Goal: Task Accomplishment & Management: Manage account settings

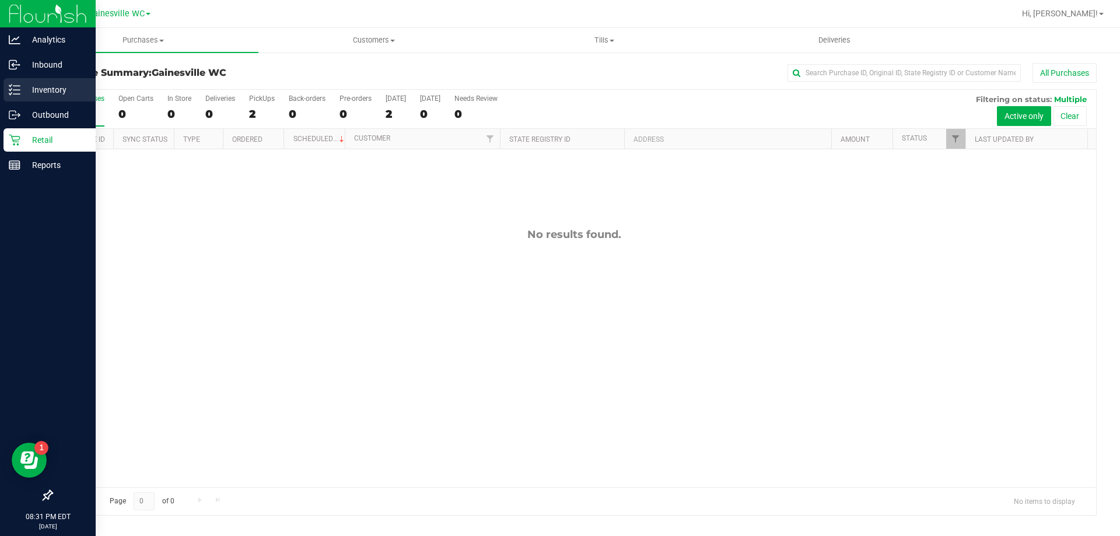
click at [48, 93] on p "Inventory" at bounding box center [55, 90] width 70 height 14
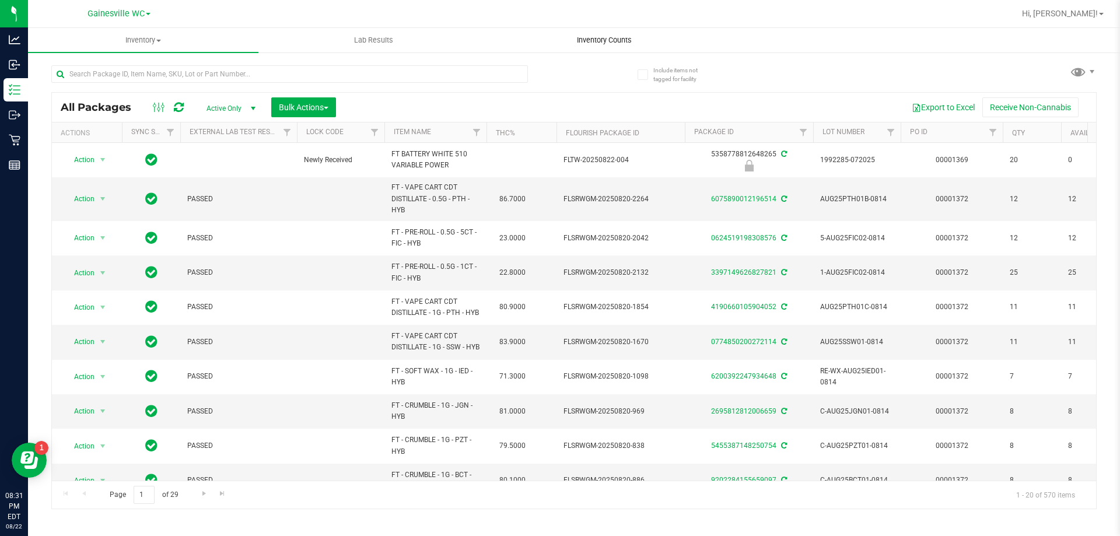
click at [599, 42] on span "Inventory Counts" at bounding box center [604, 40] width 86 height 11
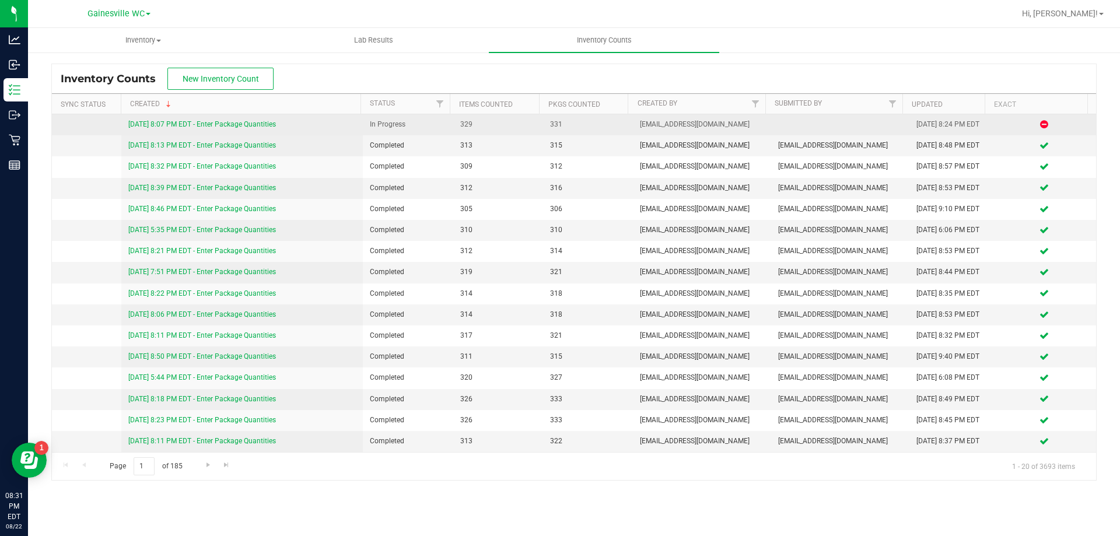
click at [214, 122] on link "[DATE] 8:07 PM EDT - Enter Package Quantities" at bounding box center [202, 124] width 148 height 8
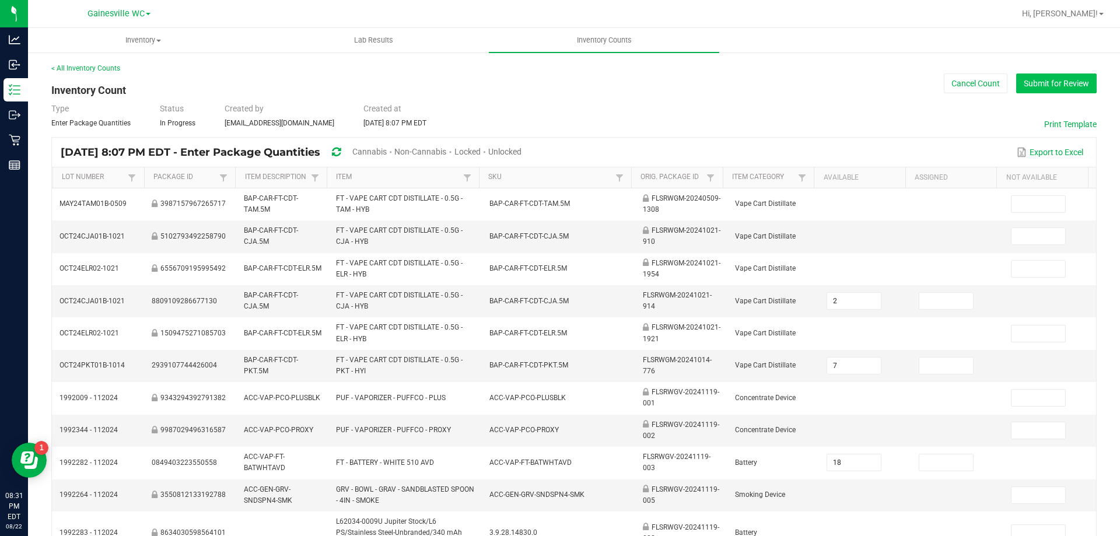
click at [1069, 81] on button "Submit for Review" at bounding box center [1057, 84] width 81 height 20
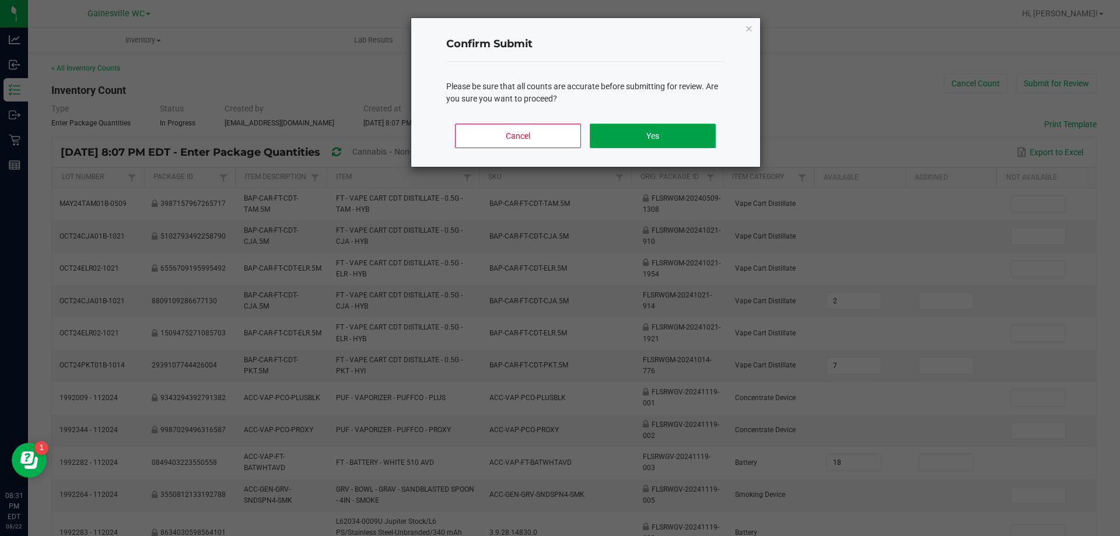
click at [610, 132] on button "Yes" at bounding box center [652, 136] width 125 height 25
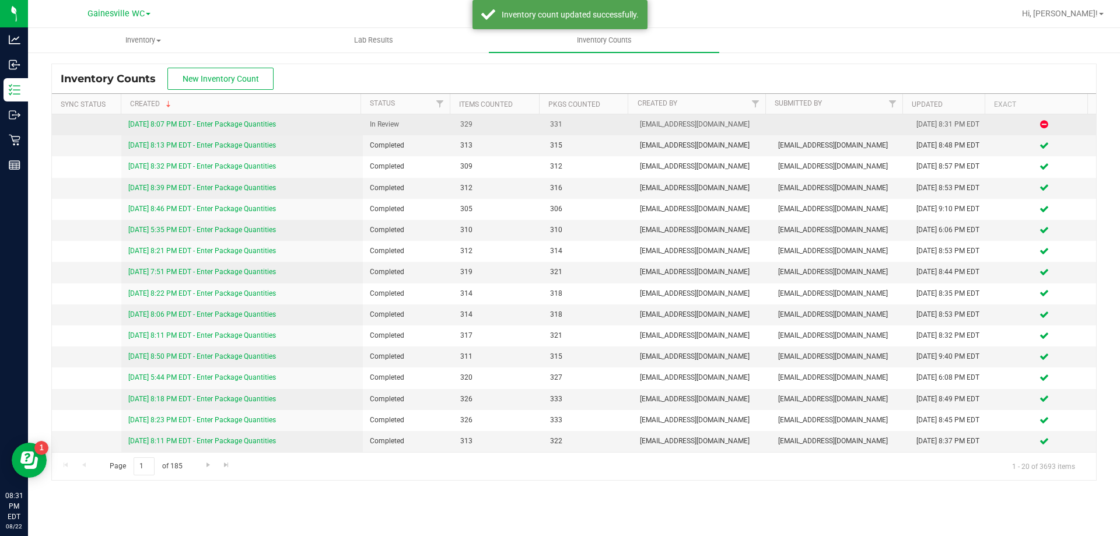
click at [245, 127] on link "[DATE] 8:07 PM EDT - Enter Package Quantities" at bounding box center [202, 124] width 148 height 8
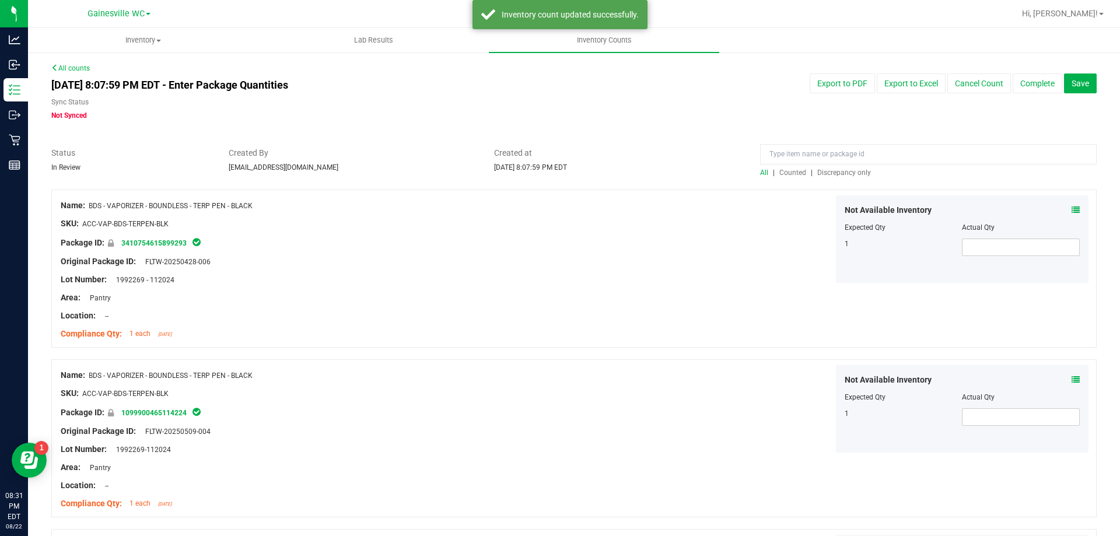
click at [827, 176] on span "Discrepancy only" at bounding box center [845, 173] width 54 height 8
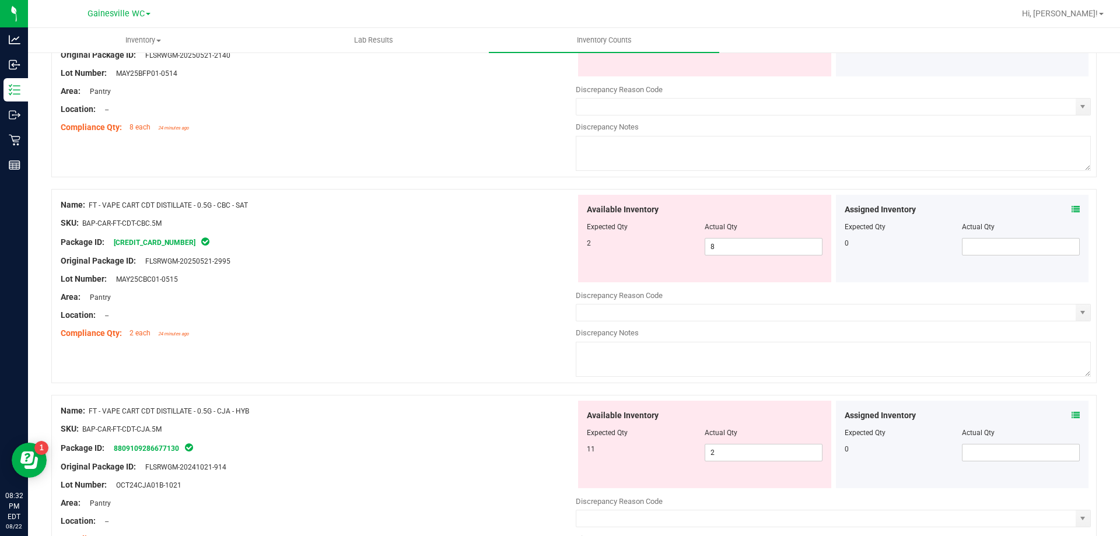
scroll to position [2976, 0]
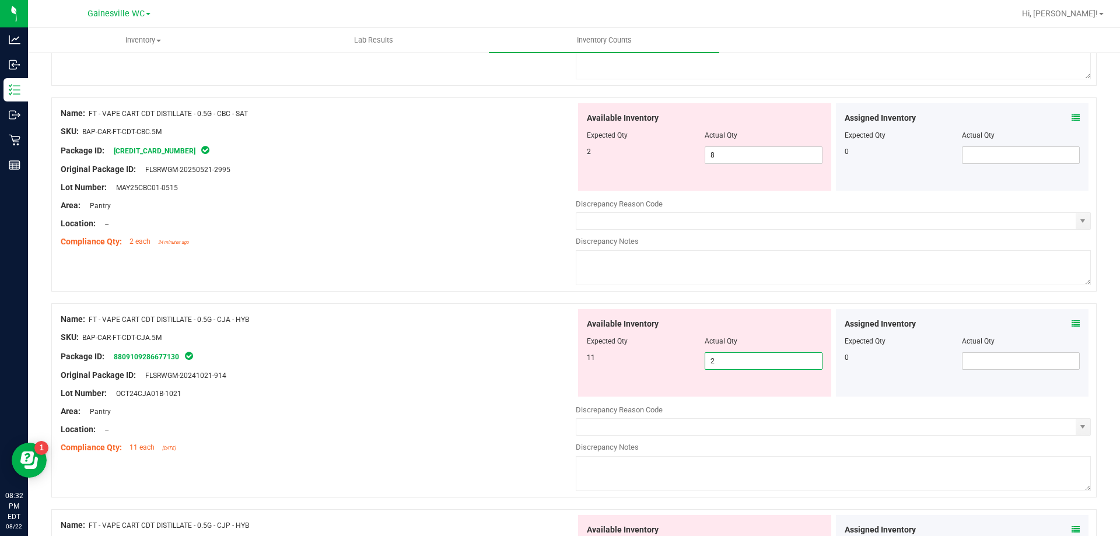
drag, startPoint x: 738, startPoint y: 368, endPoint x: 666, endPoint y: 369, distance: 71.8
click at [666, 369] on div "11 2 2" at bounding box center [705, 361] width 236 height 18
type input "11"
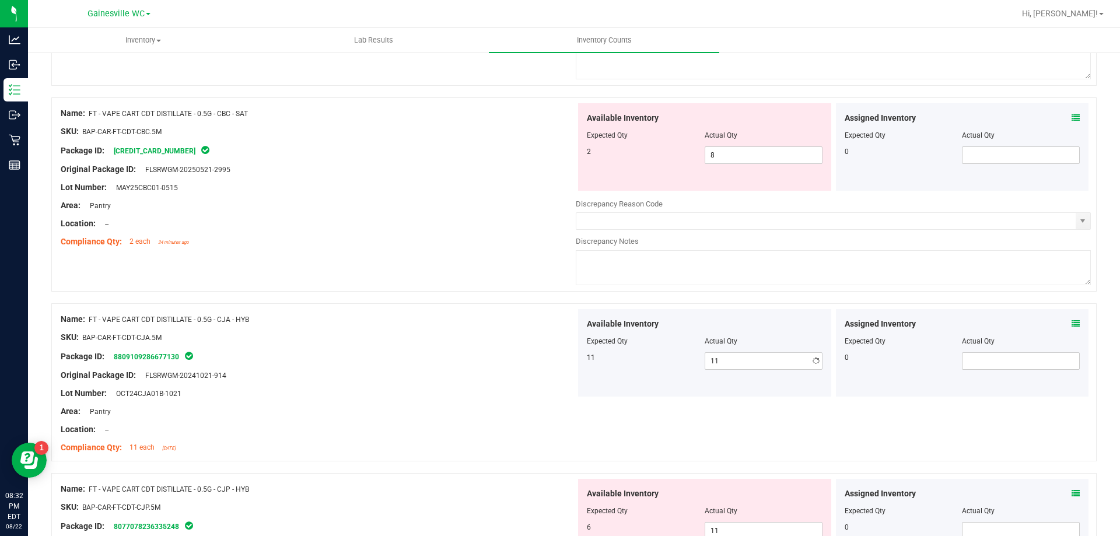
drag, startPoint x: 535, startPoint y: 215, endPoint x: 679, endPoint y: 153, distance: 157.4
click at [535, 213] on div at bounding box center [318, 215] width 515 height 6
drag, startPoint x: 712, startPoint y: 153, endPoint x: 638, endPoint y: 153, distance: 74.1
click at [644, 153] on div "2 8 8" at bounding box center [705, 155] width 236 height 18
type input "2"
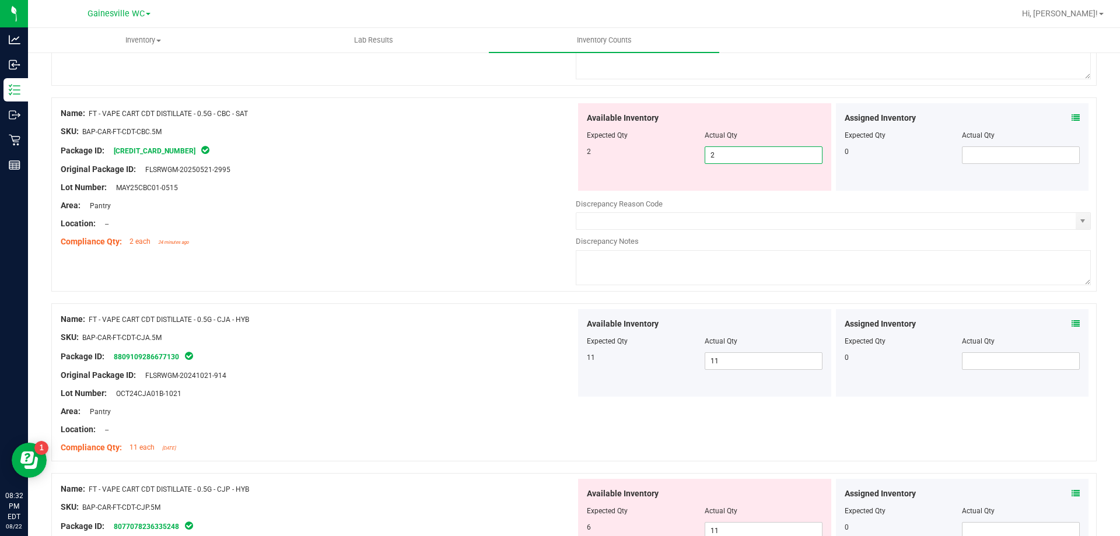
type input "2"
click at [504, 147] on div "Package ID: [CREDIT_CARD_NUMBER]" at bounding box center [318, 151] width 515 height 14
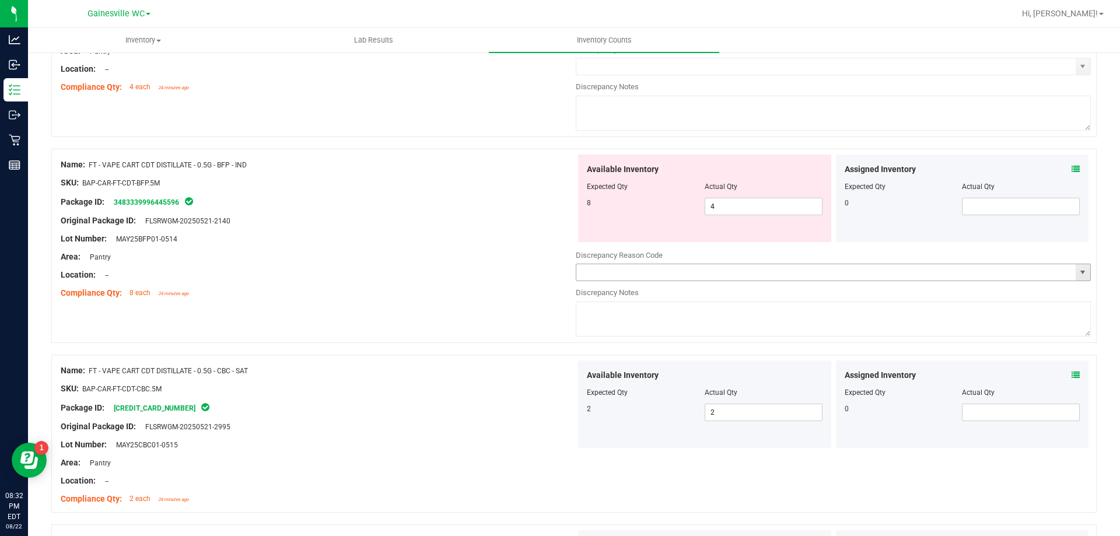
scroll to position [2684, 0]
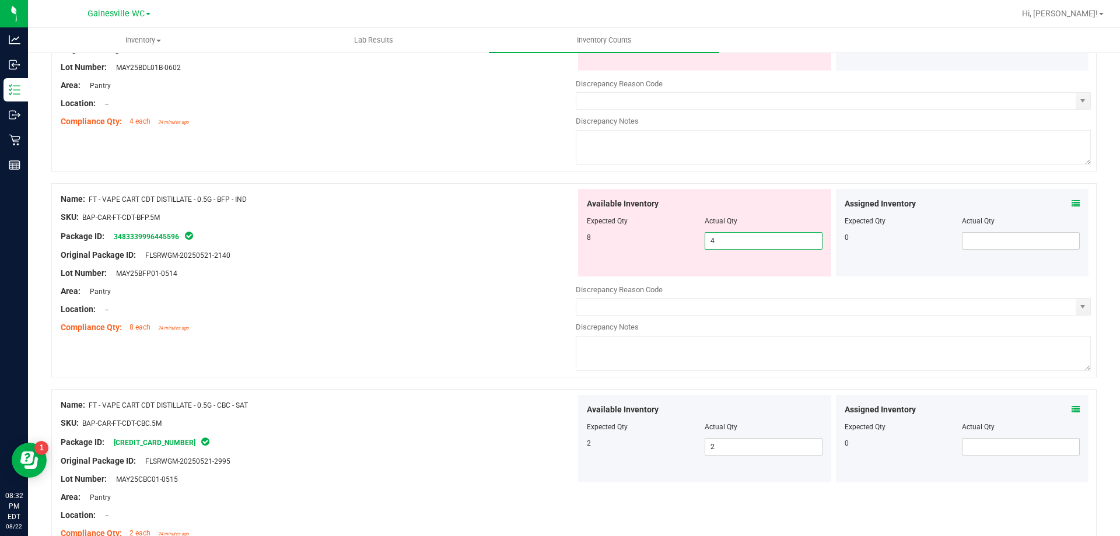
drag, startPoint x: 725, startPoint y: 246, endPoint x: 616, endPoint y: 242, distance: 109.2
click at [620, 244] on div "8 4 4" at bounding box center [705, 241] width 236 height 18
type input "8"
drag, startPoint x: 208, startPoint y: 193, endPoint x: 334, endPoint y: 157, distance: 130.6
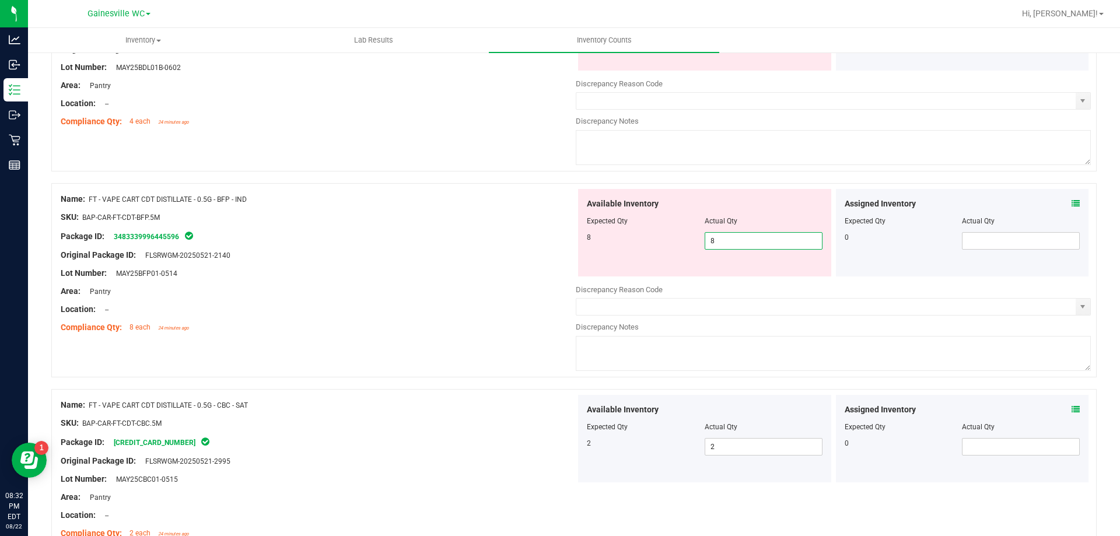
click at [236, 184] on div "Name: FT - VAPE CART CDT DISTILLATE - 0.5G - BFP - IND SKU: BAP-CAR-FT-CDT-BFP.…" at bounding box center [574, 280] width 1046 height 194
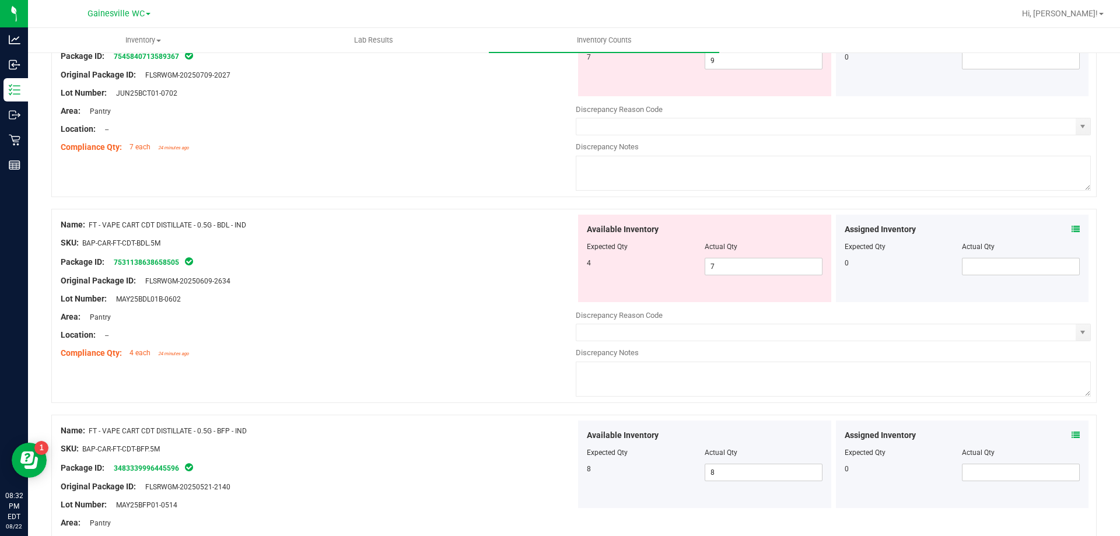
scroll to position [2451, 0]
drag, startPoint x: 715, startPoint y: 270, endPoint x: 644, endPoint y: 265, distance: 72.0
click at [645, 265] on div "4 7 7" at bounding box center [705, 269] width 236 height 18
type input "4"
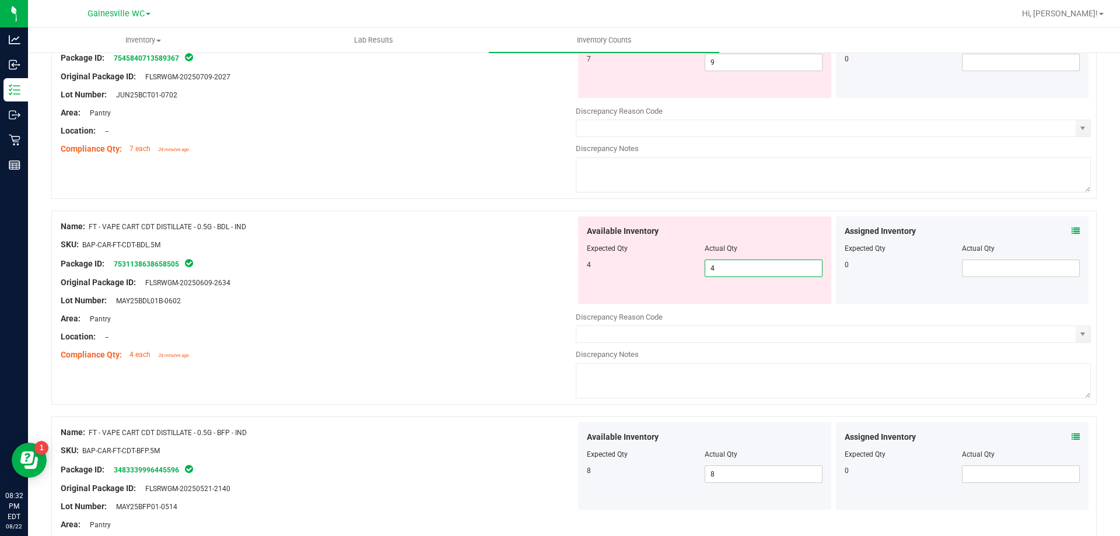
drag, startPoint x: 387, startPoint y: 174, endPoint x: 415, endPoint y: 146, distance: 40.4
click at [389, 169] on div "Name: FT - VAPE CART CDT DISTILLATE - 0.5G - BCT - IND SKU: BAP-CAR-FT-CDT-BCT.…" at bounding box center [574, 102] width 1046 height 194
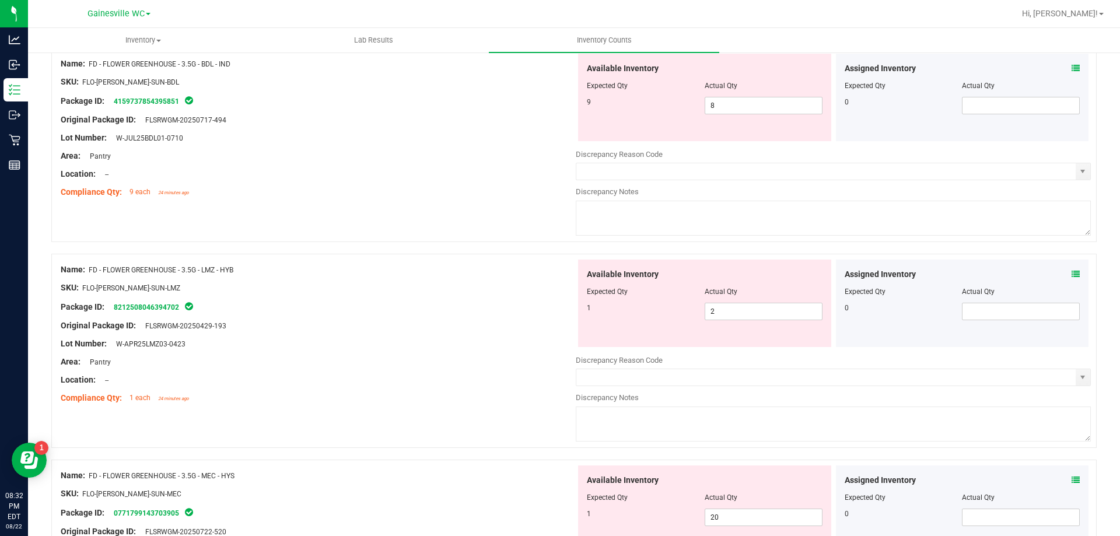
scroll to position [0, 0]
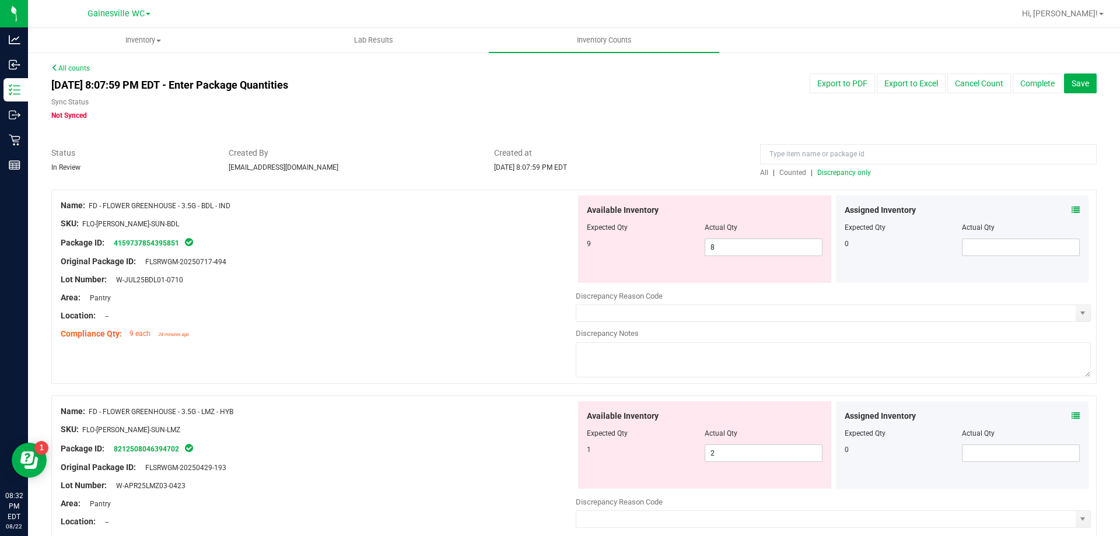
click at [830, 170] on span "Discrepancy only" at bounding box center [845, 173] width 54 height 8
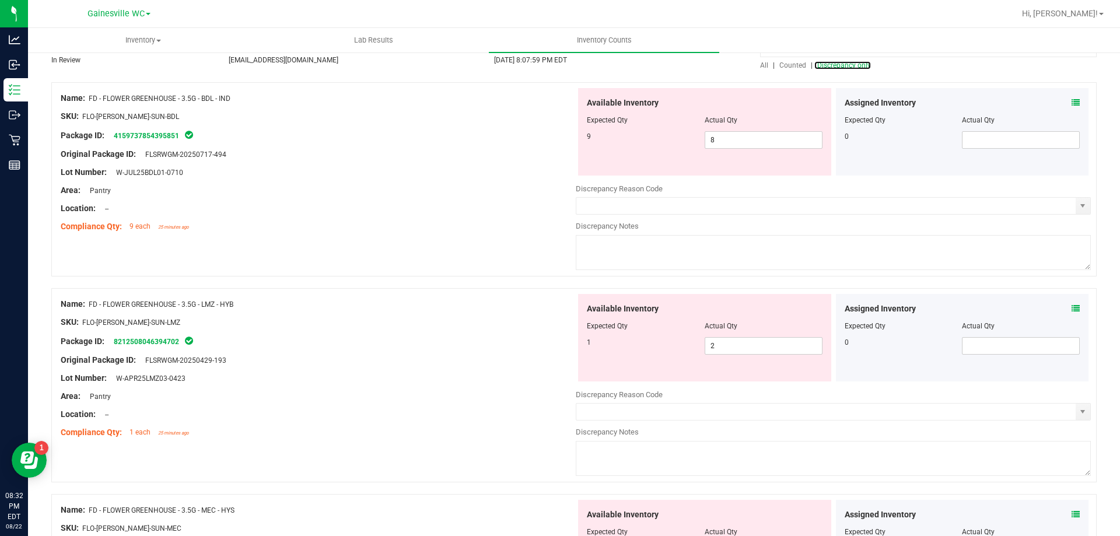
scroll to position [117, 0]
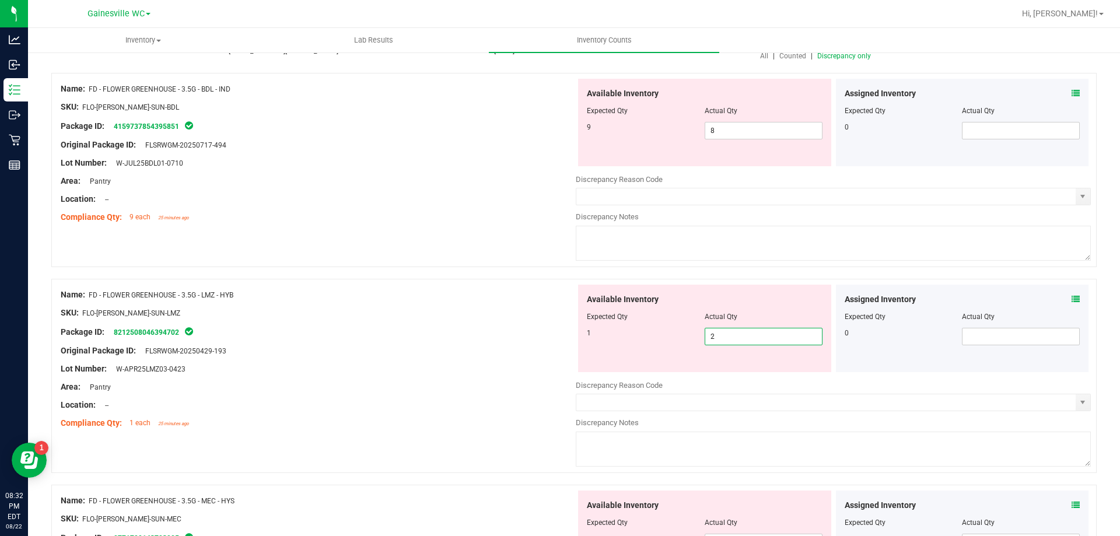
drag, startPoint x: 756, startPoint y: 338, endPoint x: 661, endPoint y: 335, distance: 95.8
click at [661, 335] on div "1 2 2" at bounding box center [705, 337] width 236 height 18
type input "1"
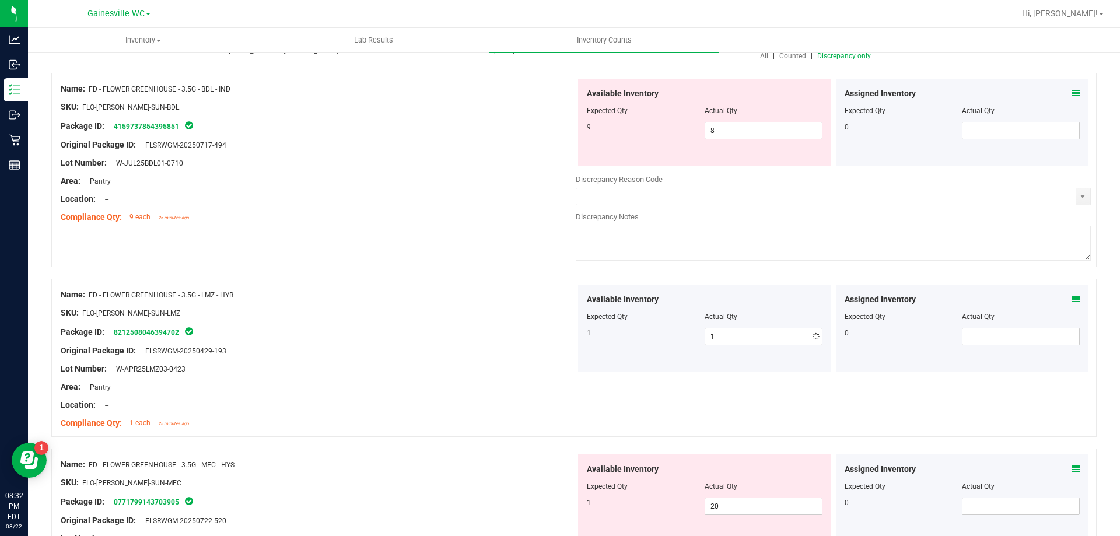
click at [532, 351] on div "Original Package ID: FLSRWGM-20250429-193" at bounding box center [318, 351] width 515 height 12
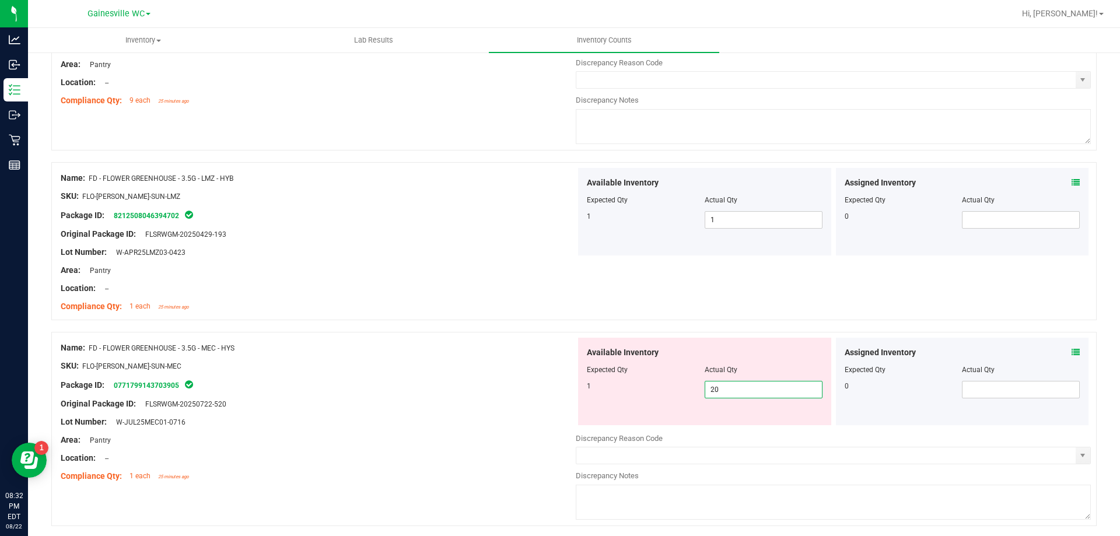
drag, startPoint x: 771, startPoint y: 388, endPoint x: 527, endPoint y: 388, distance: 243.9
click at [527, 388] on div "Name: FD - FLOWER GREENHOUSE - 3.5G - MEC - HYS SKU: FLO-[PERSON_NAME]-SUN-MEC …" at bounding box center [574, 429] width 1046 height 194
type input "1"
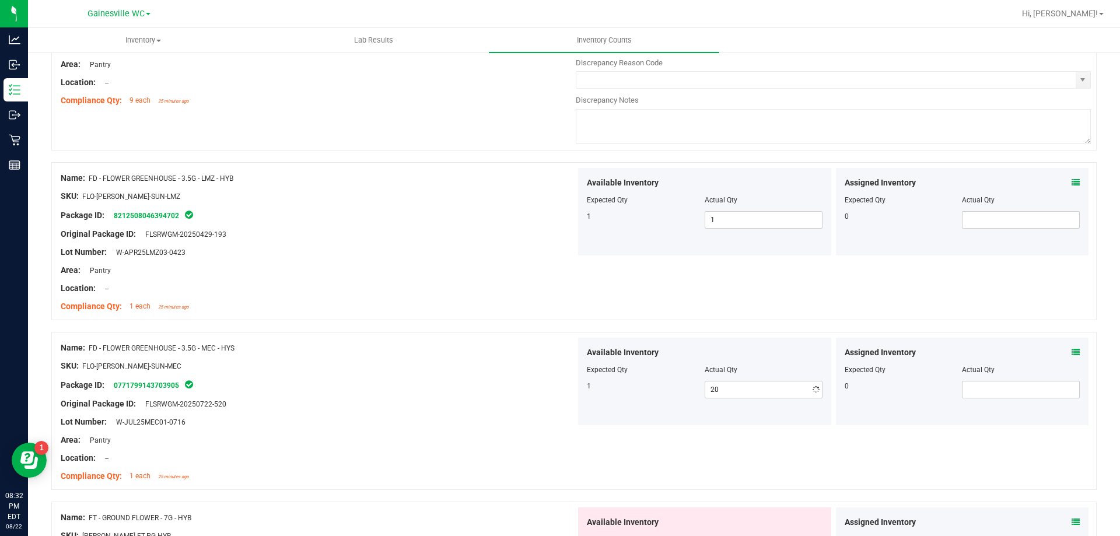
type input "1"
click at [471, 421] on div "Lot Number: W-JUL25MEC01-0716" at bounding box center [318, 422] width 515 height 12
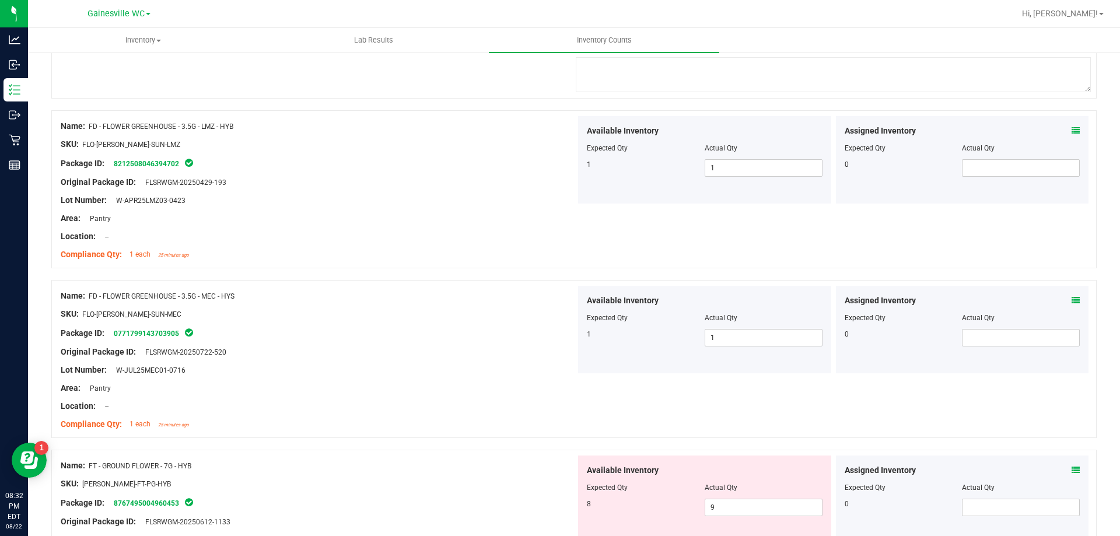
scroll to position [350, 0]
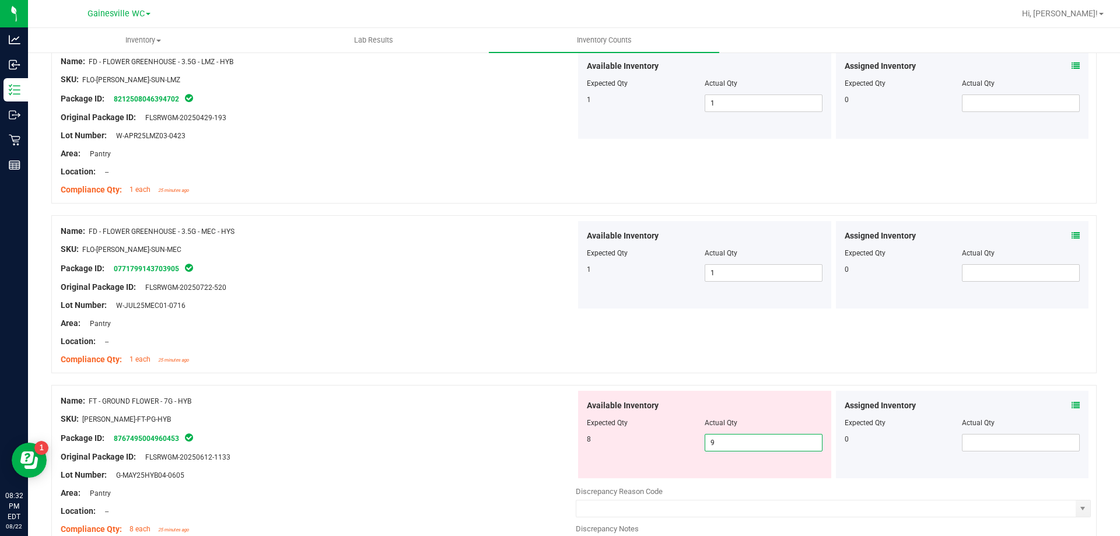
drag, startPoint x: 724, startPoint y: 444, endPoint x: 633, endPoint y: 444, distance: 91.6
click at [636, 444] on div "8 9 9" at bounding box center [705, 443] width 236 height 18
type input "8"
click at [452, 361] on div "Compliance Qty: 1 each 25 minutes ago" at bounding box center [318, 360] width 515 height 12
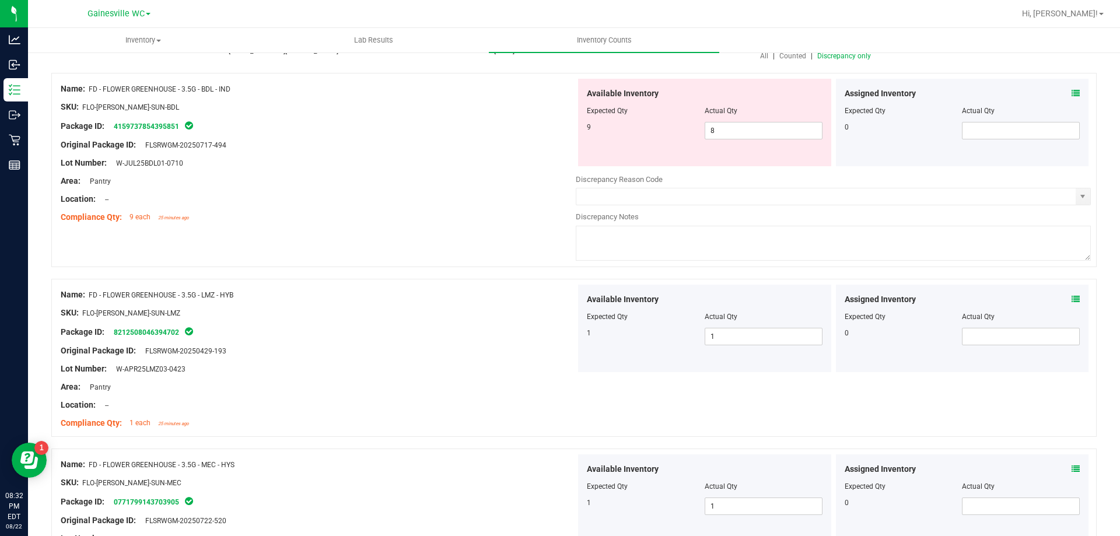
scroll to position [0, 0]
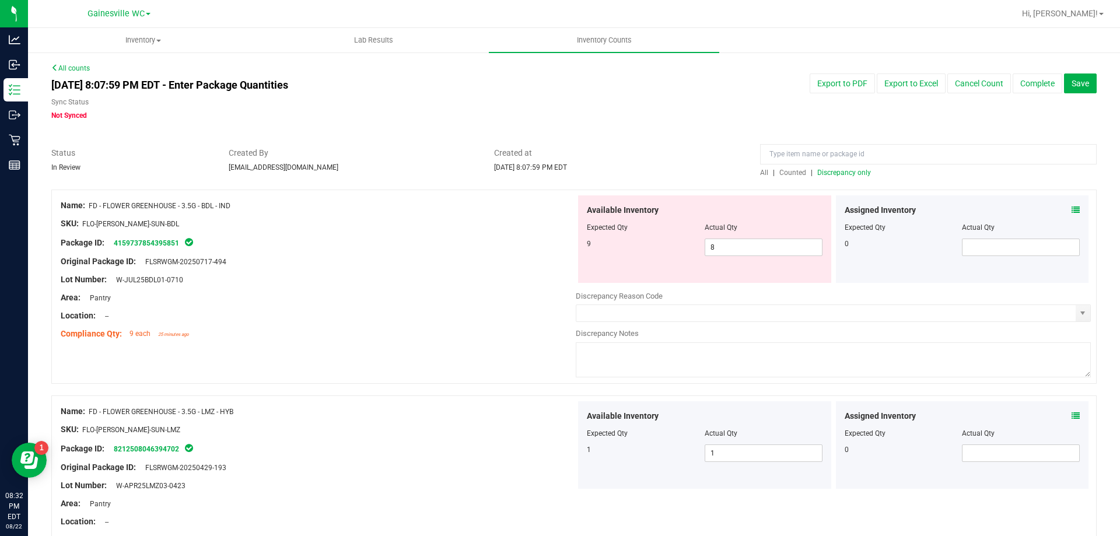
click at [843, 173] on span "Discrepancy only" at bounding box center [845, 173] width 54 height 8
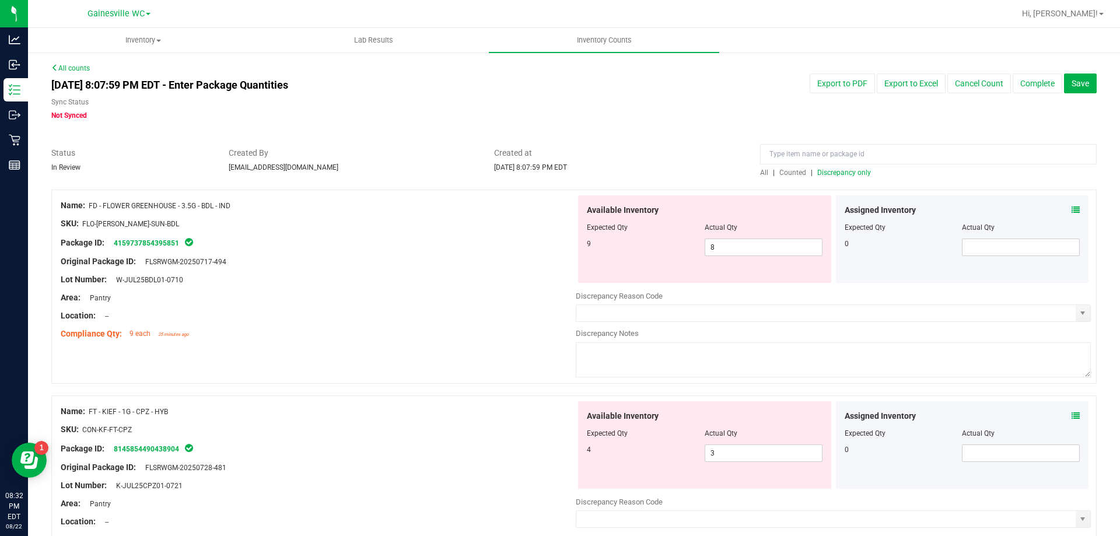
click at [1063, 206] on div "Assigned Inventory" at bounding box center [963, 210] width 236 height 12
click at [1072, 206] on icon at bounding box center [1076, 210] width 8 height 8
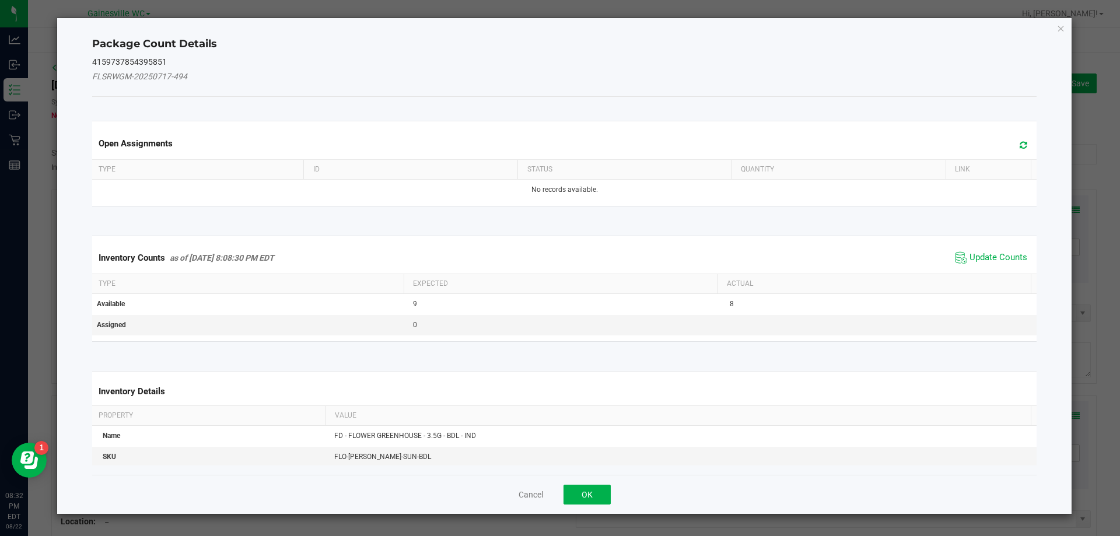
click at [1020, 147] on icon at bounding box center [1024, 145] width 8 height 9
click at [980, 258] on span "Update Counts" at bounding box center [999, 258] width 58 height 12
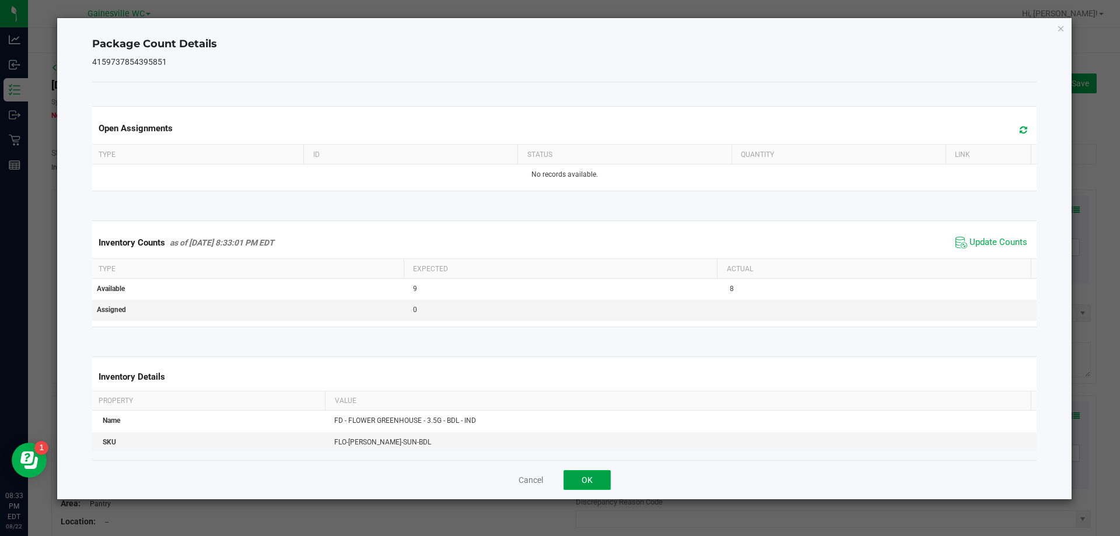
click at [582, 480] on button "OK" at bounding box center [587, 480] width 47 height 20
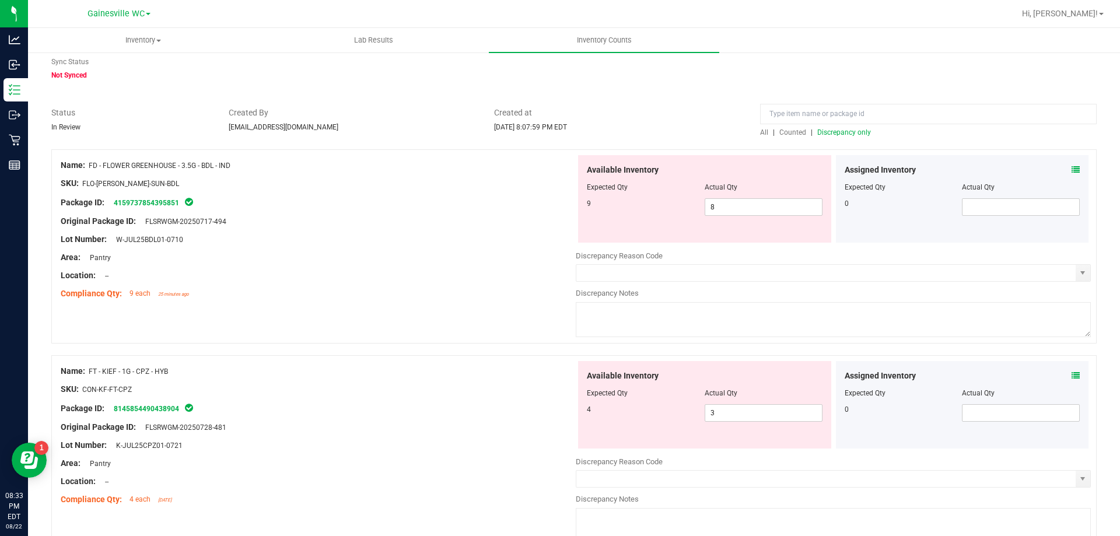
scroll to position [117, 0]
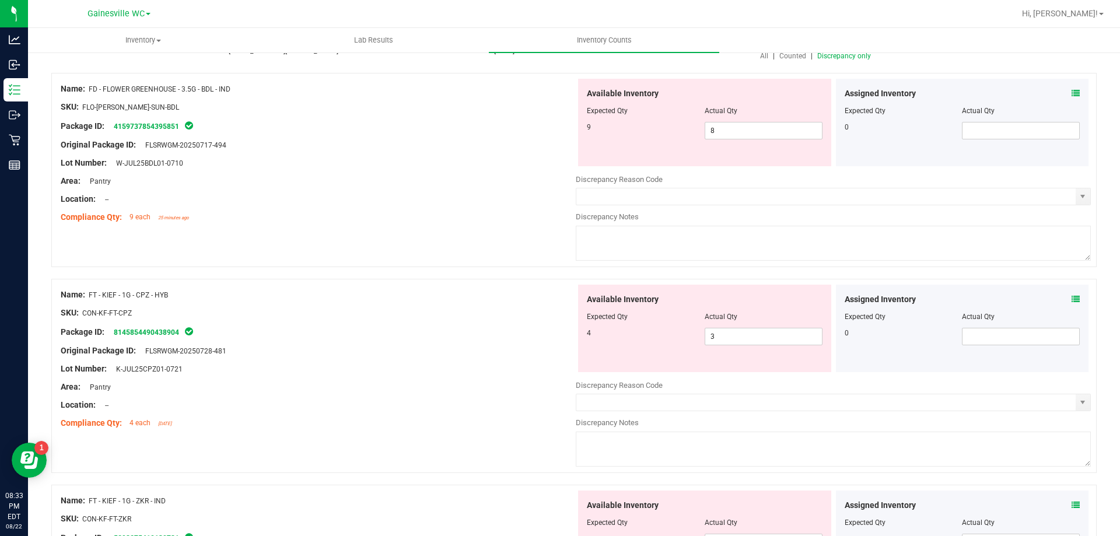
click at [1072, 300] on icon at bounding box center [1076, 299] width 8 height 8
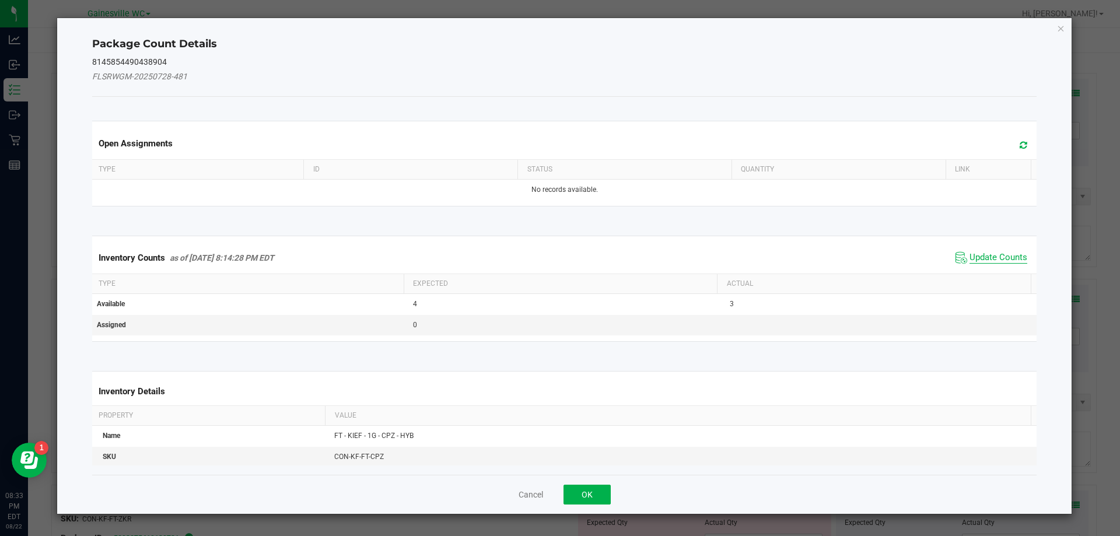
click at [977, 254] on span "Update Counts" at bounding box center [999, 258] width 58 height 12
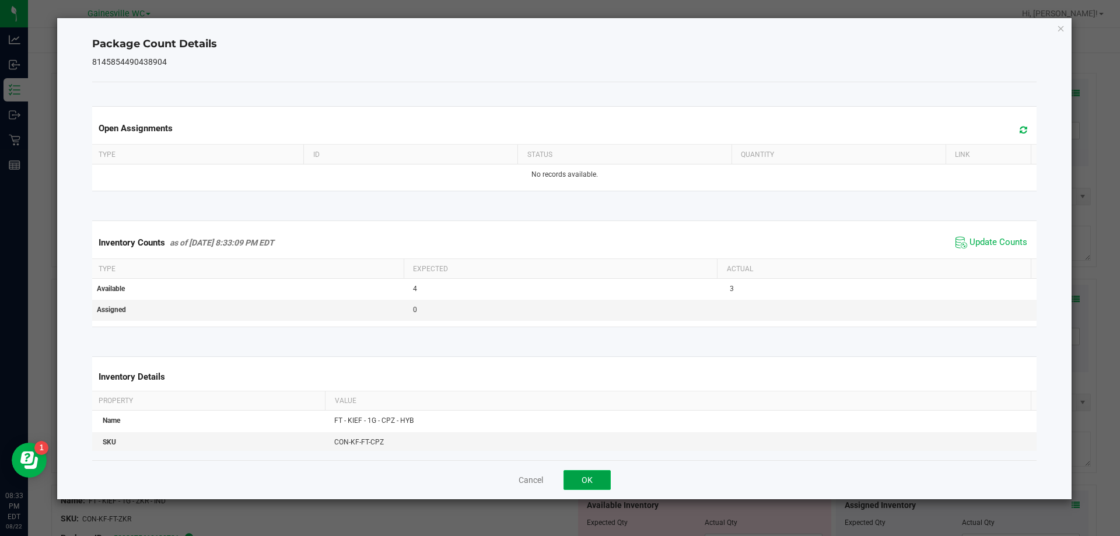
click at [585, 479] on button "OK" at bounding box center [587, 480] width 47 height 20
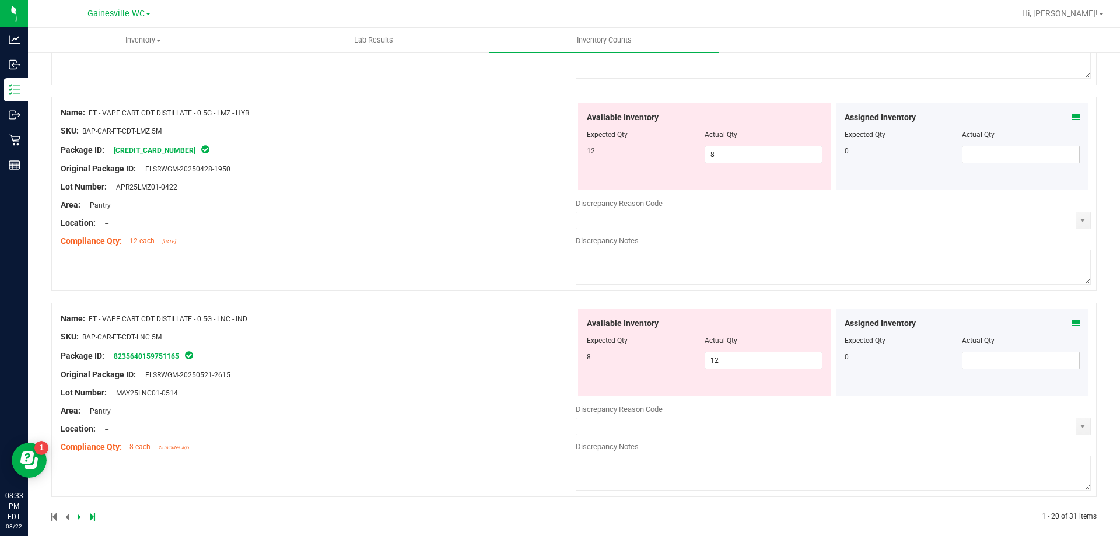
scroll to position [3813, 0]
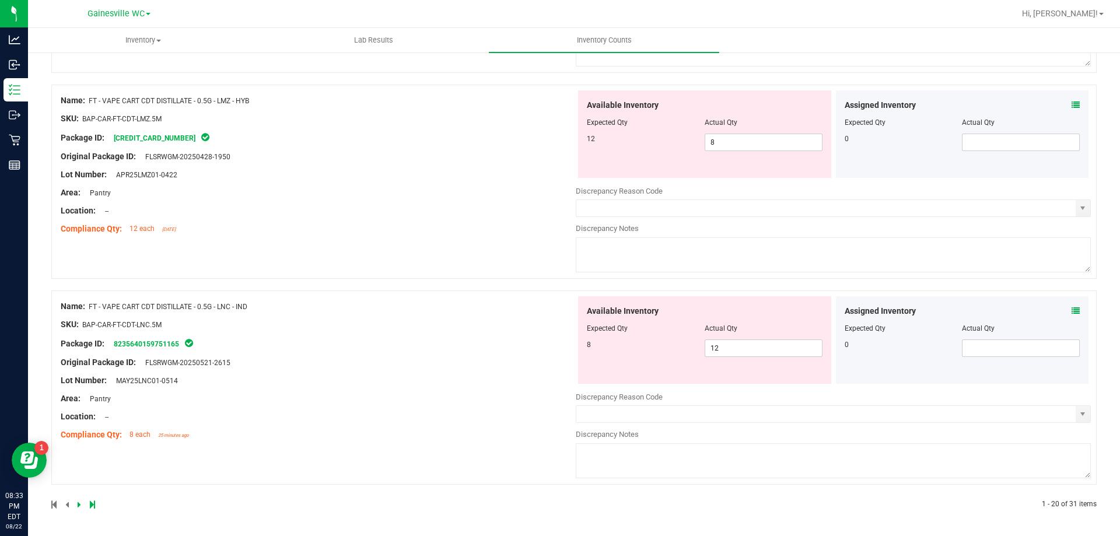
click at [79, 504] on icon at bounding box center [80, 504] width 4 height 7
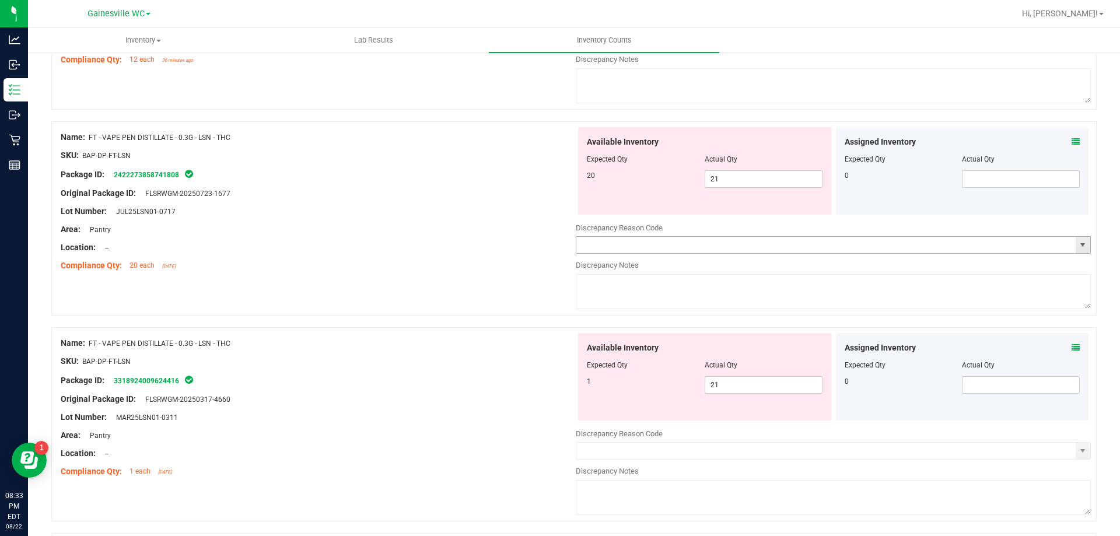
scroll to position [1284, 0]
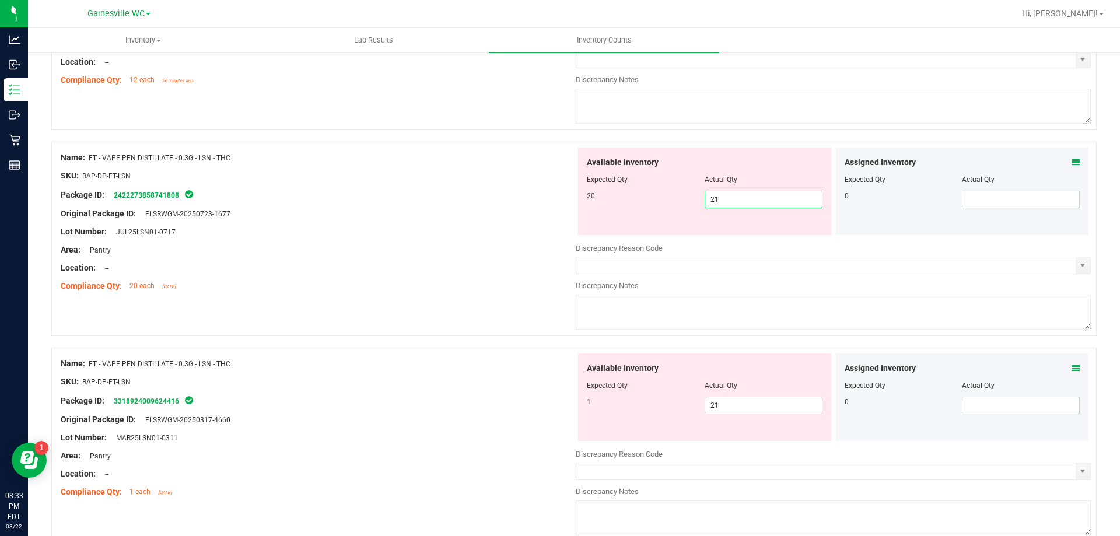
drag, startPoint x: 747, startPoint y: 200, endPoint x: 635, endPoint y: 197, distance: 111.5
click at [640, 200] on div "20 21 21" at bounding box center [705, 200] width 236 height 18
type input "20"
click at [730, 403] on div "Available Inventory Expected Qty Actual Qty 1 21 21" at bounding box center [704, 398] width 253 height 88
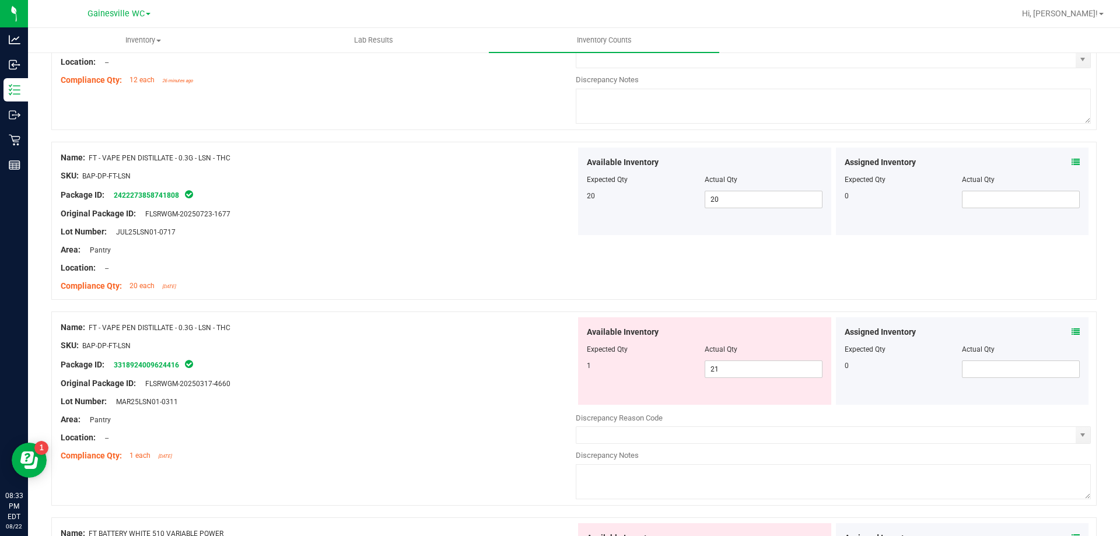
drag, startPoint x: 727, startPoint y: 355, endPoint x: 661, endPoint y: 370, distance: 67.0
click at [661, 370] on div "Available Inventory Expected Qty Actual Qty 1 21 21" at bounding box center [704, 361] width 253 height 88
drag, startPoint x: 722, startPoint y: 369, endPoint x: 619, endPoint y: 367, distance: 103.9
click at [624, 368] on div "1 21 21" at bounding box center [705, 370] width 236 height 18
type input "1"
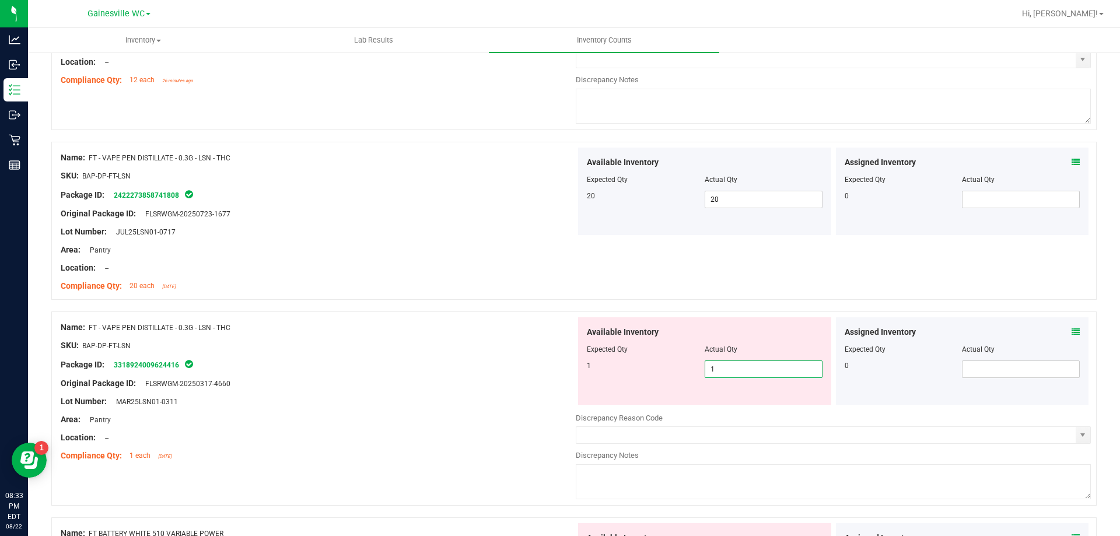
scroll to position [1225, 0]
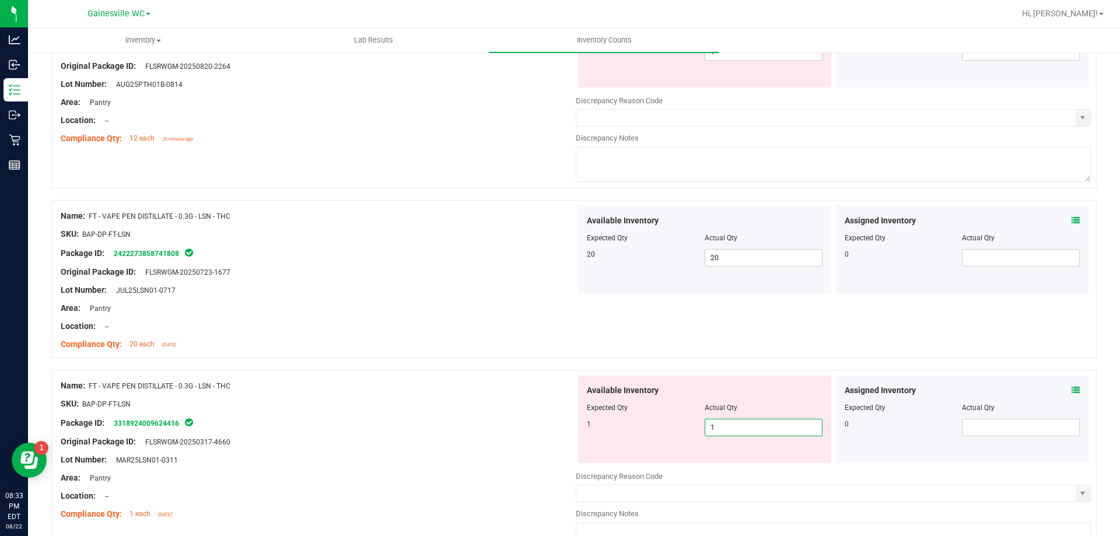
type input "1"
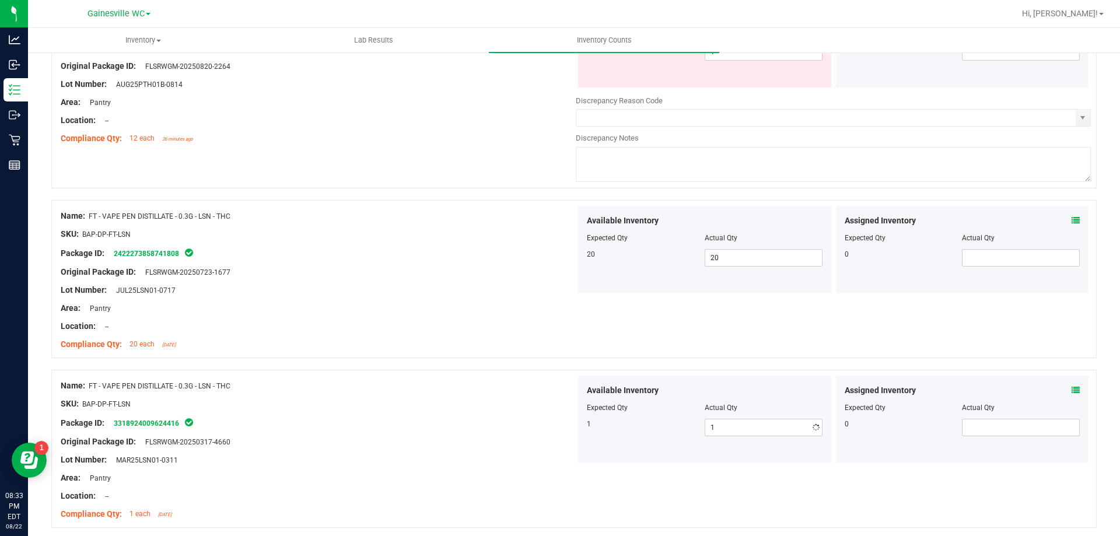
click at [544, 330] on div "Location: --" at bounding box center [318, 326] width 515 height 12
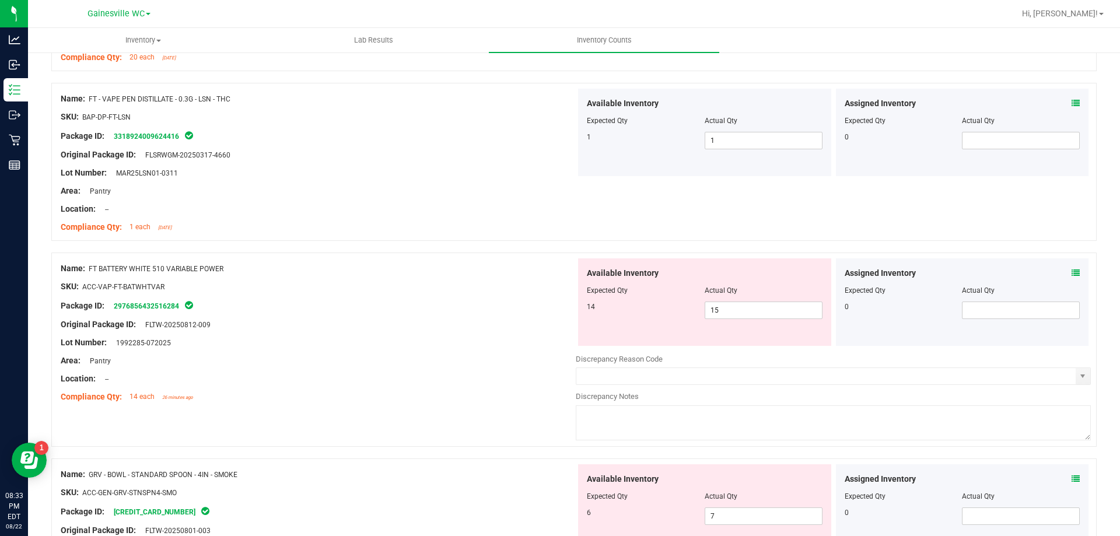
scroll to position [1517, 0]
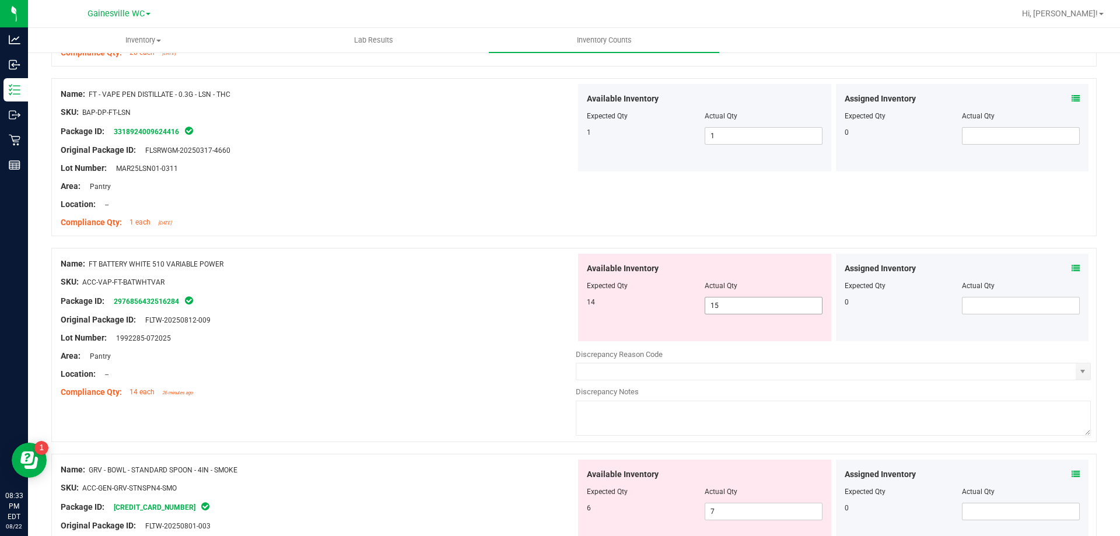
drag, startPoint x: 744, startPoint y: 305, endPoint x: 592, endPoint y: 303, distance: 152.3
click at [593, 303] on div "14 15 15" at bounding box center [705, 306] width 236 height 18
type input "14"
click at [525, 313] on div at bounding box center [318, 311] width 515 height 6
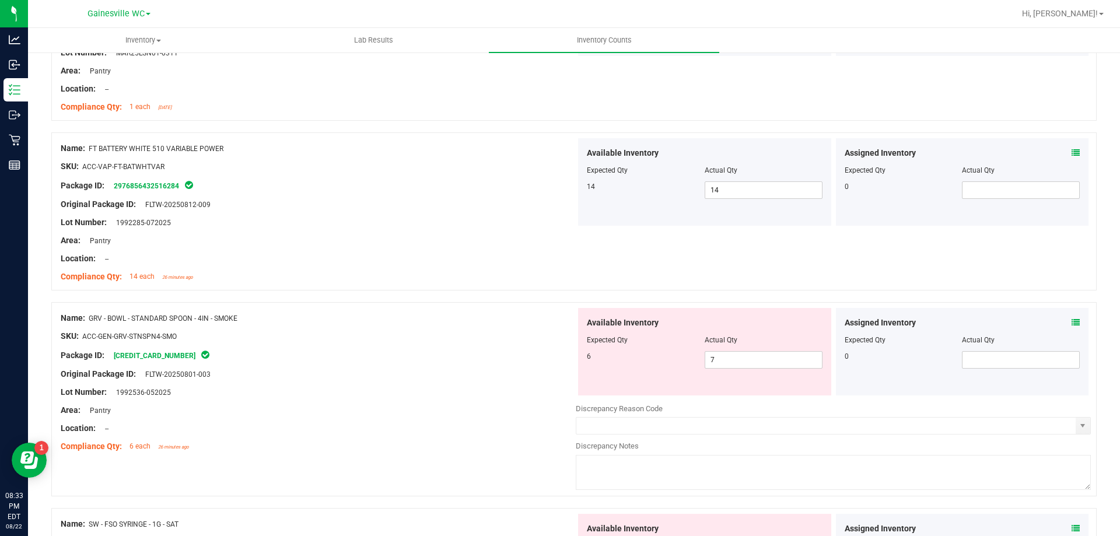
scroll to position [1634, 0]
drag, startPoint x: 742, startPoint y: 359, endPoint x: 551, endPoint y: 366, distance: 190.9
click at [570, 375] on div "Name: GRV - BOWL - STANDARD SPOON - 4IN - SMOKE SKU: ACC-GEN-GRV-STNSPN4-SMO Pa…" at bounding box center [574, 398] width 1046 height 194
type input "6"
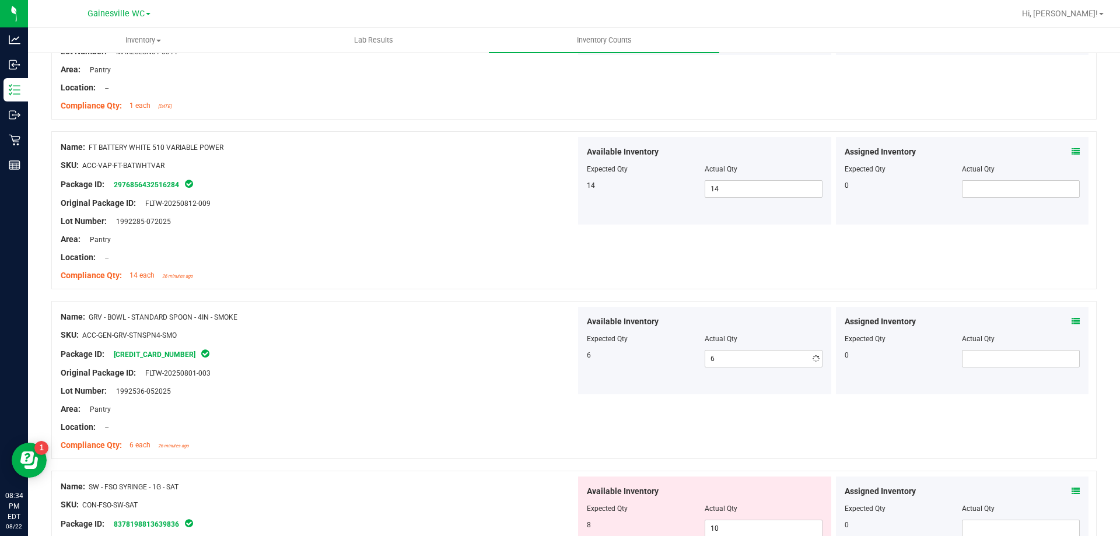
click at [529, 362] on div at bounding box center [318, 364] width 515 height 6
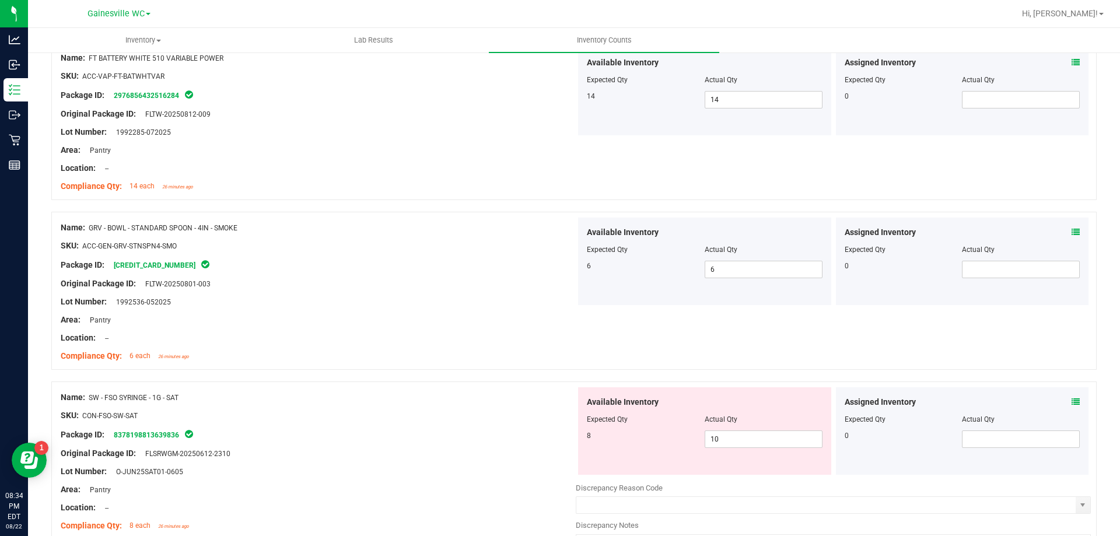
scroll to position [1809, 0]
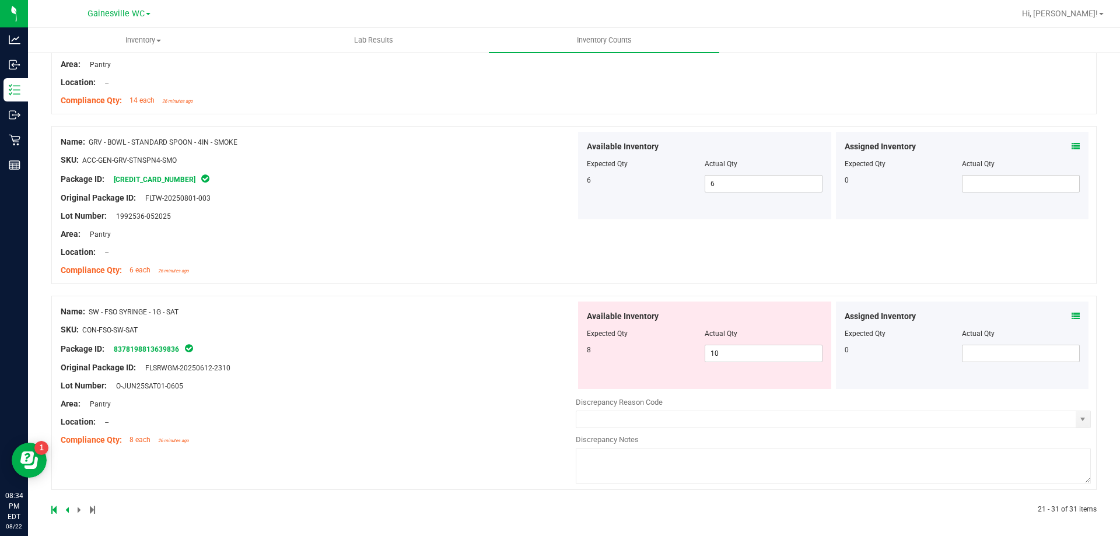
click at [1072, 314] on icon at bounding box center [1076, 316] width 8 height 8
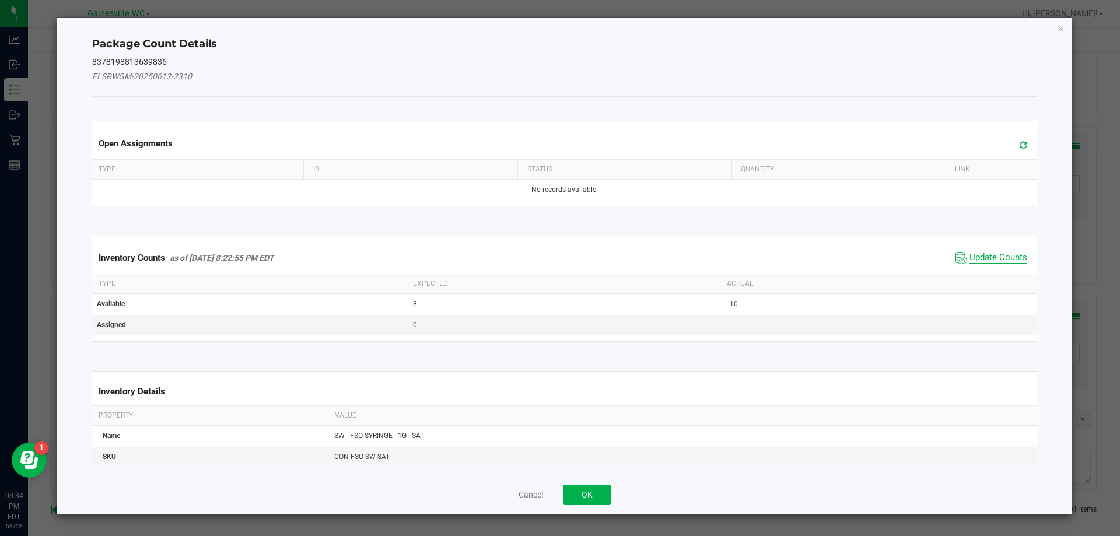
click at [984, 256] on span "Update Counts" at bounding box center [999, 258] width 58 height 12
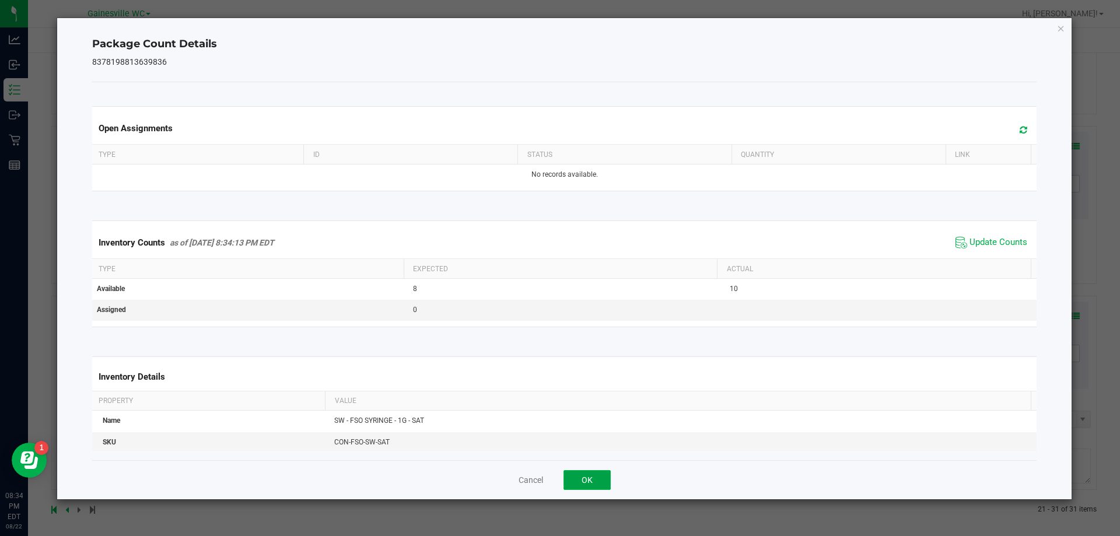
click at [582, 481] on button "OK" at bounding box center [587, 480] width 47 height 20
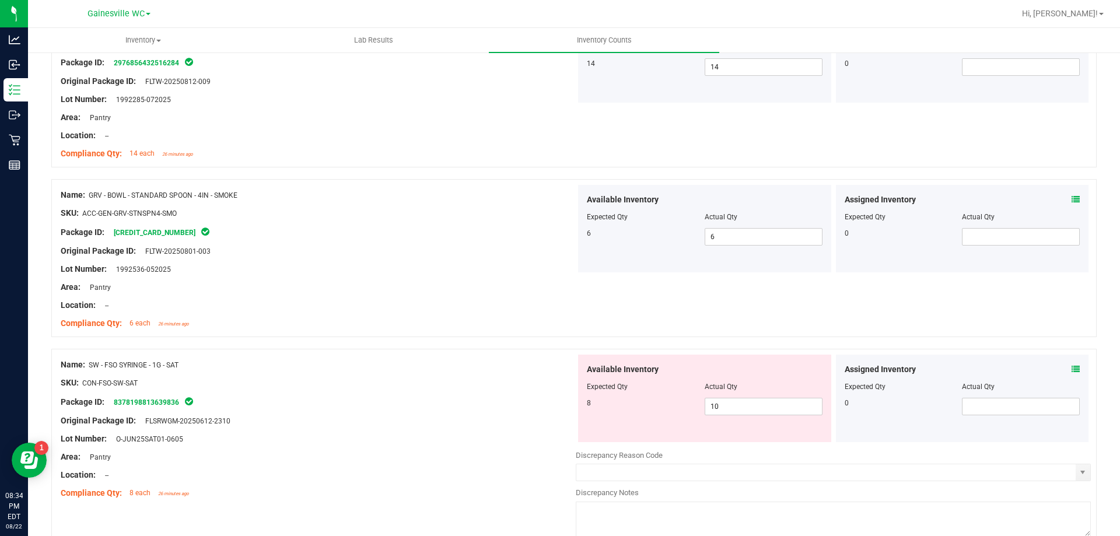
scroll to position [1814, 0]
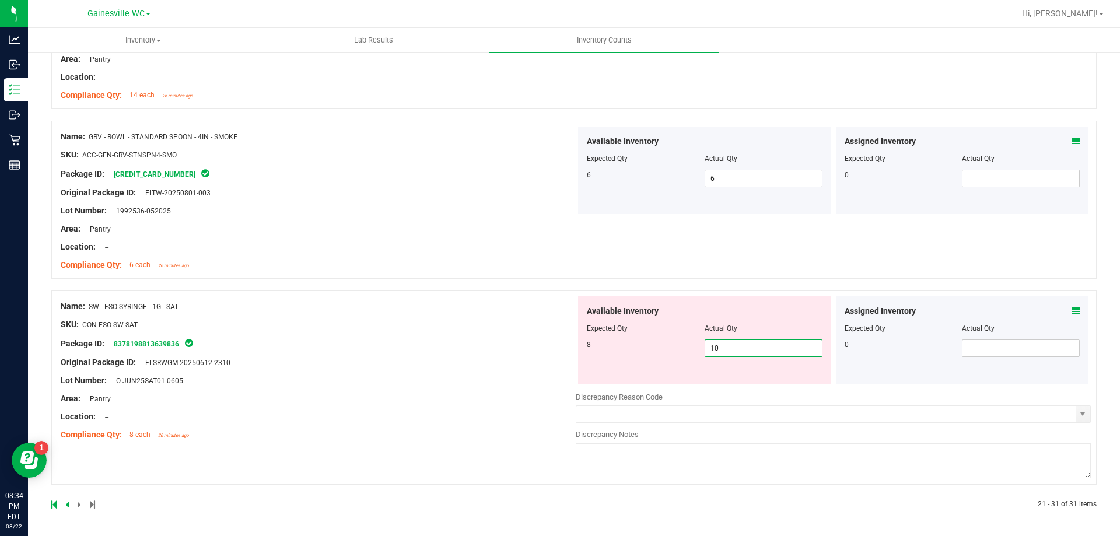
drag, startPoint x: 722, startPoint y: 350, endPoint x: 609, endPoint y: 350, distance: 112.6
click at [619, 350] on div "8 10 10" at bounding box center [705, 349] width 236 height 18
type input "8"
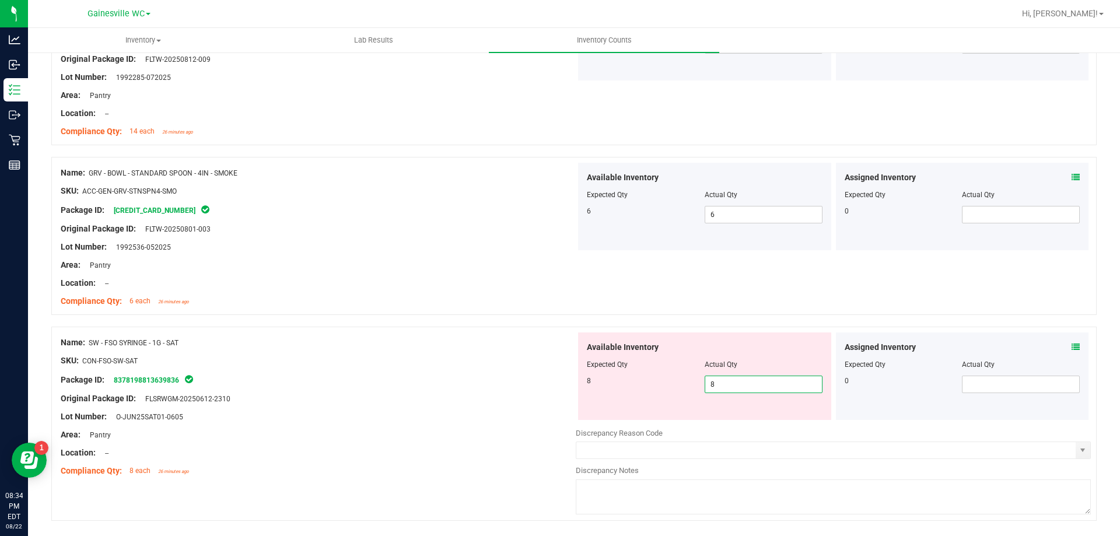
click at [457, 341] on div "Name: SW - FSO SYRINGE - 1G - SAT SKU: CON-FSO-SW-SAT Package ID: 8378198813639…" at bounding box center [318, 407] width 515 height 149
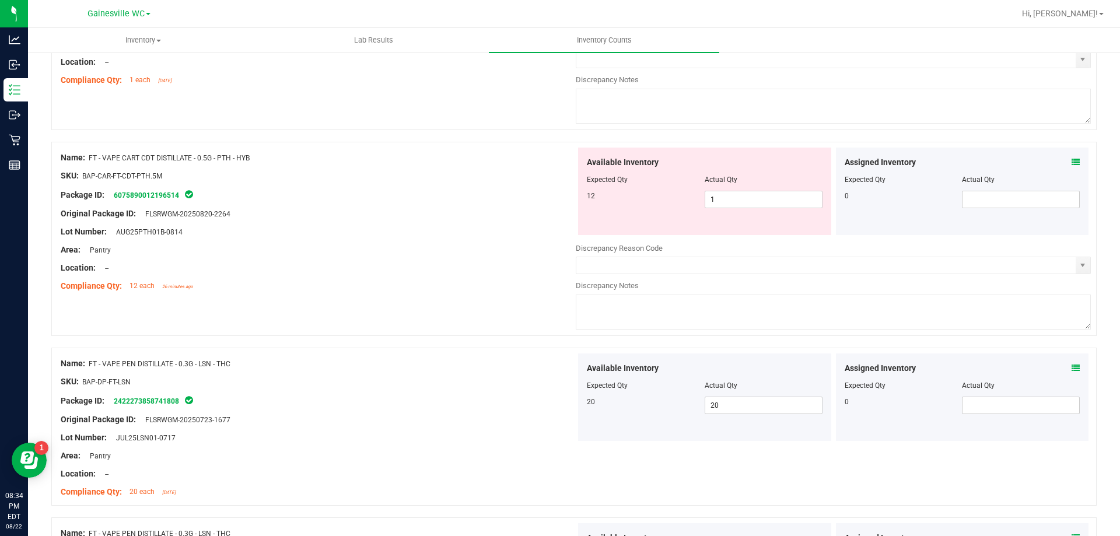
scroll to position [903, 0]
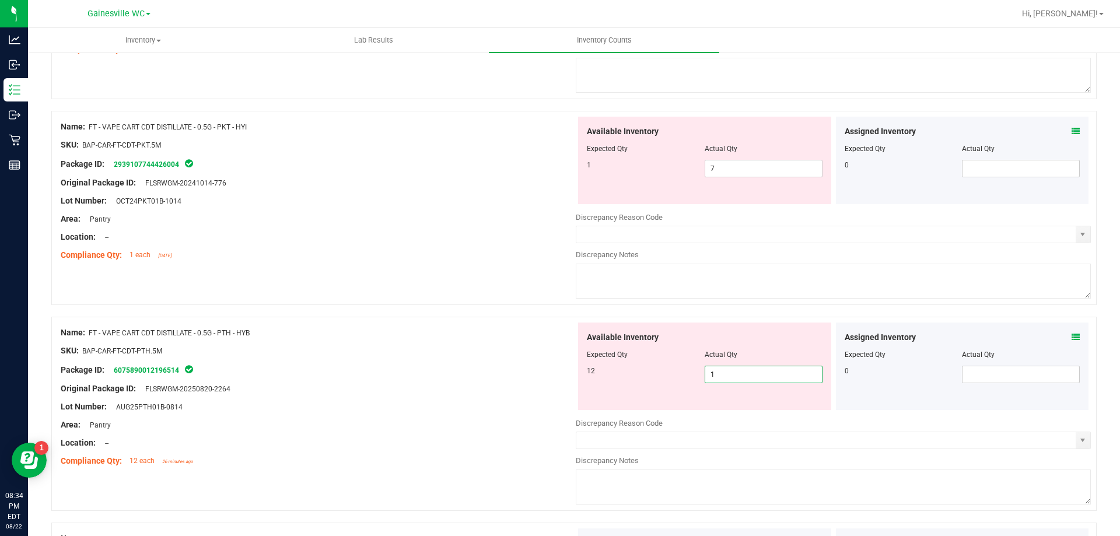
drag, startPoint x: 754, startPoint y: 373, endPoint x: 664, endPoint y: 372, distance: 89.9
click at [666, 373] on div "12 1 1" at bounding box center [705, 375] width 236 height 18
drag, startPoint x: 735, startPoint y: 169, endPoint x: 556, endPoint y: 153, distance: 179.3
click at [558, 153] on div "Name: FT - VAPE CART CDT DISTILLATE - 0.5G - PKT - HYI SKU: BAP-CAR-FT-CDT-PKT.…" at bounding box center [574, 208] width 1046 height 194
type input "1"
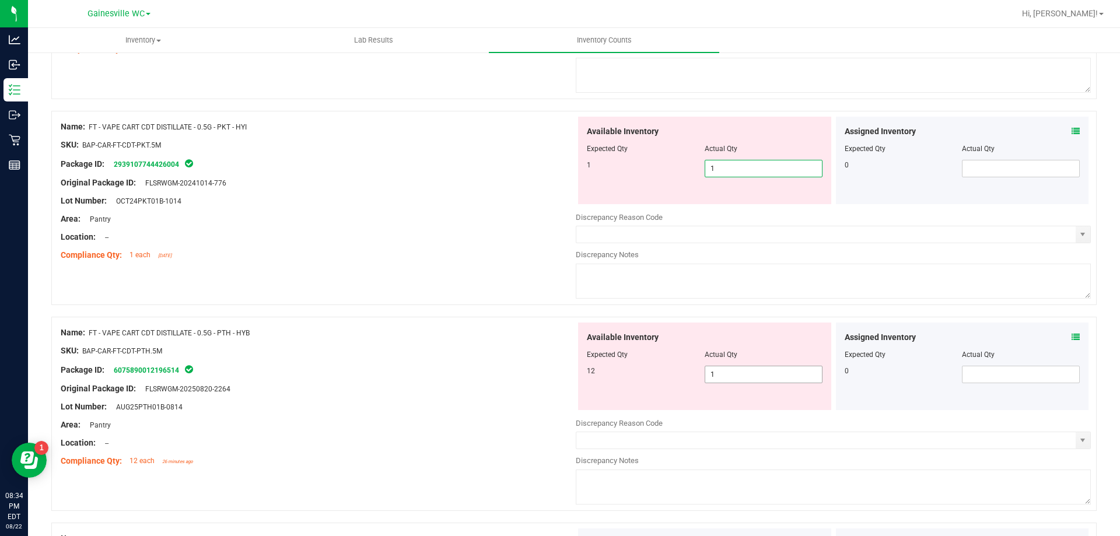
type input "1"
drag, startPoint x: 689, startPoint y: 372, endPoint x: 632, endPoint y: 372, distance: 56.6
click at [632, 372] on div "Available Inventory Expected Qty Actual Qty 12 1 1" at bounding box center [704, 367] width 253 height 88
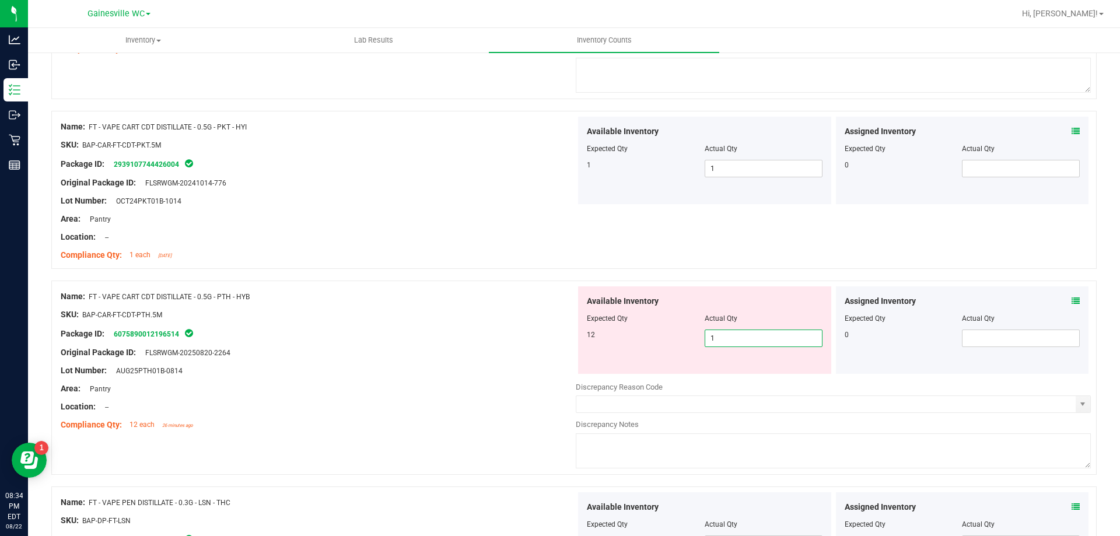
type input "12"
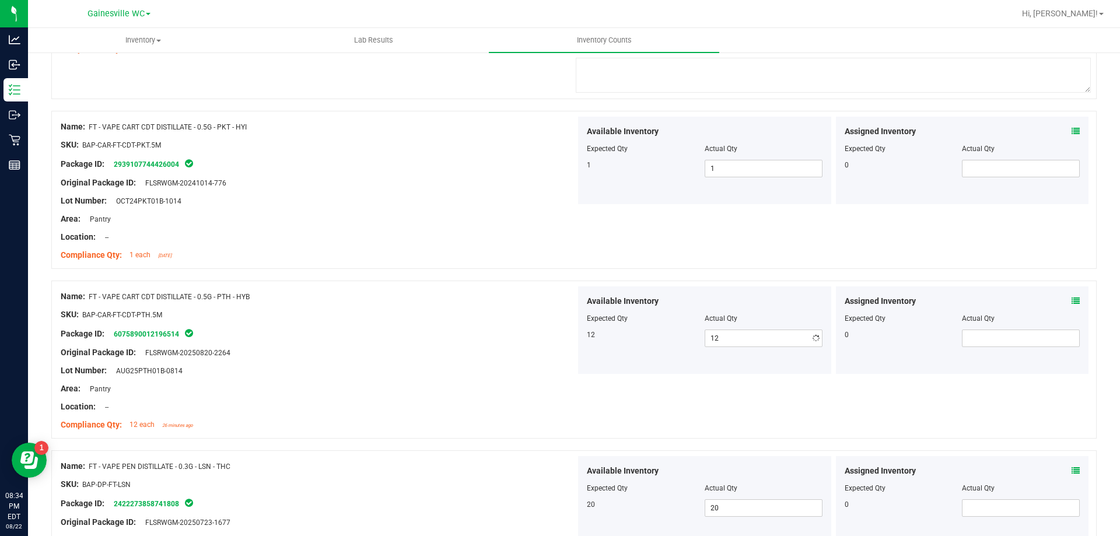
click at [573, 220] on div "Name: FT - VAPE CART CDT DISTILLATE - 0.5G - PKT - HYI SKU: BAP-CAR-FT-CDT-PKT.…" at bounding box center [574, 190] width 1046 height 158
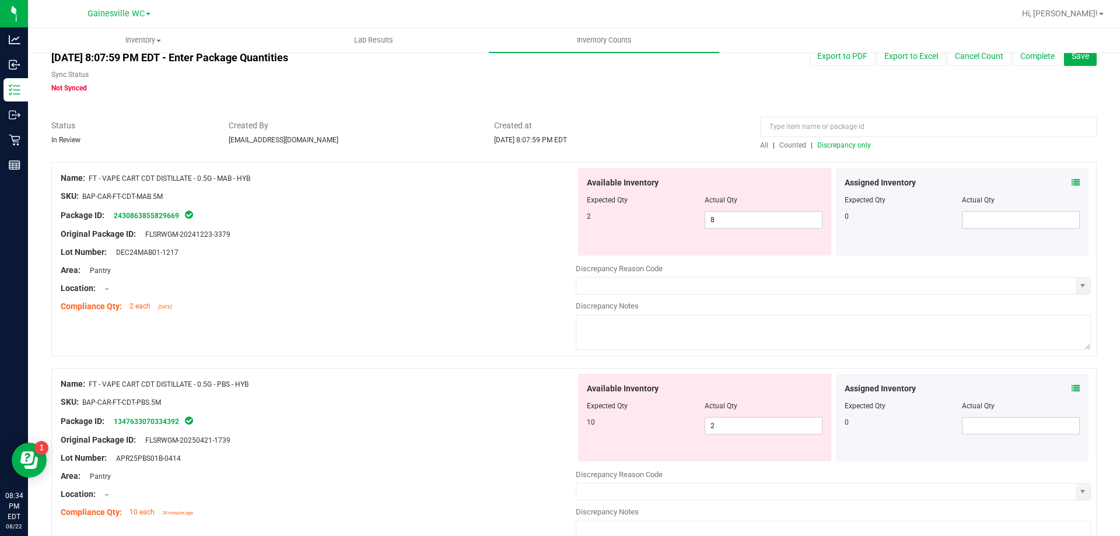
scroll to position [0, 0]
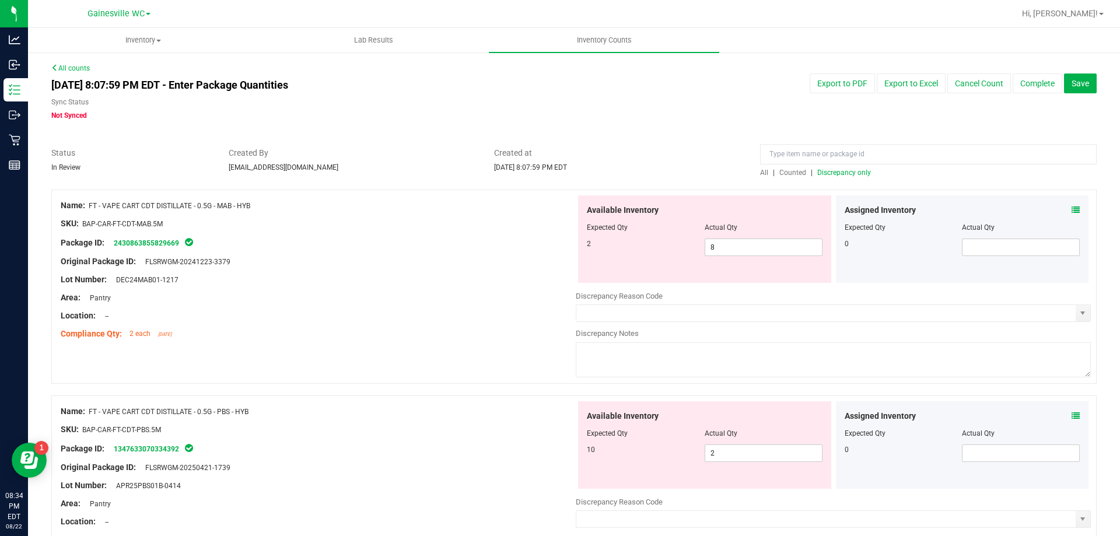
click at [831, 169] on span "Discrepancy only" at bounding box center [845, 173] width 54 height 8
drag, startPoint x: 770, startPoint y: 243, endPoint x: 669, endPoint y: 244, distance: 100.4
click at [674, 244] on div "9 8 8" at bounding box center [705, 248] width 236 height 18
type input "9"
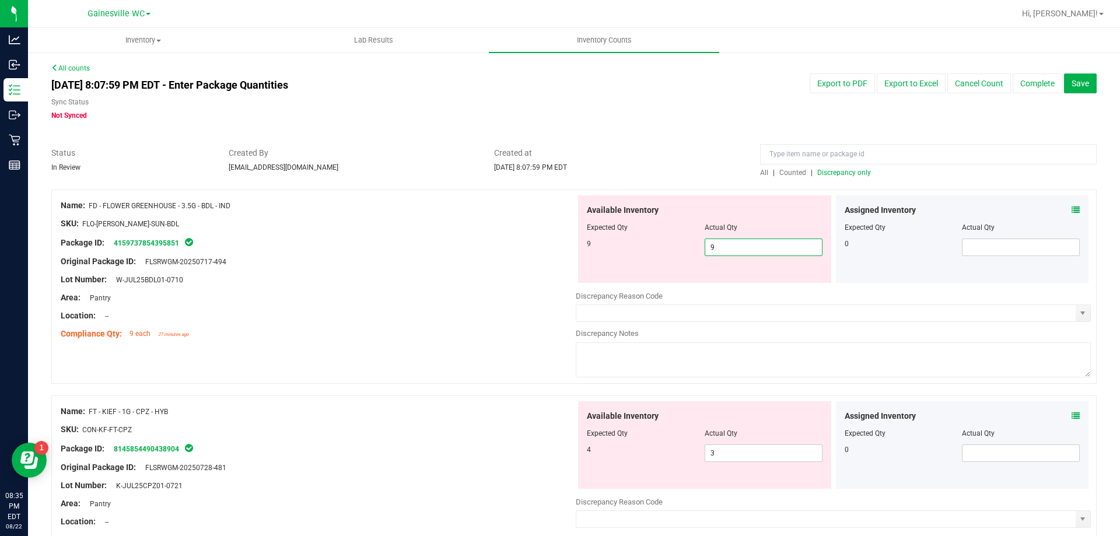
click at [537, 158] on span "Created at" at bounding box center [618, 153] width 249 height 12
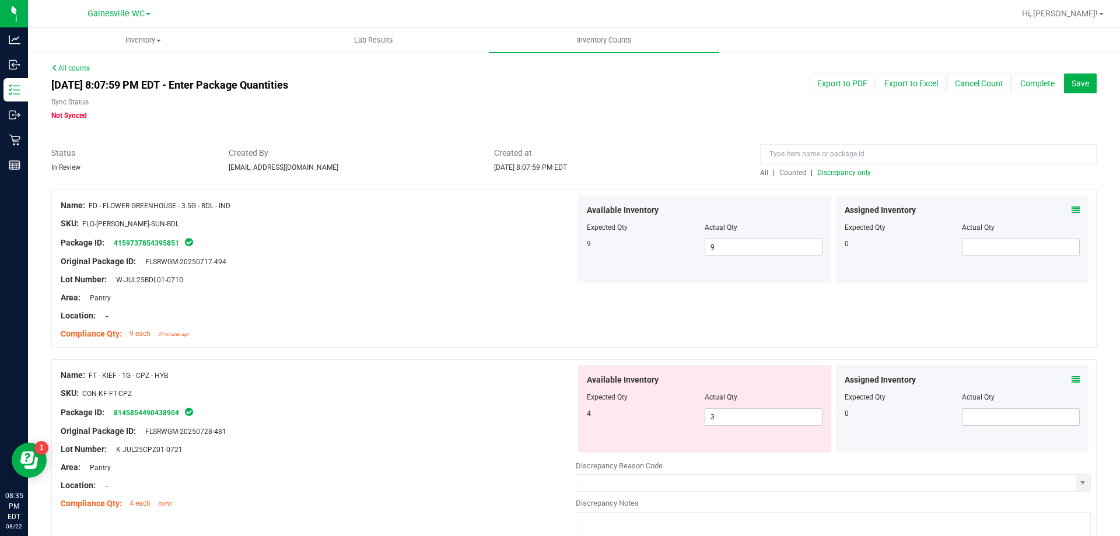
click at [850, 173] on span "Discrepancy only" at bounding box center [845, 173] width 54 height 8
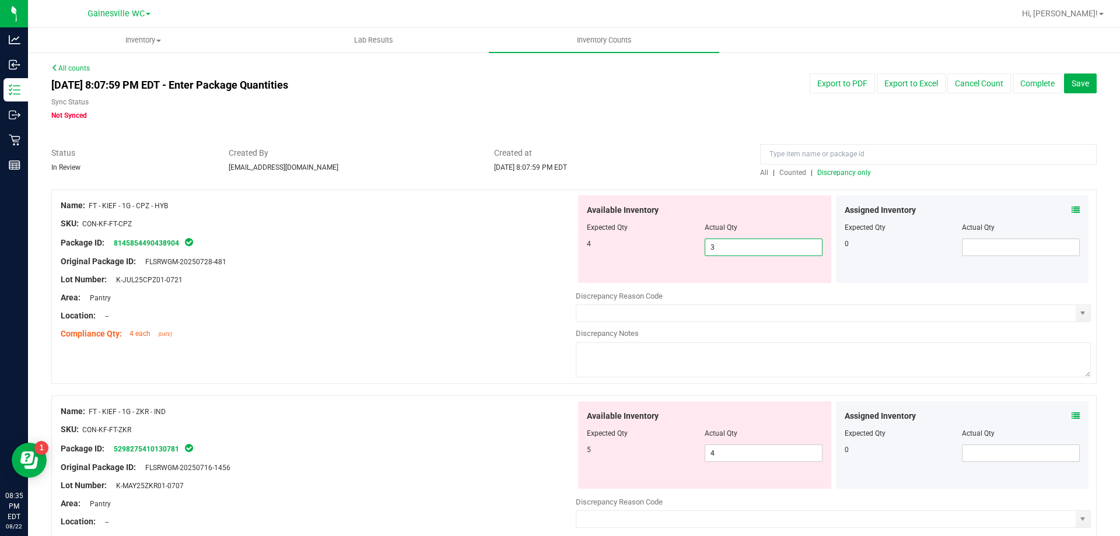
drag, startPoint x: 731, startPoint y: 249, endPoint x: 510, endPoint y: 237, distance: 221.4
click at [514, 239] on div "Name: FT - KIEF - 1G - CPZ - HYB SKU: CON-KF-FT-CPZ Package ID: 814585449043890…" at bounding box center [574, 287] width 1046 height 194
type input "4"
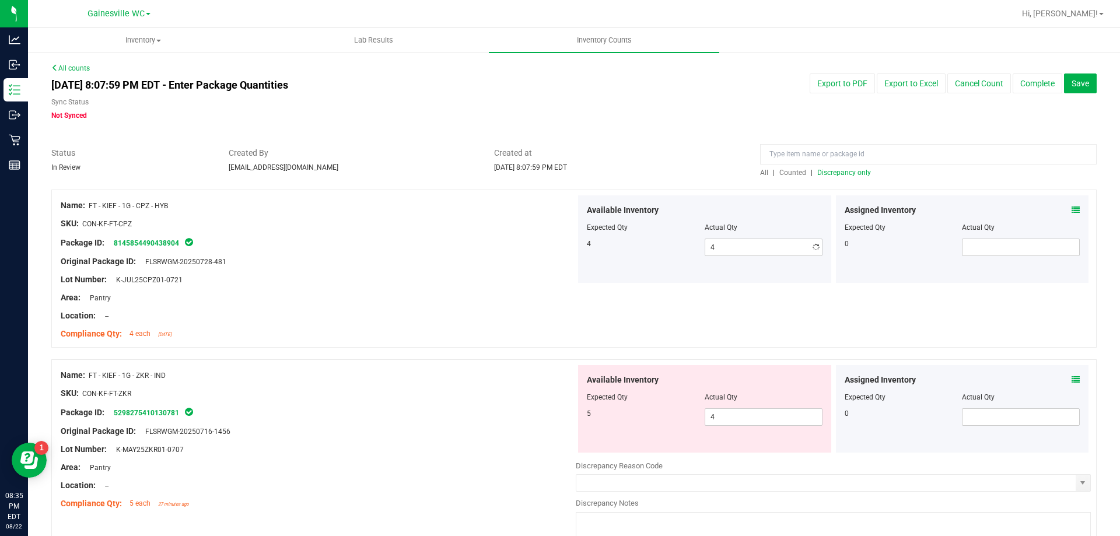
click at [480, 295] on div "Area: Pantry" at bounding box center [318, 298] width 515 height 12
drag, startPoint x: 703, startPoint y: 418, endPoint x: 567, endPoint y: 418, distance: 135.4
click at [568, 418] on div "Name: FT - KIEF - 1G - ZKR - IND SKU: CON-KF-FT-ZKR Package ID: 529827541013078…" at bounding box center [574, 456] width 1046 height 194
type input "5"
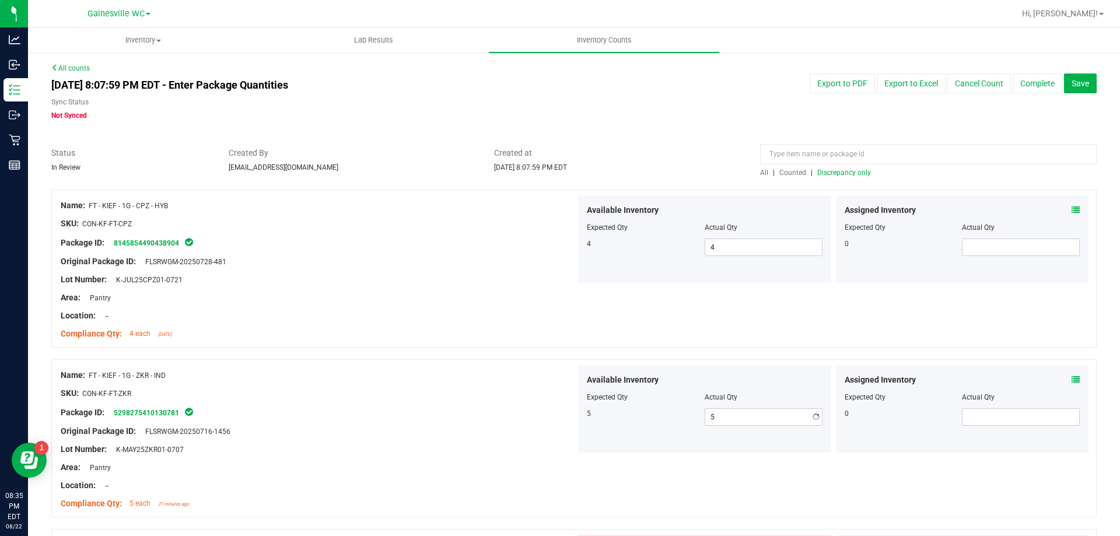
click at [407, 429] on div "Original Package ID: FLSRWGM-20250716-1456" at bounding box center [318, 431] width 515 height 12
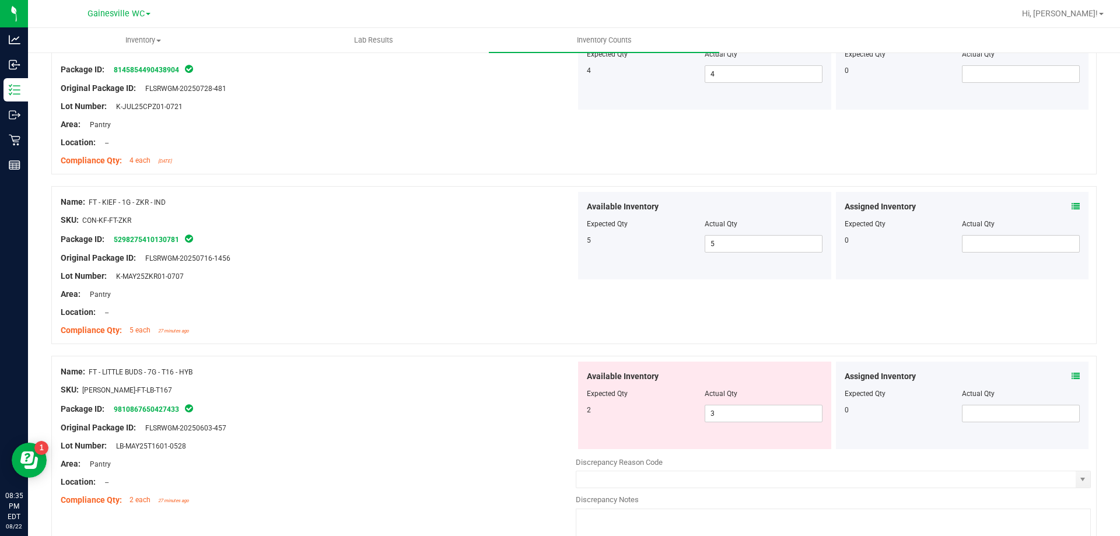
scroll to position [175, 0]
drag, startPoint x: 720, startPoint y: 415, endPoint x: 454, endPoint y: 409, distance: 266.2
click at [494, 413] on div "Name: FT - LITTLE BUDS - 7G - T16 - HYB SKU: [PERSON_NAME]-FT-LB-T167 Package I…" at bounding box center [574, 451] width 1046 height 194
type input "2"
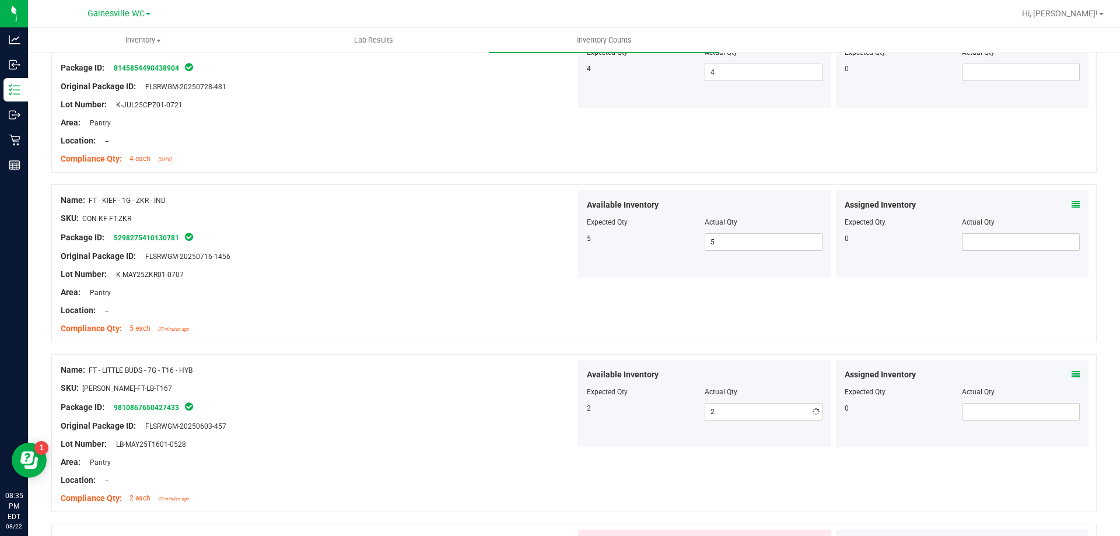
click at [239, 404] on div "Package ID: 9810867650427433" at bounding box center [318, 407] width 515 height 14
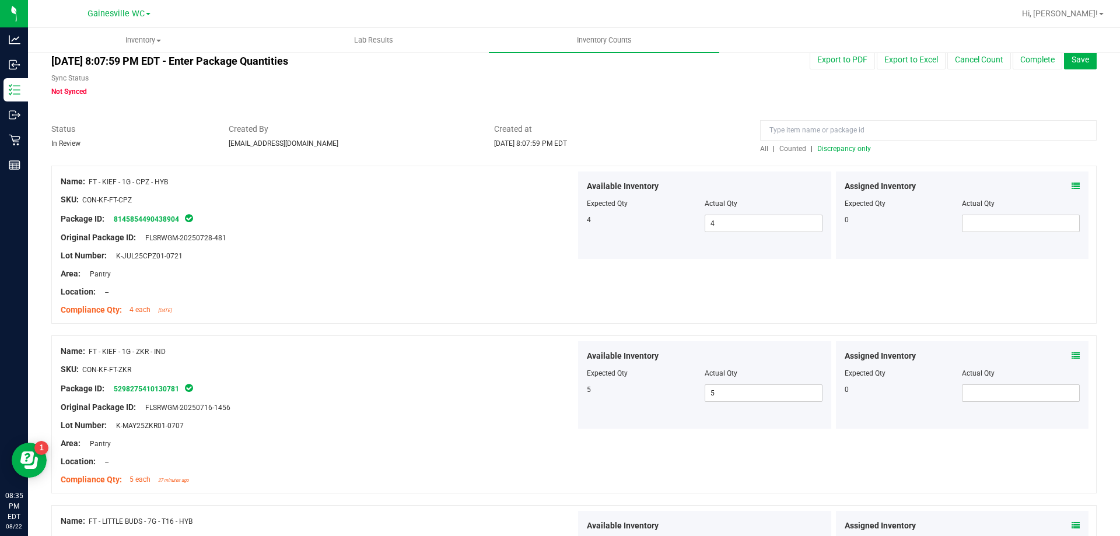
scroll to position [0, 0]
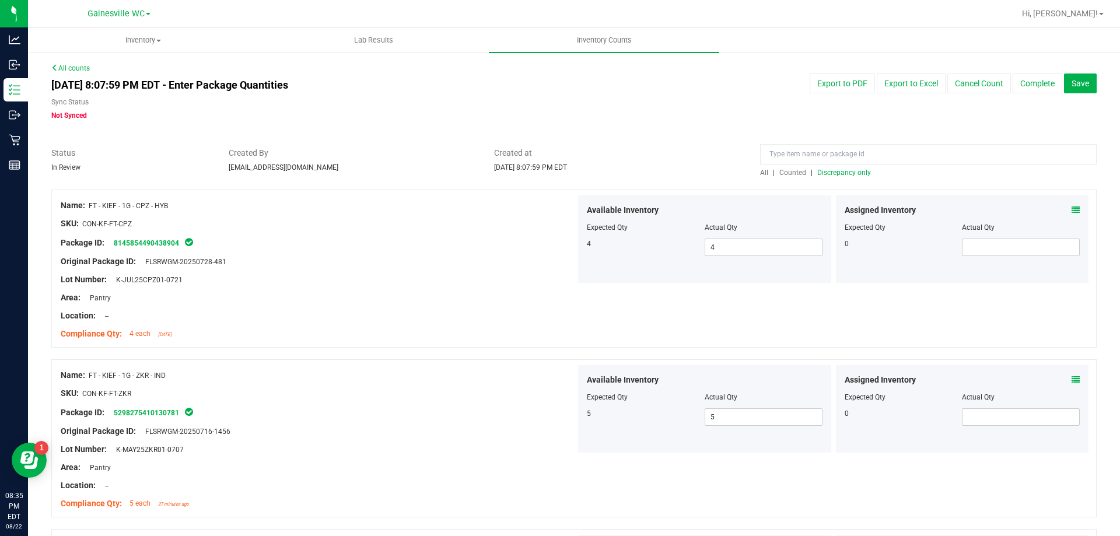
click at [819, 171] on span "Discrepancy only" at bounding box center [845, 173] width 54 height 8
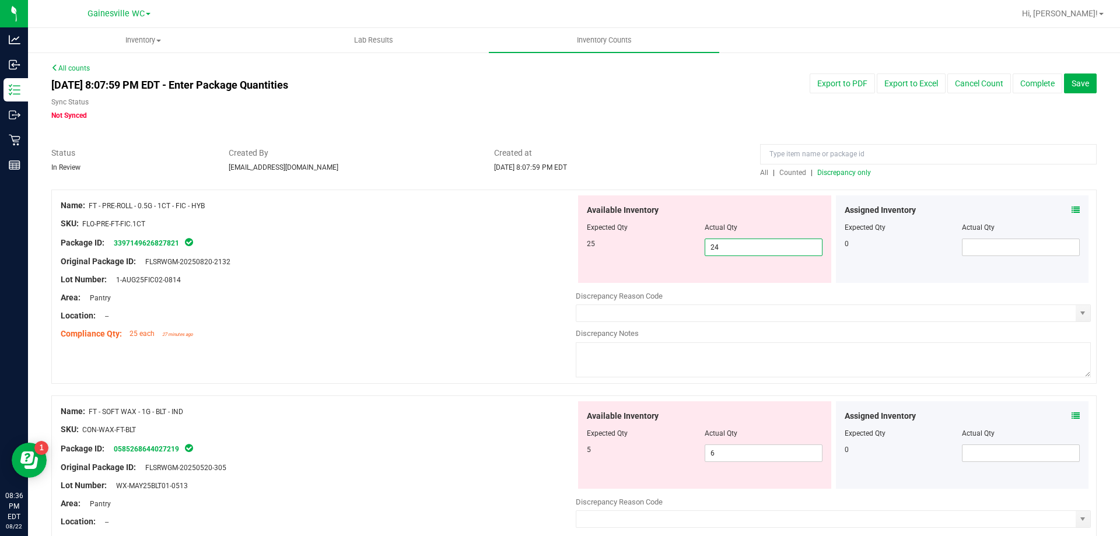
drag, startPoint x: 714, startPoint y: 246, endPoint x: 648, endPoint y: 246, distance: 65.9
click at [652, 246] on div "25 24 24" at bounding box center [705, 248] width 236 height 18
type input "25"
click at [402, 257] on div "Original Package ID: FLSRWGM-20250820-2132" at bounding box center [318, 262] width 515 height 12
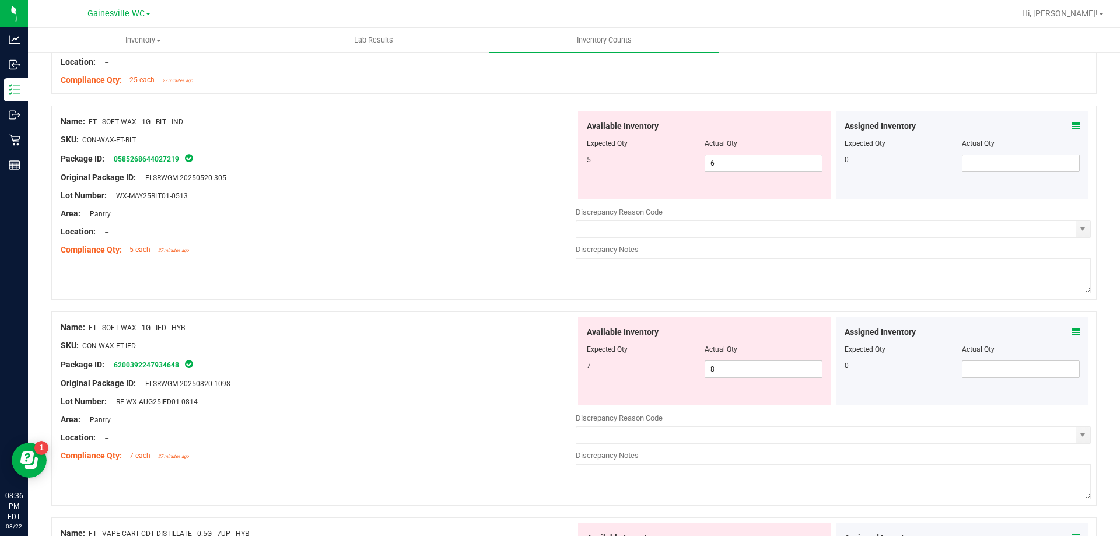
scroll to position [233, 0]
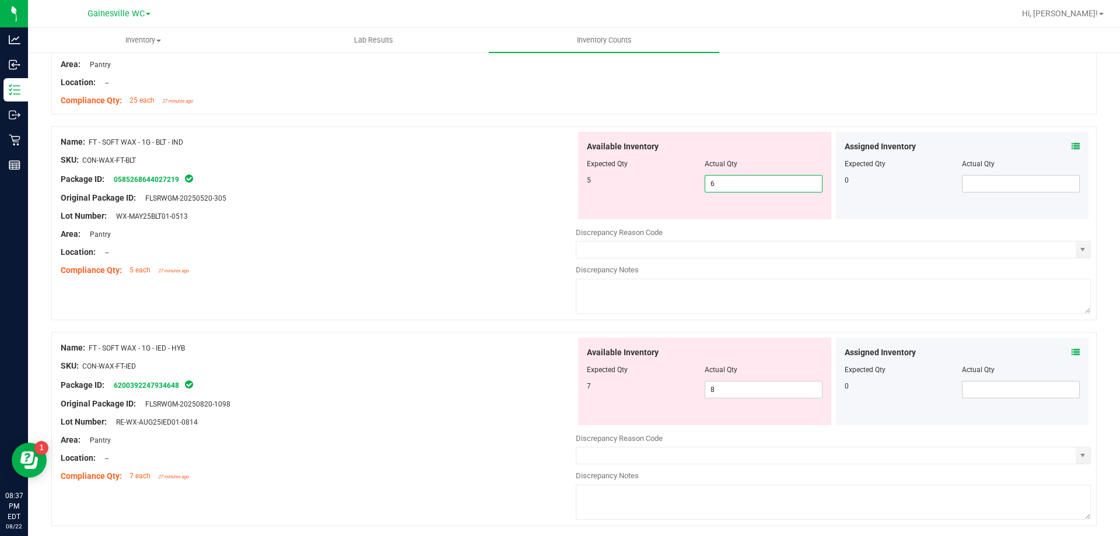
drag, startPoint x: 712, startPoint y: 187, endPoint x: 676, endPoint y: 186, distance: 36.8
click at [679, 187] on div "5 6 6" at bounding box center [705, 184] width 236 height 18
type input "5"
drag, startPoint x: 581, startPoint y: 204, endPoint x: 543, endPoint y: 207, distance: 38.1
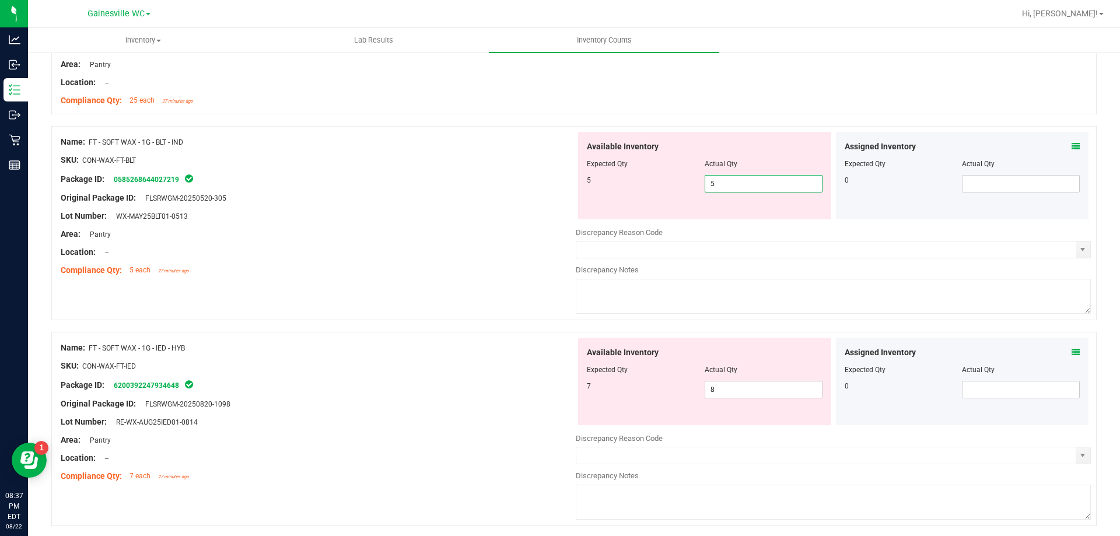
click at [544, 207] on div "Name: FT - SOFT WAX - 1G - BLT - IND SKU: CON-WAX-FT-BLT Package ID: 0585268644…" at bounding box center [574, 223] width 1046 height 194
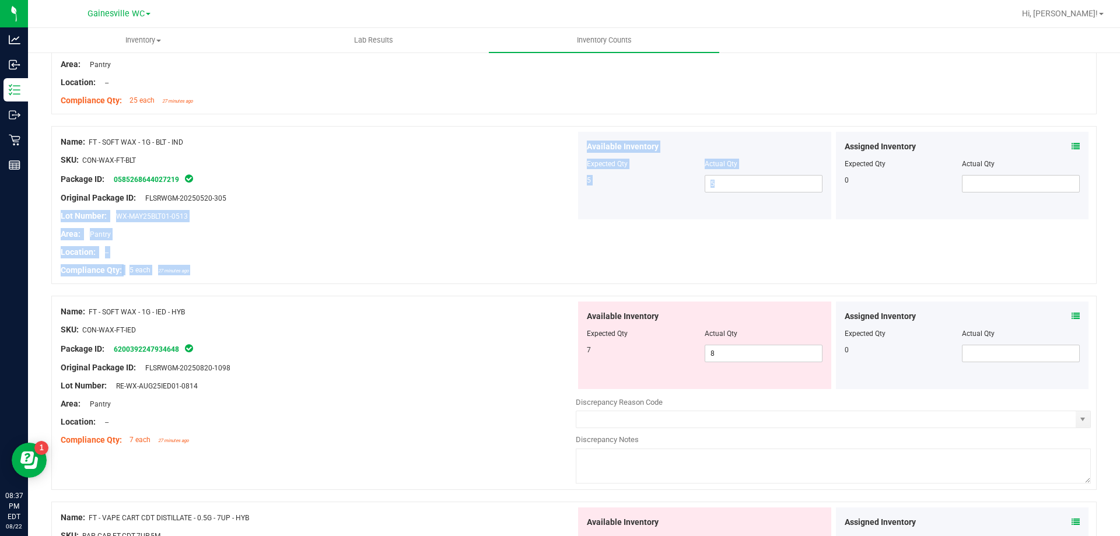
scroll to position [350, 0]
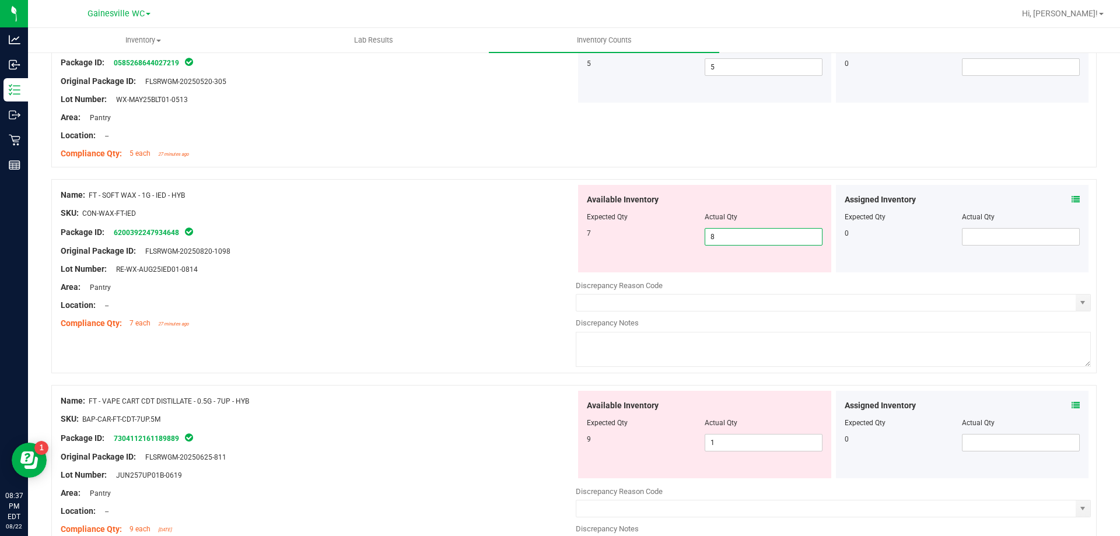
drag, startPoint x: 755, startPoint y: 236, endPoint x: 442, endPoint y: 236, distance: 313.4
click at [442, 236] on div "Name: FT - SOFT WAX - 1G - IED - HYB SKU: CON-WAX-FT-IED Package ID: 6200392247…" at bounding box center [574, 276] width 1046 height 194
type input "7"
click at [380, 303] on div "Location: --" at bounding box center [318, 305] width 515 height 12
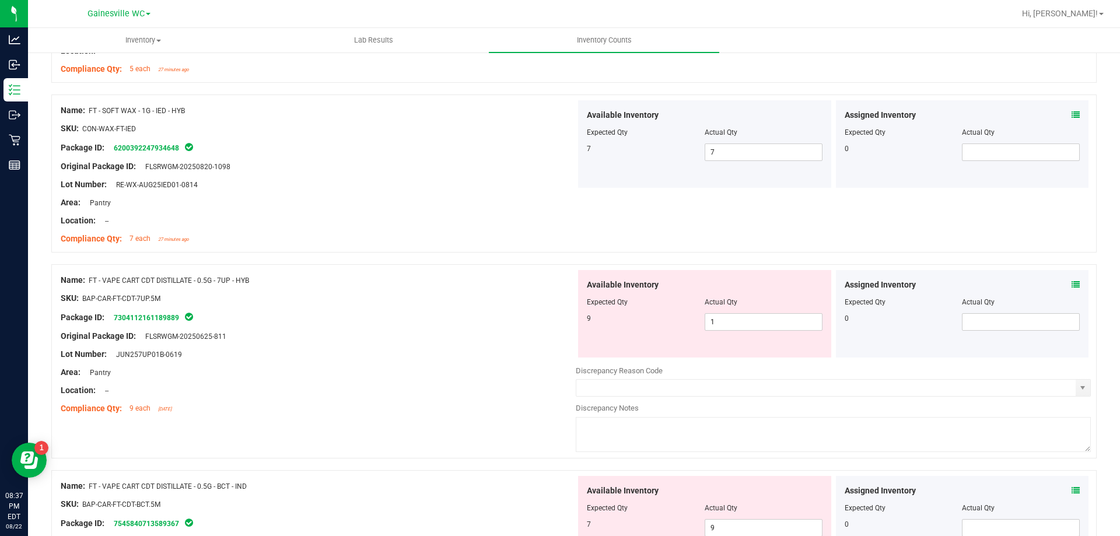
scroll to position [584, 0]
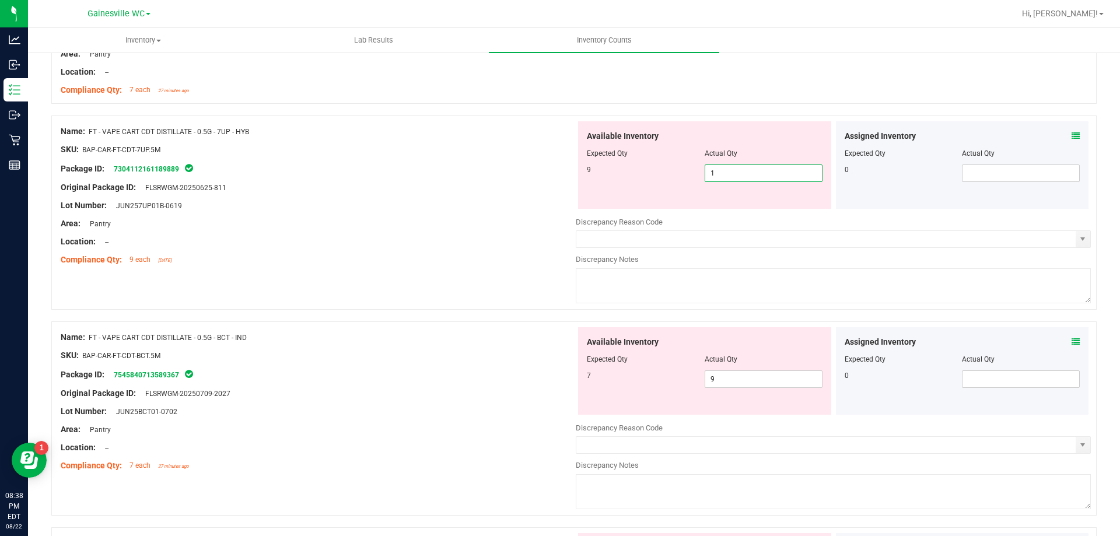
drag, startPoint x: 712, startPoint y: 180, endPoint x: 633, endPoint y: 174, distance: 79.5
click at [634, 174] on div "9 1 1" at bounding box center [705, 174] width 236 height 18
type input "9"
click at [549, 172] on div "Package ID: 7304112161189889" at bounding box center [318, 169] width 515 height 14
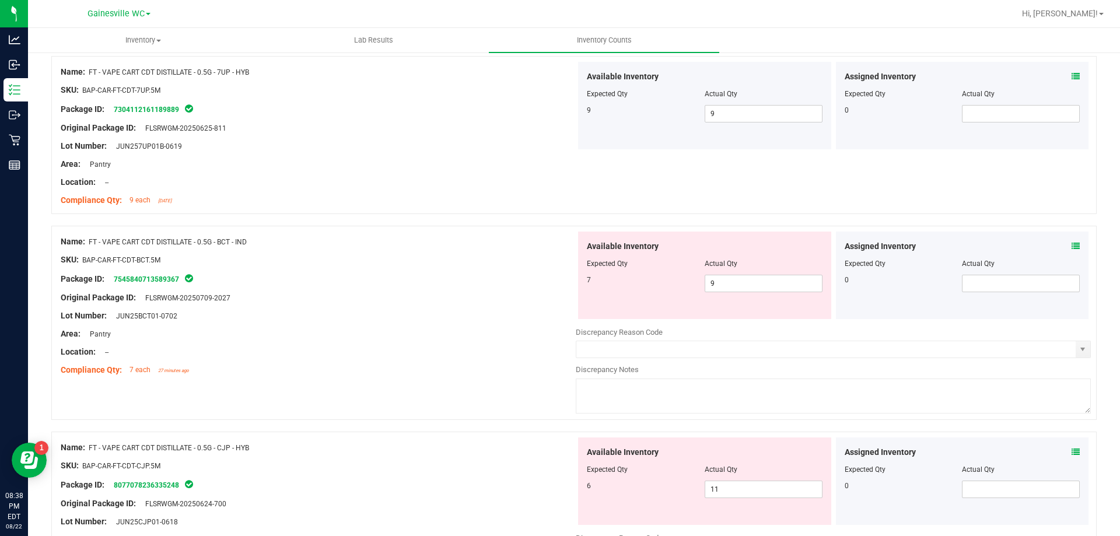
scroll to position [700, 0]
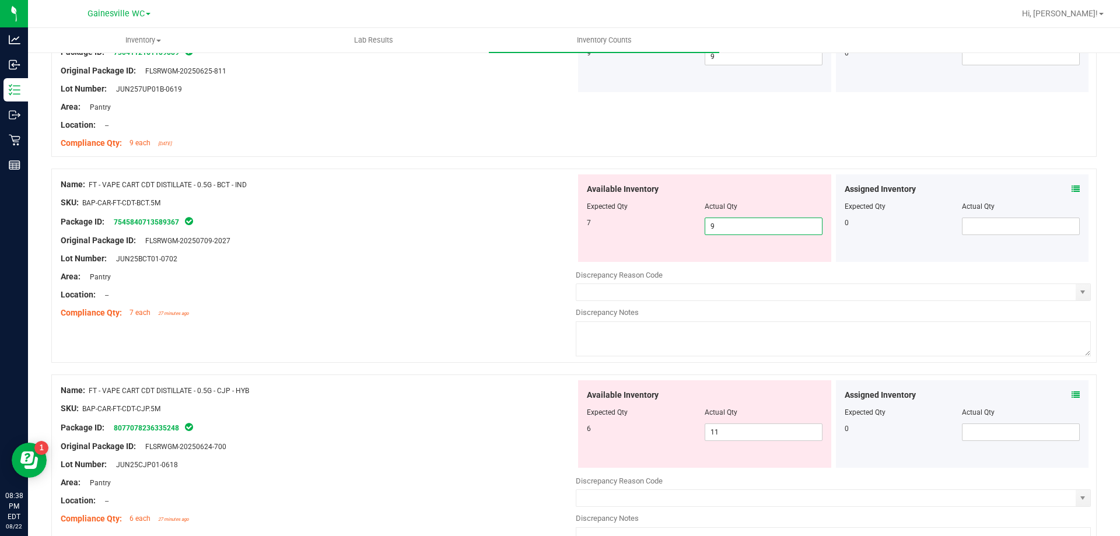
drag, startPoint x: 714, startPoint y: 223, endPoint x: 641, endPoint y: 218, distance: 72.5
click at [676, 219] on div "7 9 9" at bounding box center [705, 227] width 236 height 18
type input "7"
click at [555, 210] on div at bounding box center [318, 212] width 515 height 6
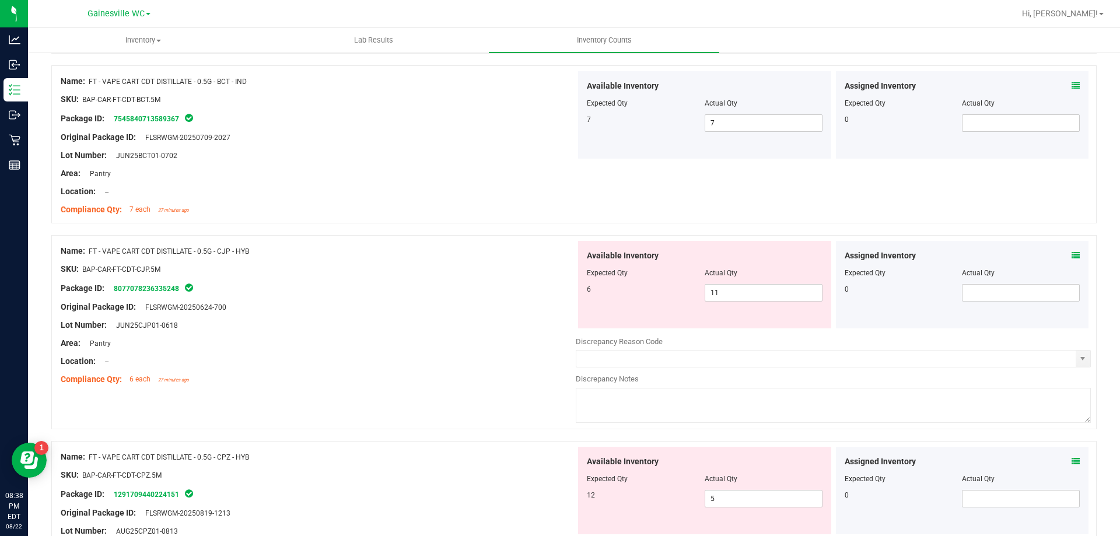
scroll to position [934, 0]
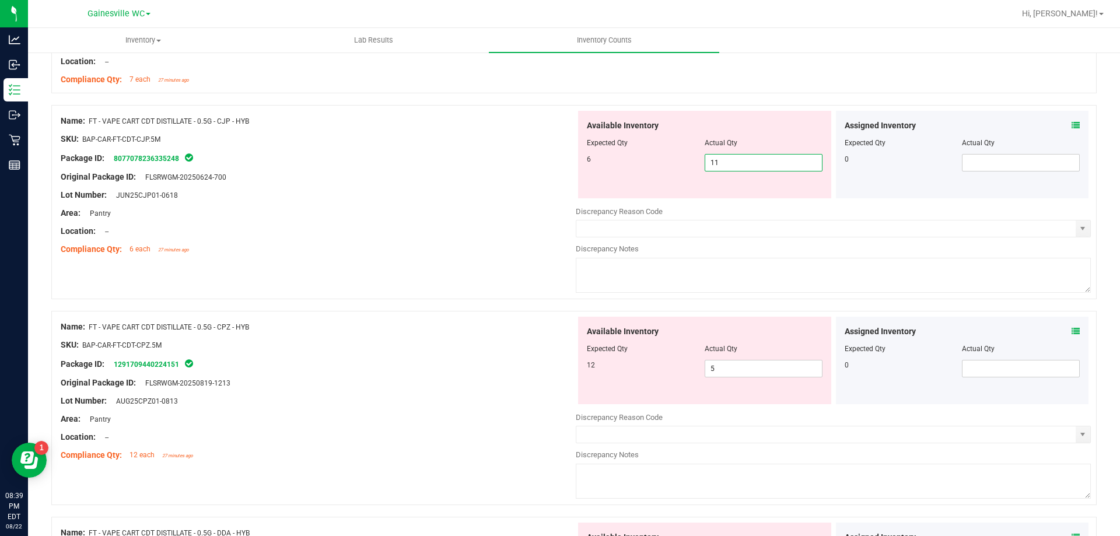
drag, startPoint x: 739, startPoint y: 162, endPoint x: 582, endPoint y: 162, distance: 157.6
click at [582, 162] on div "Available Inventory Expected Qty Actual Qty 6 11 11" at bounding box center [704, 155] width 253 height 88
type input "6"
click at [497, 174] on div "Original Package ID: FLSRWGM-20250624-700" at bounding box center [318, 177] width 515 height 12
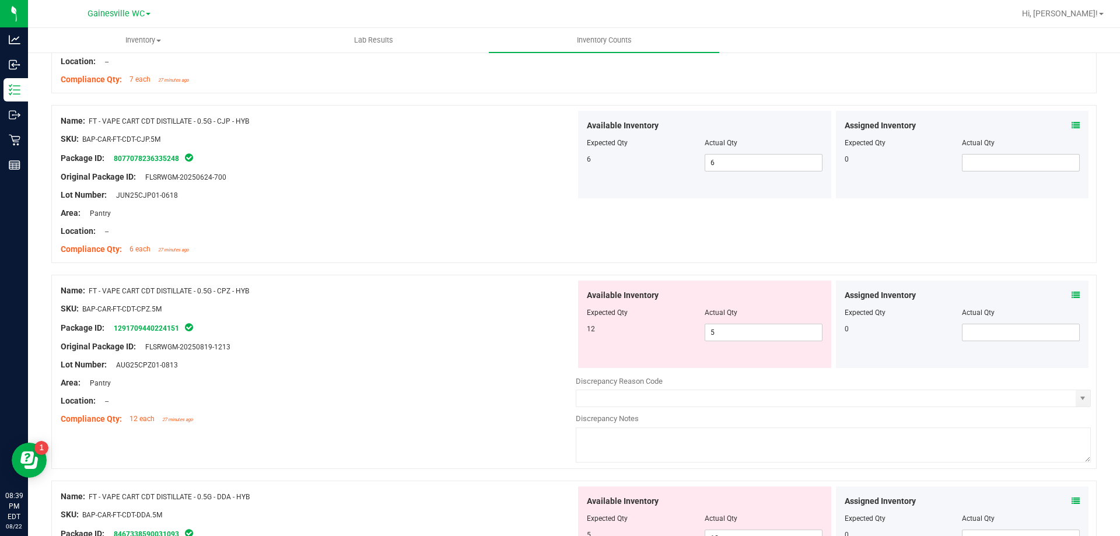
scroll to position [1050, 0]
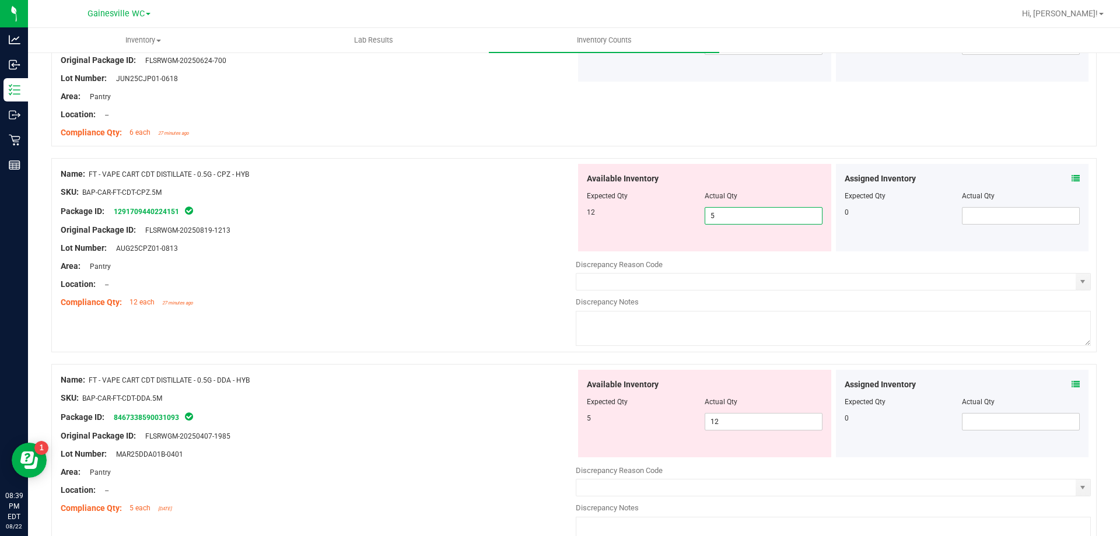
drag, startPoint x: 751, startPoint y: 218, endPoint x: 605, endPoint y: 201, distance: 147.4
click at [606, 202] on div "Available Inventory Expected Qty Actual Qty 12 5 5" at bounding box center [704, 208] width 253 height 88
type input "12"
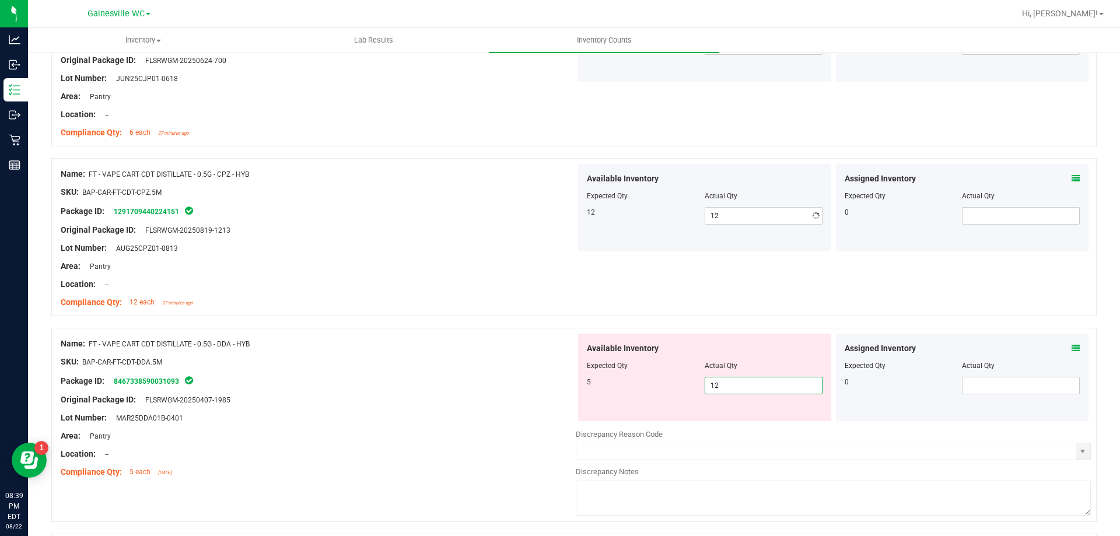
drag, startPoint x: 617, startPoint y: 417, endPoint x: 605, endPoint y: 417, distance: 12.8
click at [607, 417] on div "Available Inventory Expected Qty Actual Qty 5 12 12" at bounding box center [704, 378] width 253 height 88
drag, startPoint x: 725, startPoint y: 385, endPoint x: 573, endPoint y: 369, distance: 153.1
click at [578, 369] on div "Available Inventory Expected Qty Actual Qty 5 12 12" at bounding box center [704, 378] width 253 height 88
type input "5"
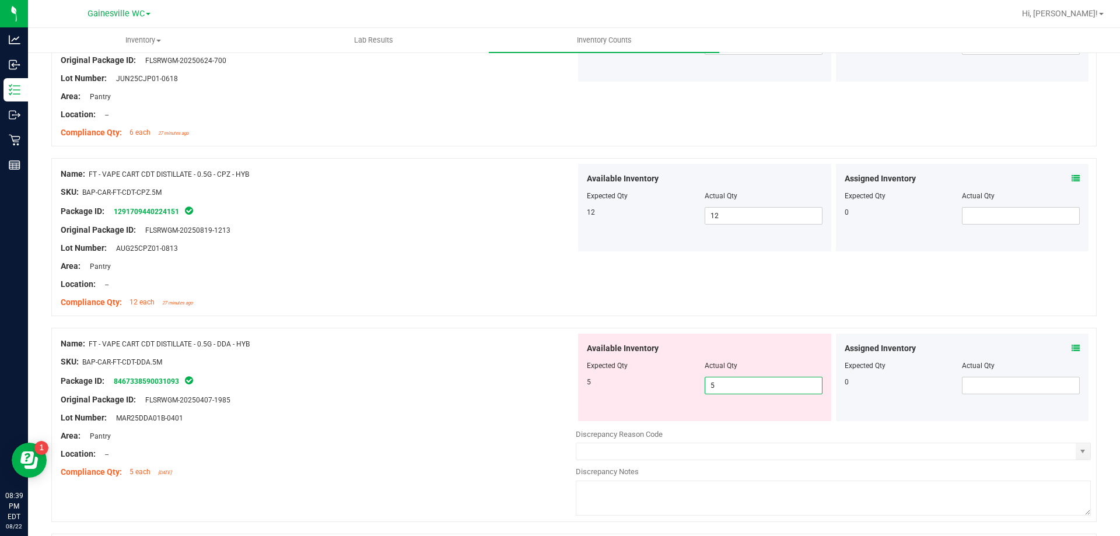
type input "5"
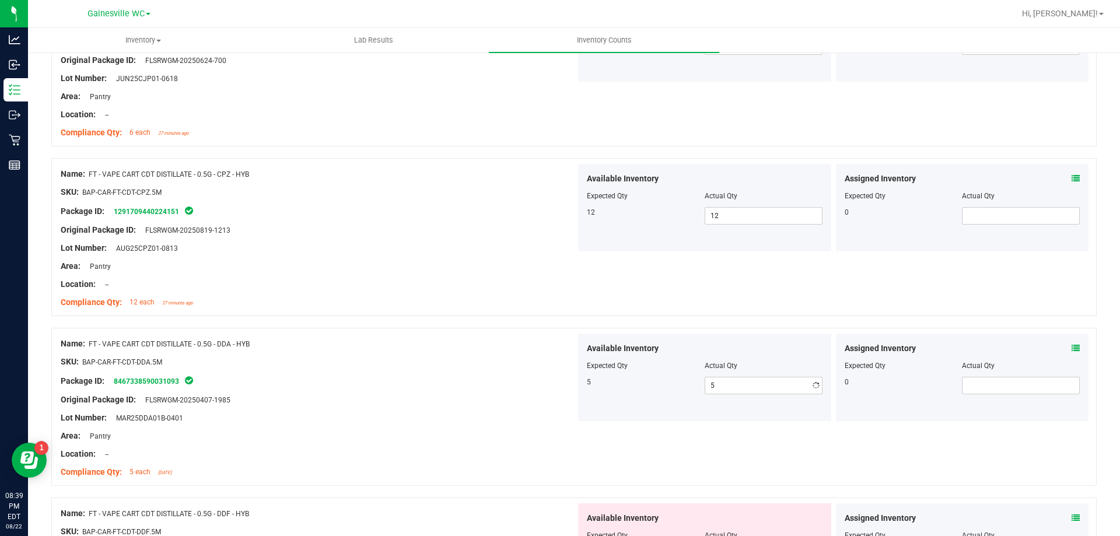
click at [356, 328] on div "Name: FT - VAPE CART CDT DISTILLATE - 0.5G - DDA - HYB SKU: BAP-CAR-FT-CDT-DDA.…" at bounding box center [574, 407] width 1046 height 158
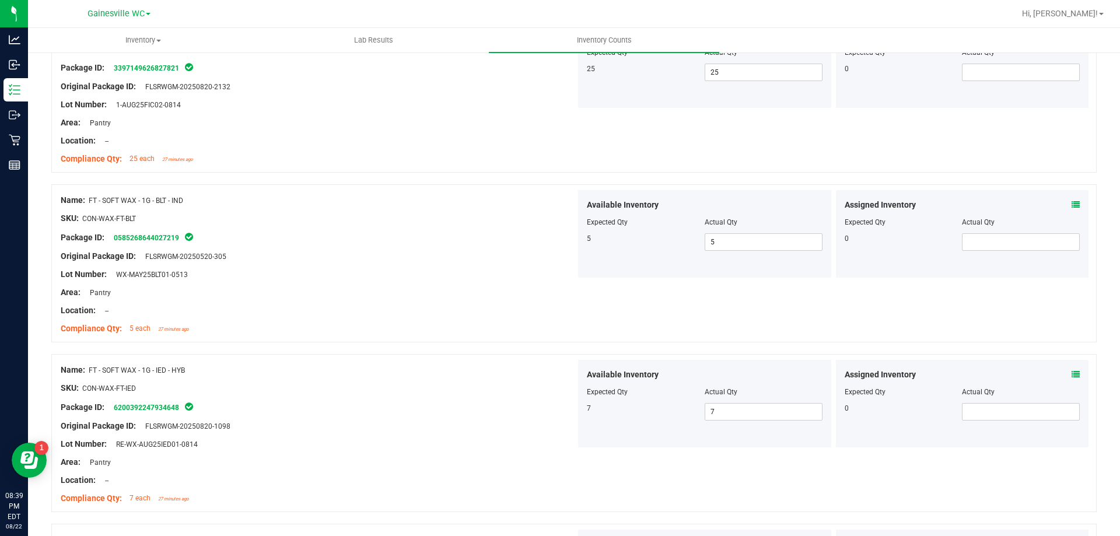
scroll to position [0, 0]
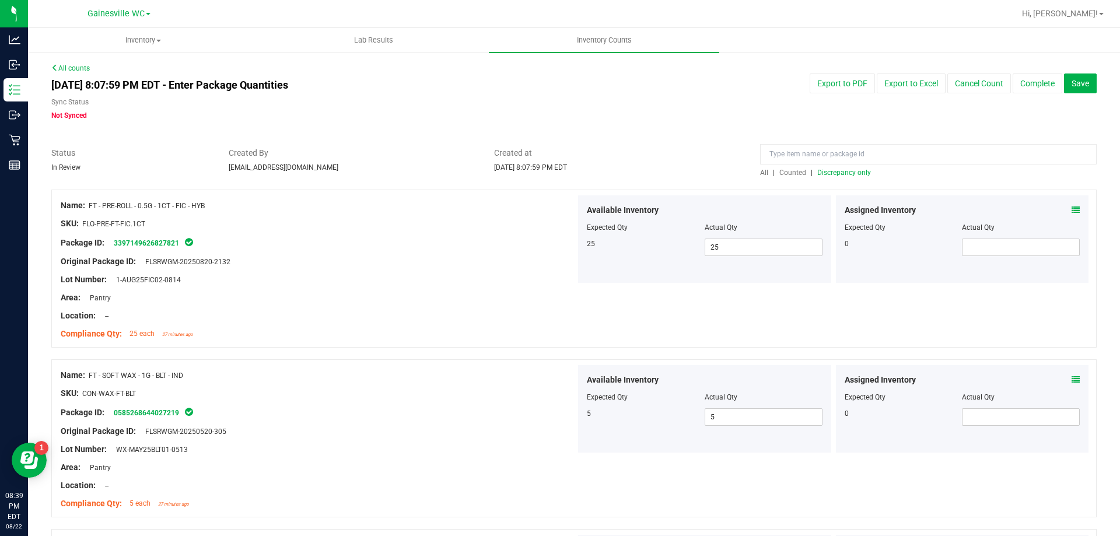
click at [832, 173] on span "Discrepancy only" at bounding box center [845, 173] width 54 height 8
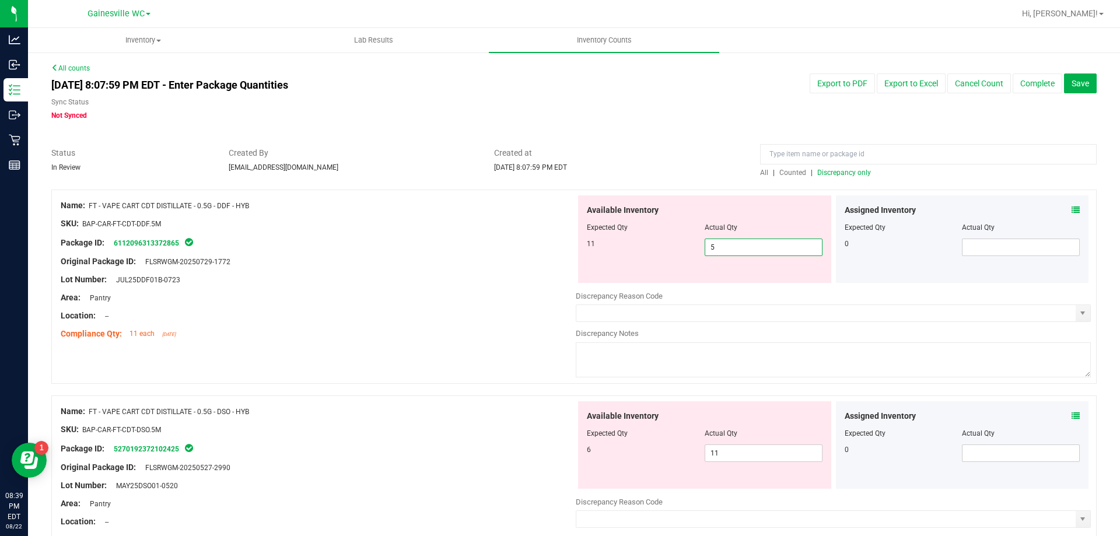
drag, startPoint x: 760, startPoint y: 247, endPoint x: 625, endPoint y: 244, distance: 135.4
click at [628, 243] on div "11 5 5" at bounding box center [705, 248] width 236 height 18
type input "11"
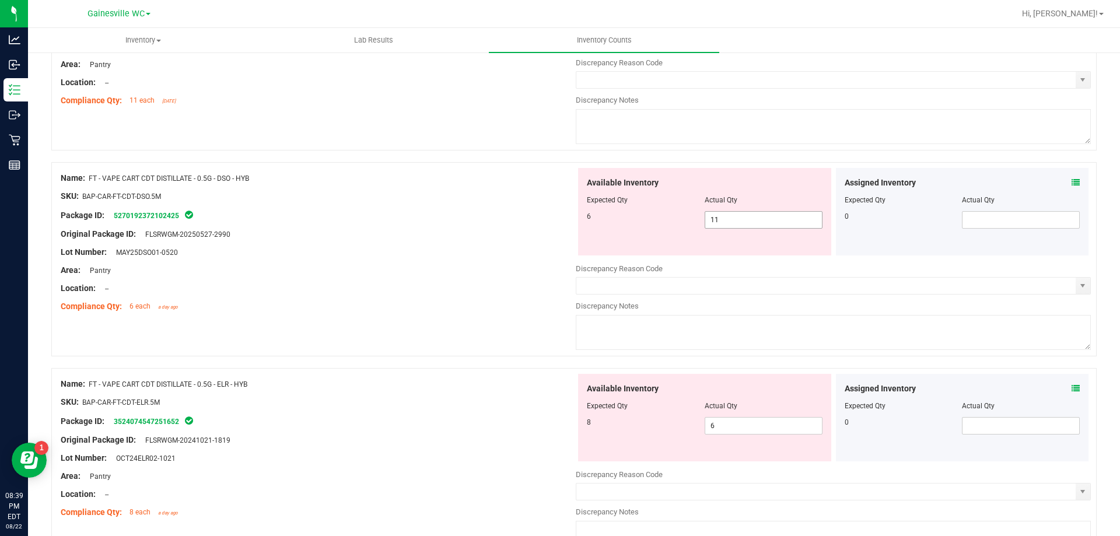
type input "11"
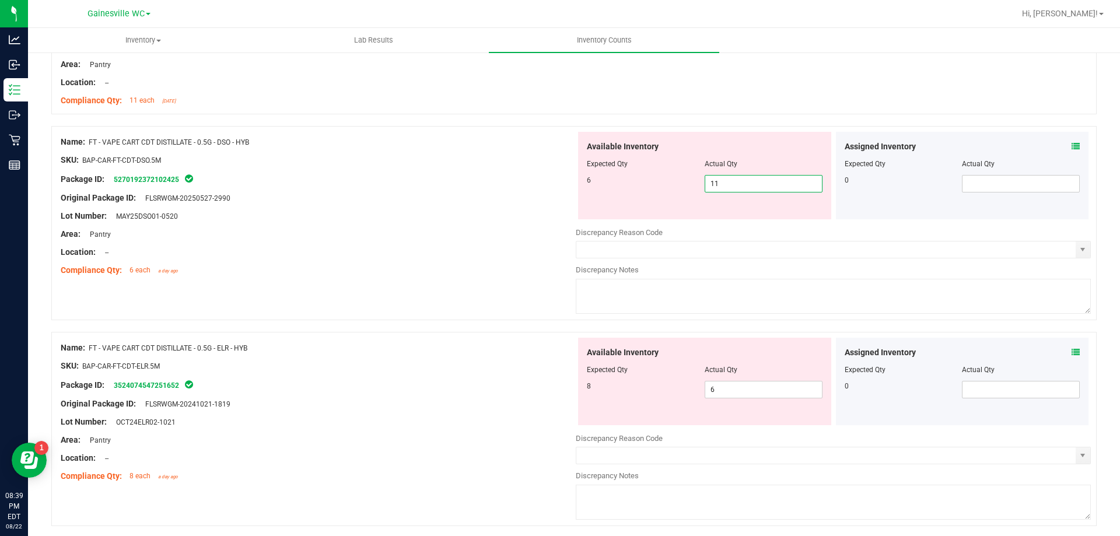
drag, startPoint x: 740, startPoint y: 221, endPoint x: 634, endPoint y: 214, distance: 105.8
click at [635, 214] on div "Available Inventory Expected Qty Actual Qty 6 11 11" at bounding box center [704, 176] width 253 height 88
type input "6"
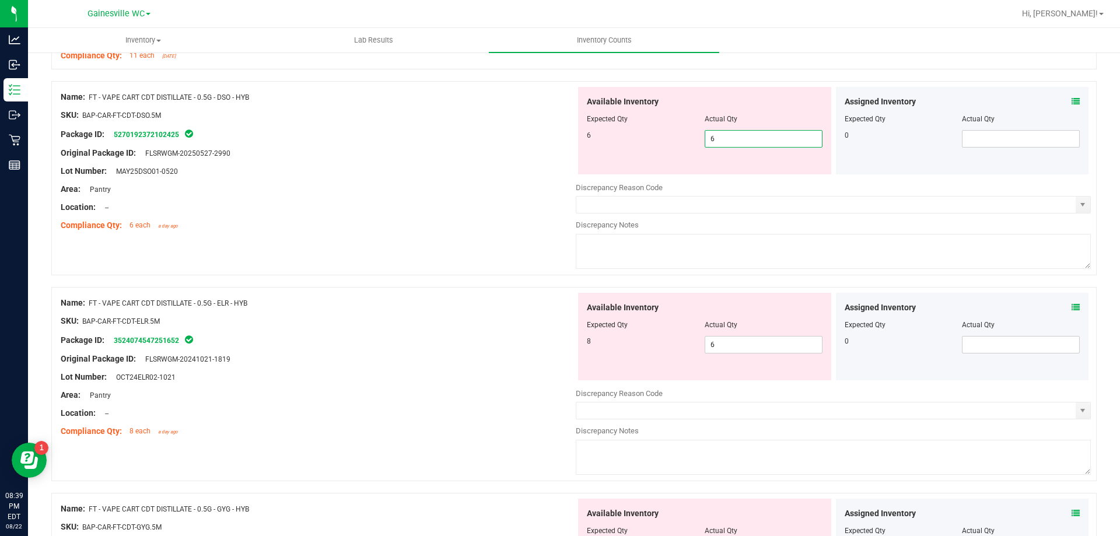
scroll to position [350, 0]
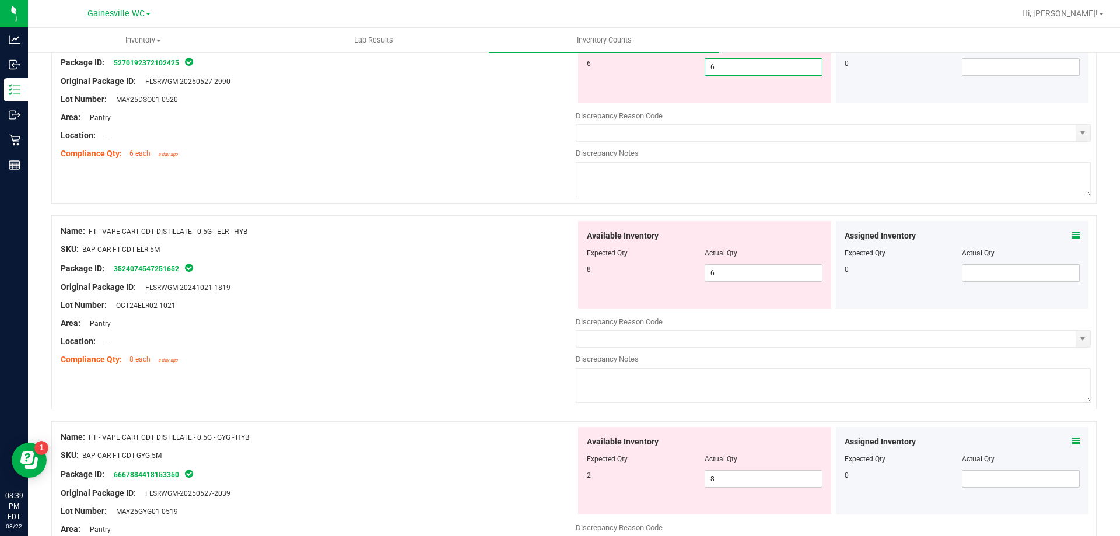
type input "6"
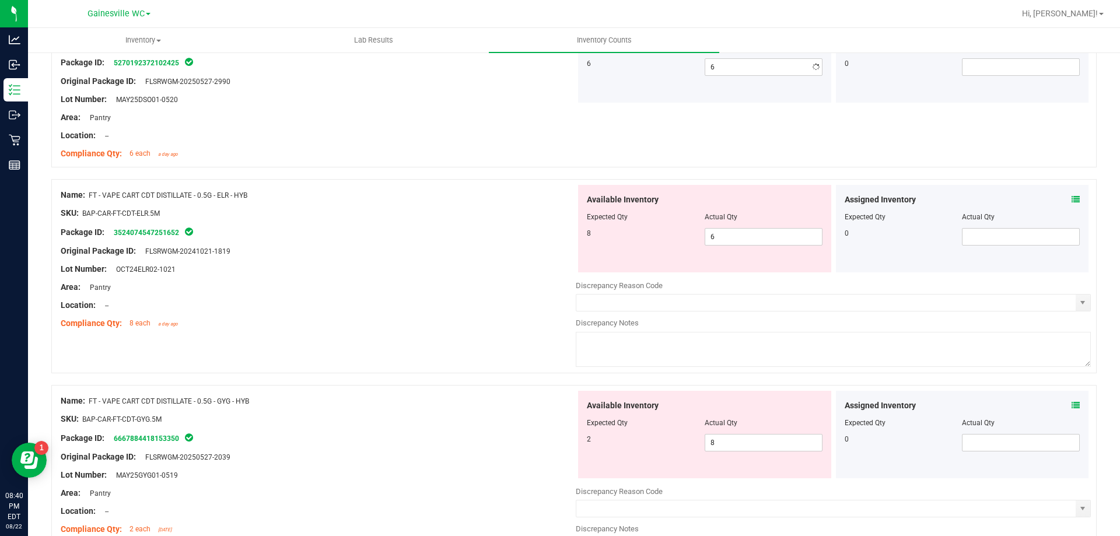
click at [386, 266] on div "Name: FT - VAPE CART CDT DISTILLATE - 0.5G - ELR - HYB SKU: BAP-CAR-FT-CDT-ELR.…" at bounding box center [318, 259] width 515 height 149
drag, startPoint x: 738, startPoint y: 237, endPoint x: 661, endPoint y: 230, distance: 77.9
click at [661, 230] on div "8 6 6" at bounding box center [705, 237] width 236 height 18
type input "8"
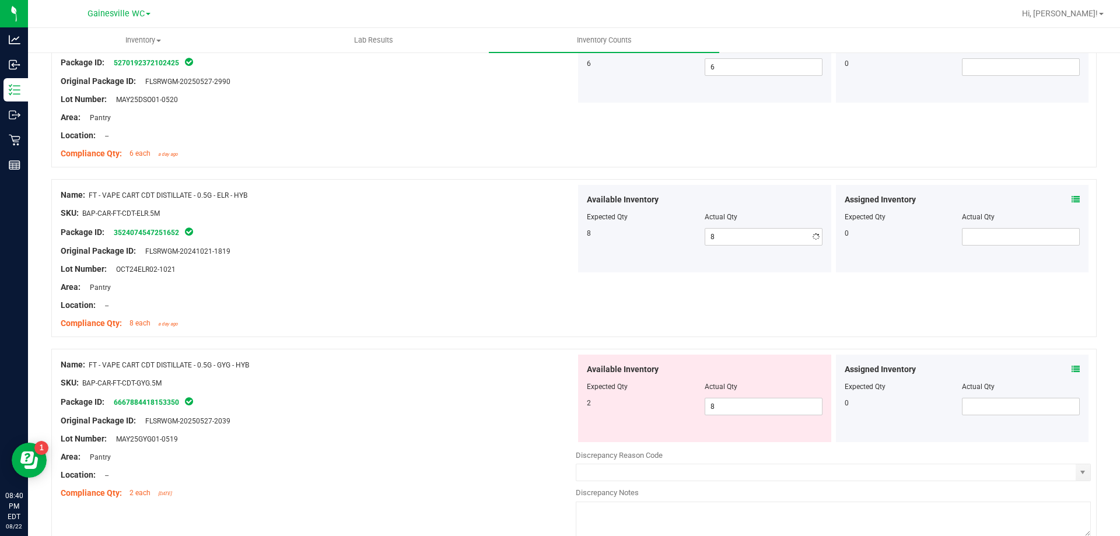
drag, startPoint x: 639, startPoint y: 356, endPoint x: 693, endPoint y: 329, distance: 60.5
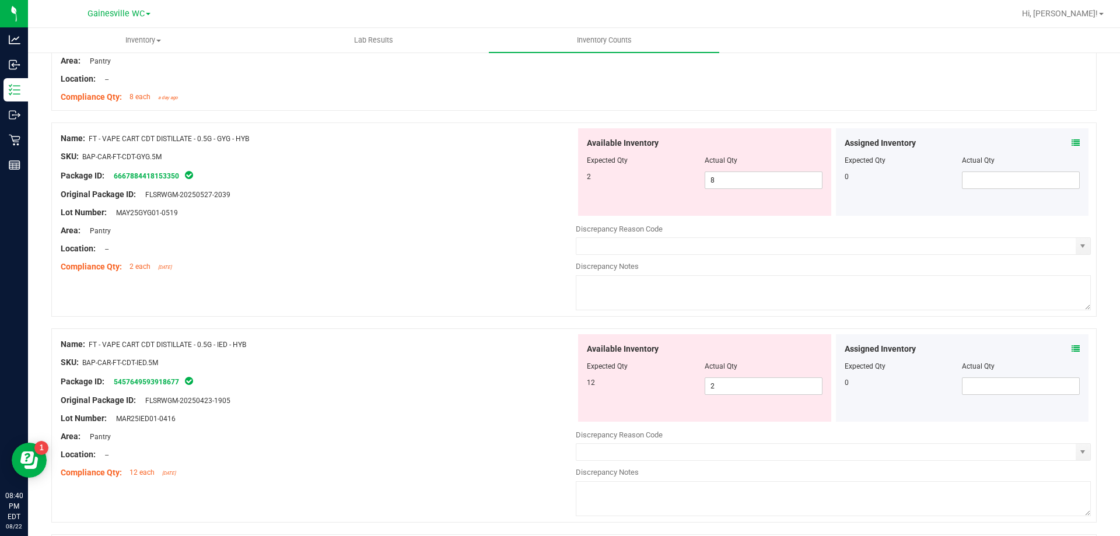
scroll to position [584, 0]
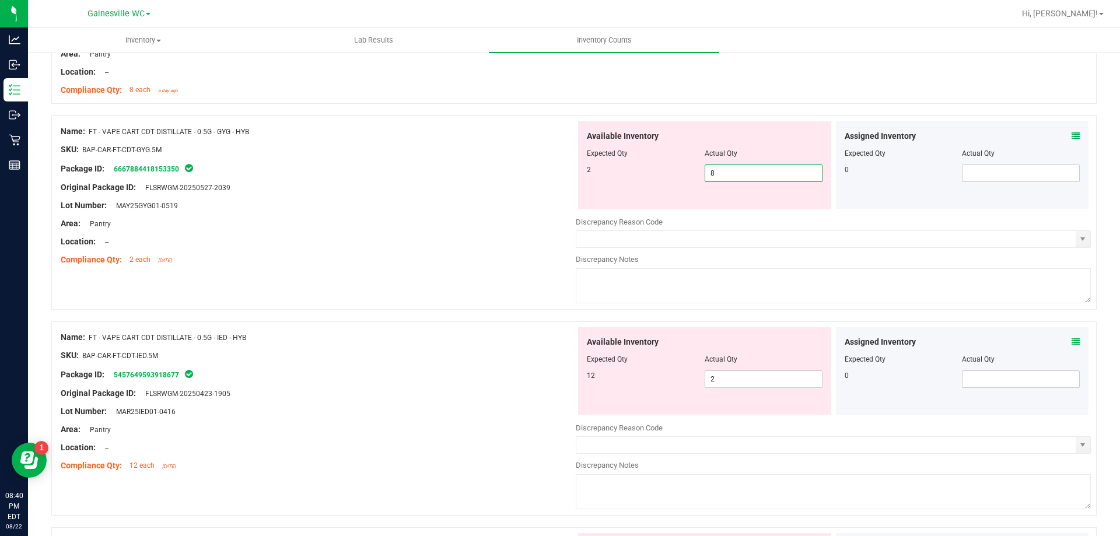
click at [742, 180] on div "Available Inventory Expected Qty Actual Qty 2 8 8" at bounding box center [704, 165] width 253 height 88
drag, startPoint x: 727, startPoint y: 174, endPoint x: 674, endPoint y: 170, distance: 53.3
click at [677, 170] on div "2 8 8" at bounding box center [705, 174] width 236 height 18
type input "2"
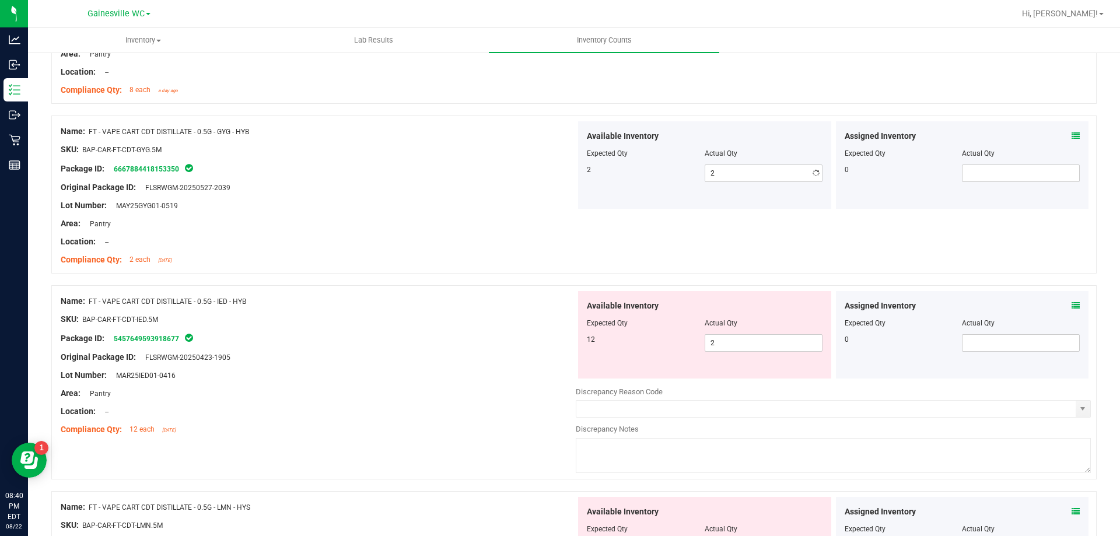
click at [638, 194] on div "Available Inventory Expected Qty Actual Qty 2 2 2" at bounding box center [704, 165] width 253 height 88
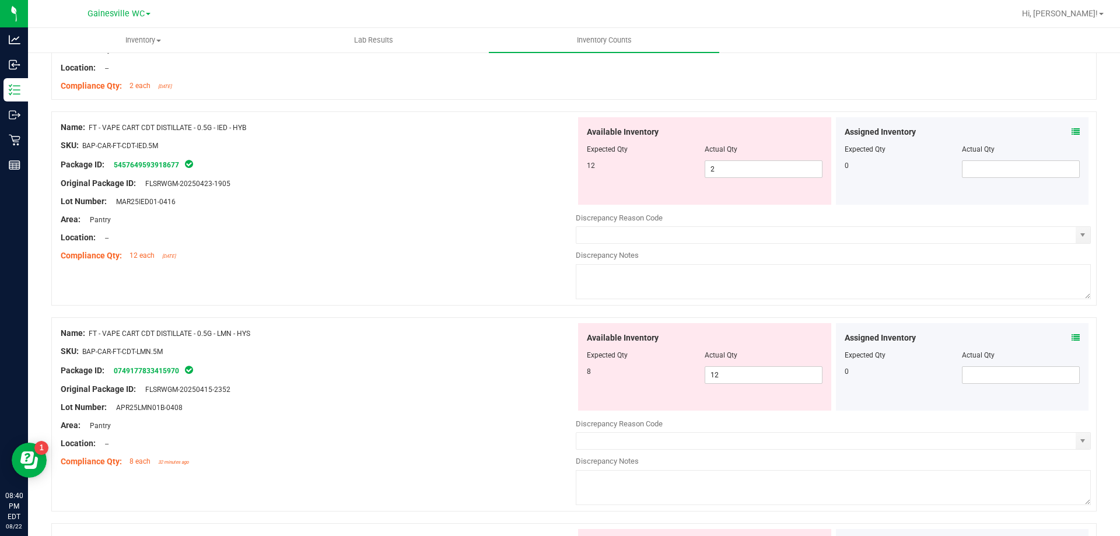
scroll to position [759, 0]
drag, startPoint x: 687, startPoint y: 170, endPoint x: 649, endPoint y: 170, distance: 38.5
click at [650, 170] on div "12 2 2" at bounding box center [705, 168] width 236 height 18
type input "12"
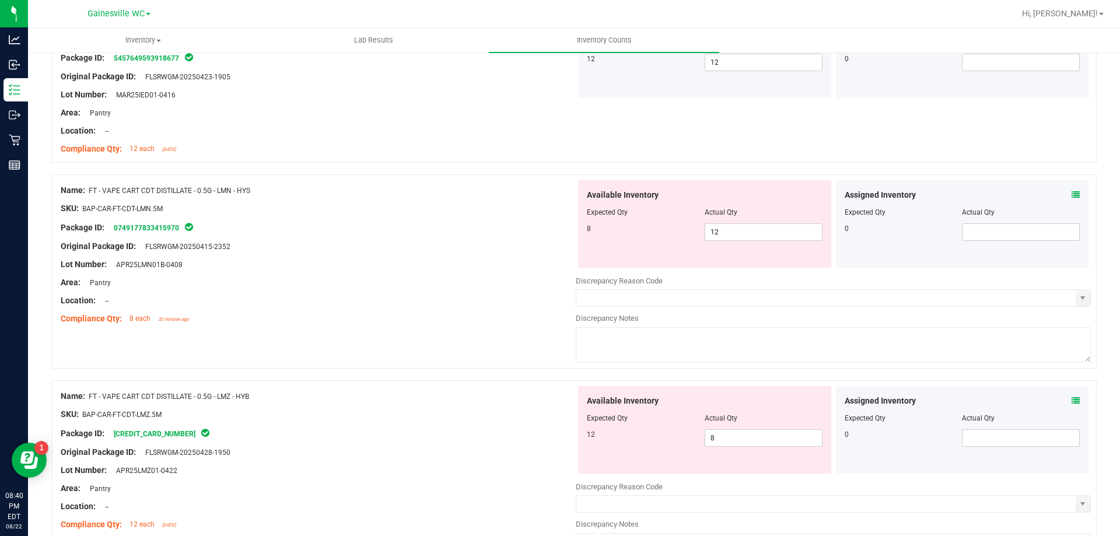
scroll to position [875, 0]
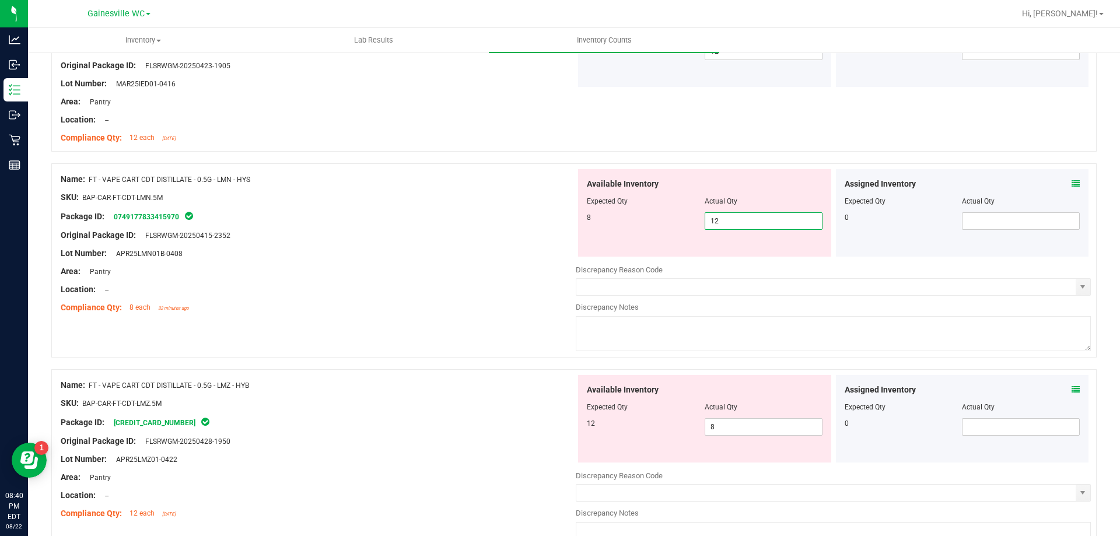
drag, startPoint x: 743, startPoint y: 221, endPoint x: 590, endPoint y: 216, distance: 153.5
click at [592, 216] on div "8 12 12" at bounding box center [705, 221] width 236 height 18
type input "8"
click at [539, 250] on div "Lot Number: APR25LMN01B-0408" at bounding box center [318, 253] width 515 height 12
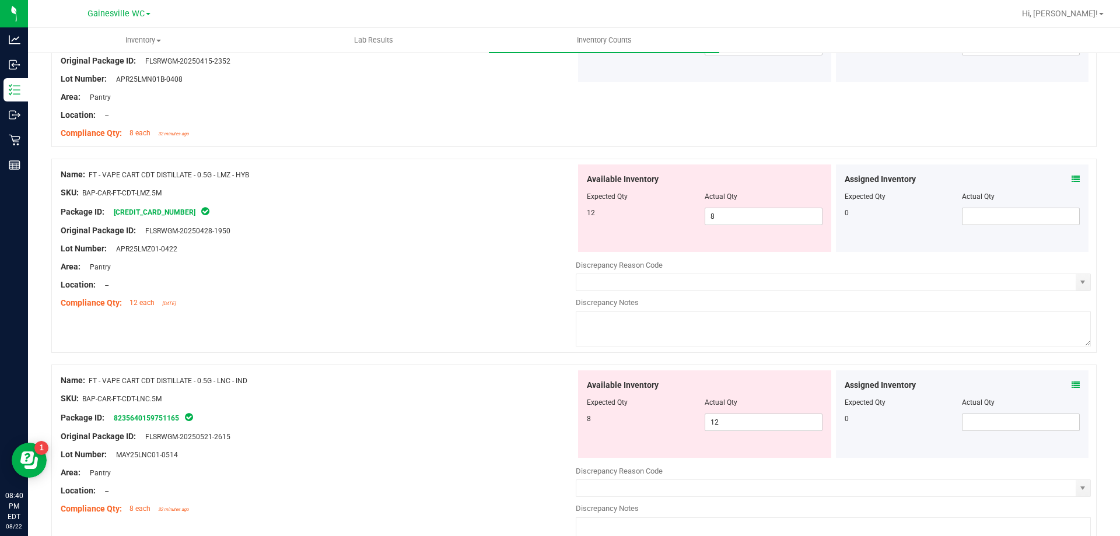
scroll to position [1050, 0]
drag, startPoint x: 740, startPoint y: 221, endPoint x: 663, endPoint y: 217, distance: 76.6
click at [668, 217] on div "12 8 8" at bounding box center [705, 216] width 236 height 18
type input "12"
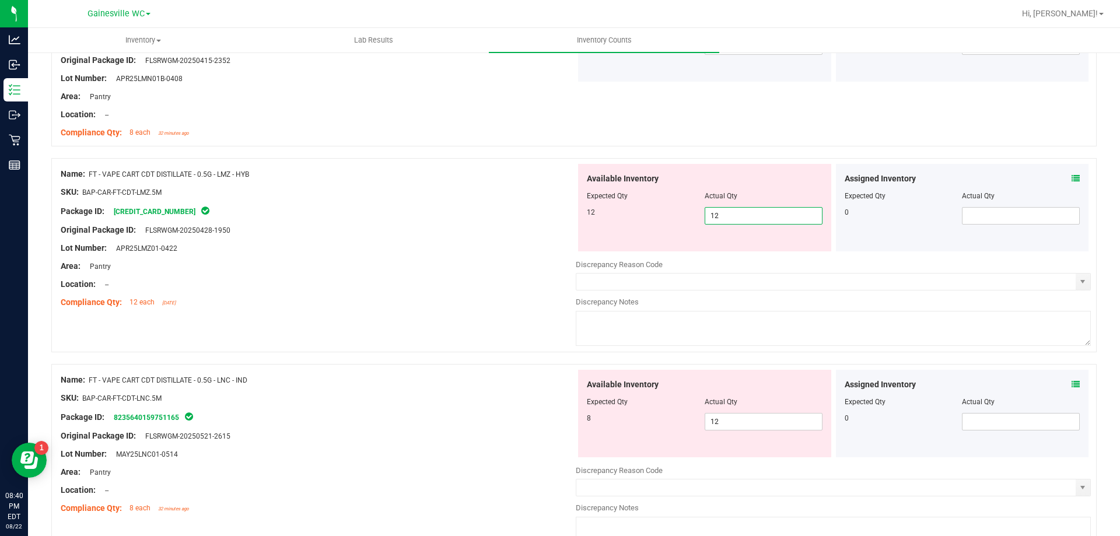
click at [480, 214] on div "Package ID: [CREDIT_CARD_NUMBER]" at bounding box center [318, 211] width 515 height 14
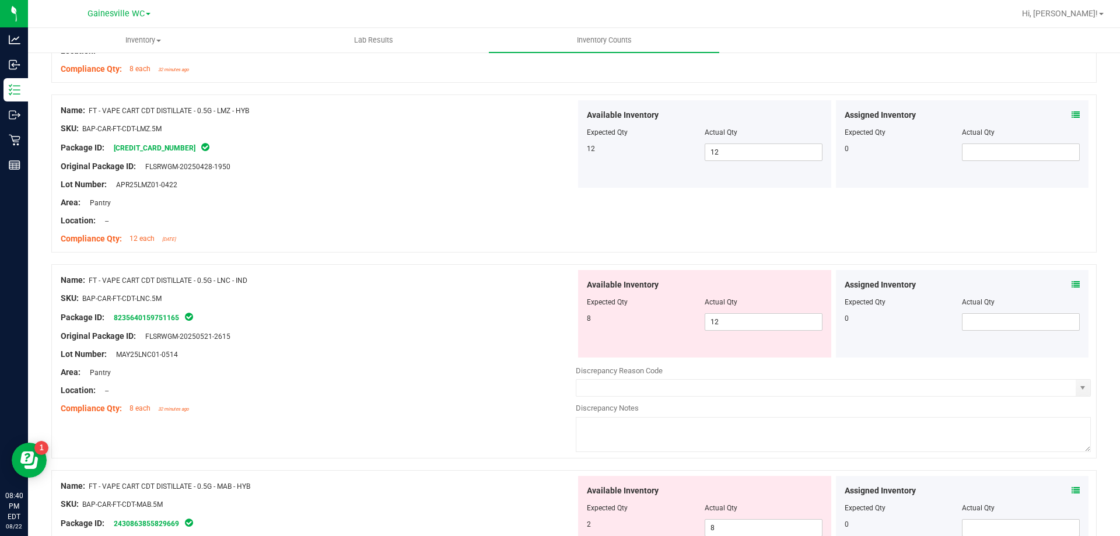
scroll to position [1225, 0]
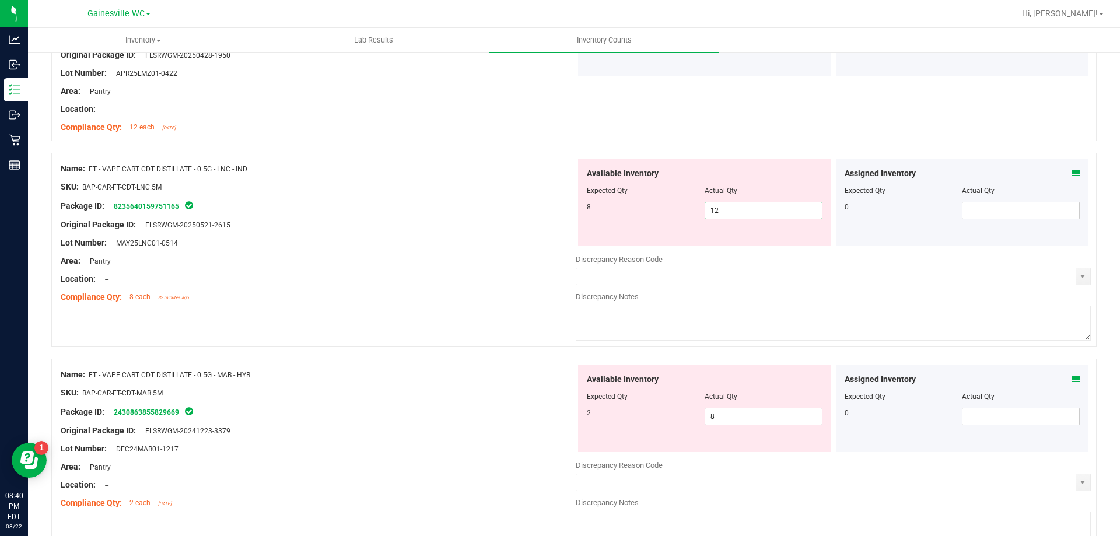
drag, startPoint x: 736, startPoint y: 212, endPoint x: 560, endPoint y: 208, distance: 176.9
click at [563, 208] on div "Name: FT - VAPE CART CDT DISTILLATE - 0.5G - LNC - IND SKU: BAP-CAR-FT-CDT-LNC.…" at bounding box center [574, 250] width 1046 height 194
type input "8"
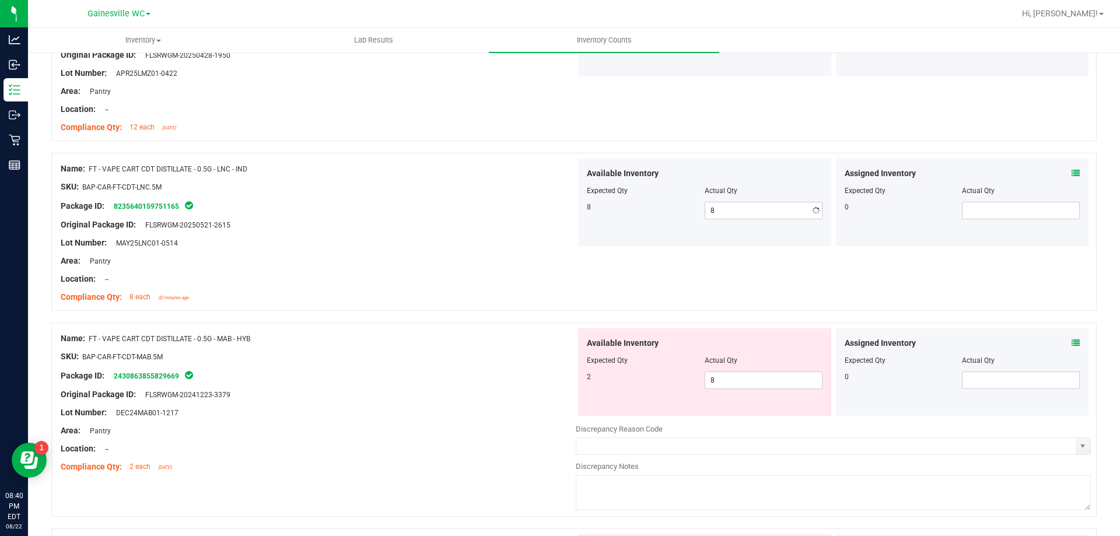
click at [428, 281] on div "Location: --" at bounding box center [318, 279] width 515 height 12
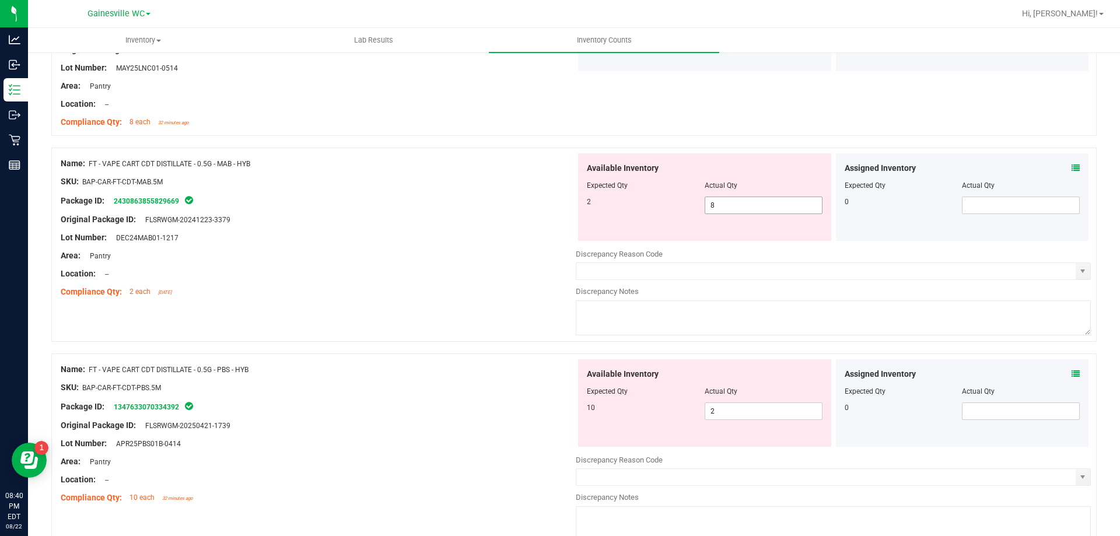
drag, startPoint x: 712, startPoint y: 207, endPoint x: 644, endPoint y: 205, distance: 68.3
click at [648, 205] on div "2 8 8" at bounding box center [705, 206] width 236 height 18
type input "2"
drag, startPoint x: 743, startPoint y: 414, endPoint x: 630, endPoint y: 415, distance: 113.2
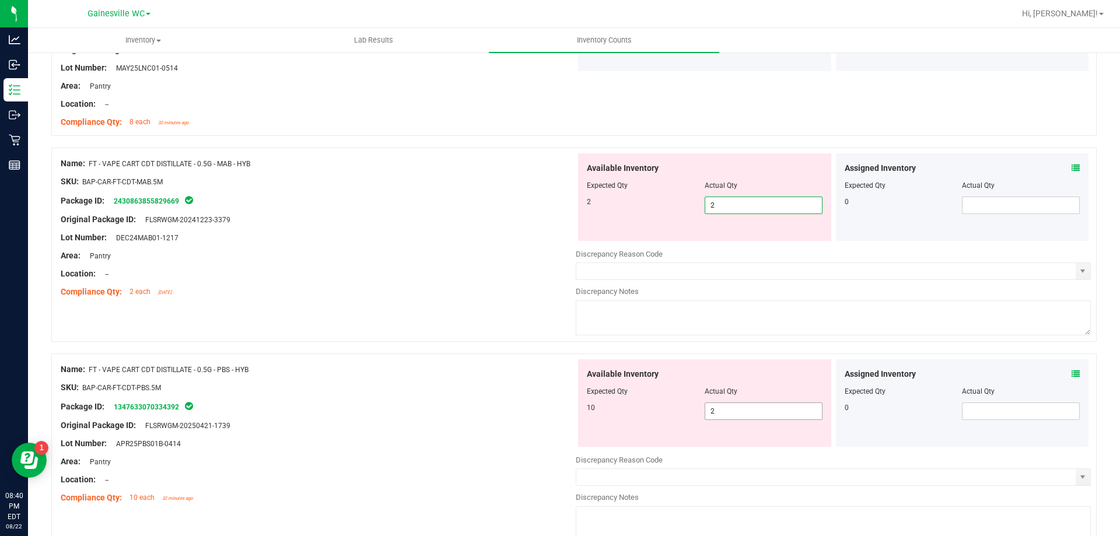
click at [630, 415] on div "Available Inventory Expected Qty Actual Qty 10 2 2" at bounding box center [833, 451] width 515 height 185
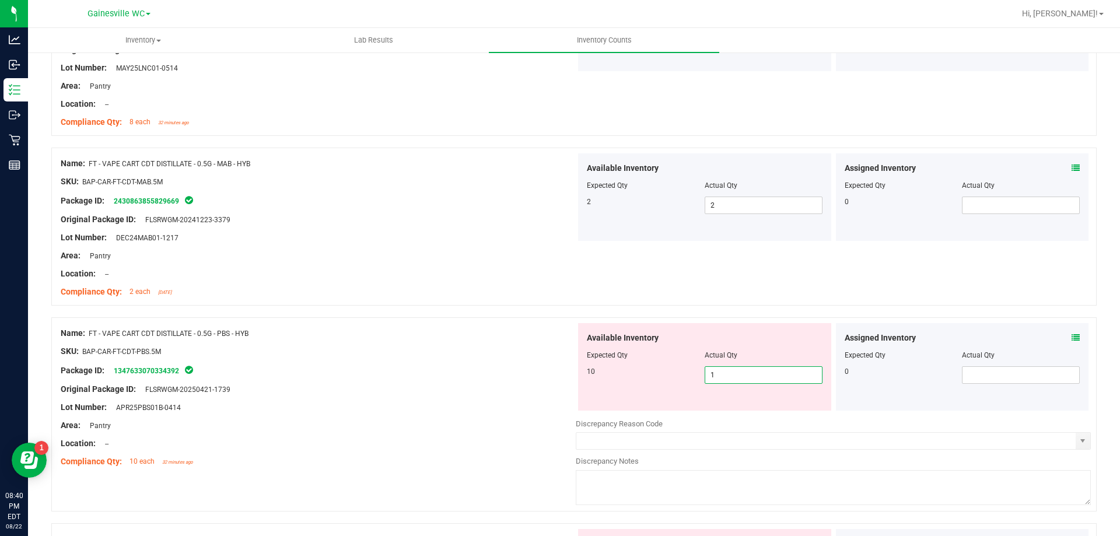
type input "10"
click at [568, 462] on div "Compliance Qty: 10 each 32 minutes ago" at bounding box center [318, 462] width 515 height 12
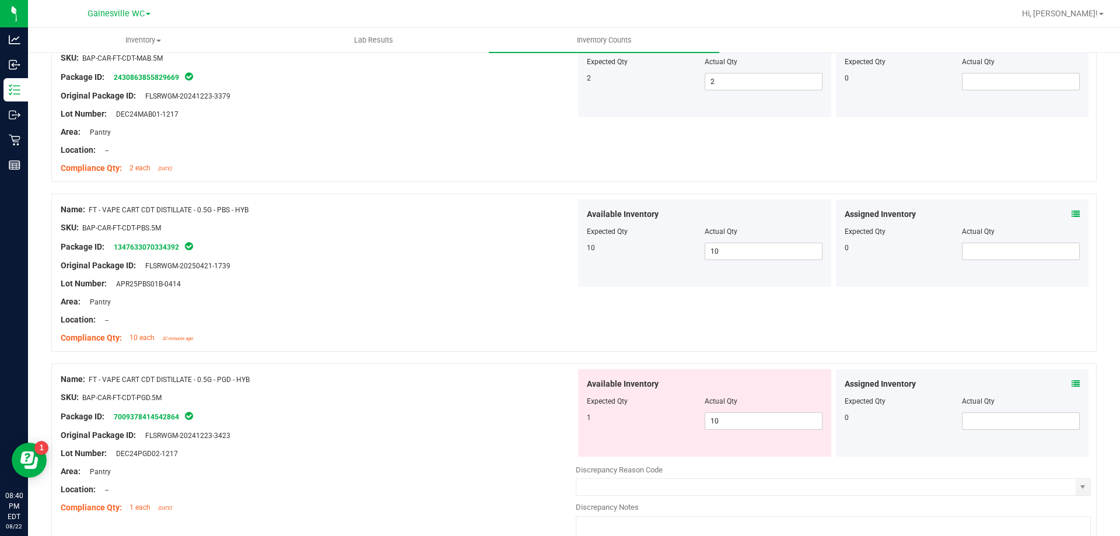
scroll to position [1634, 0]
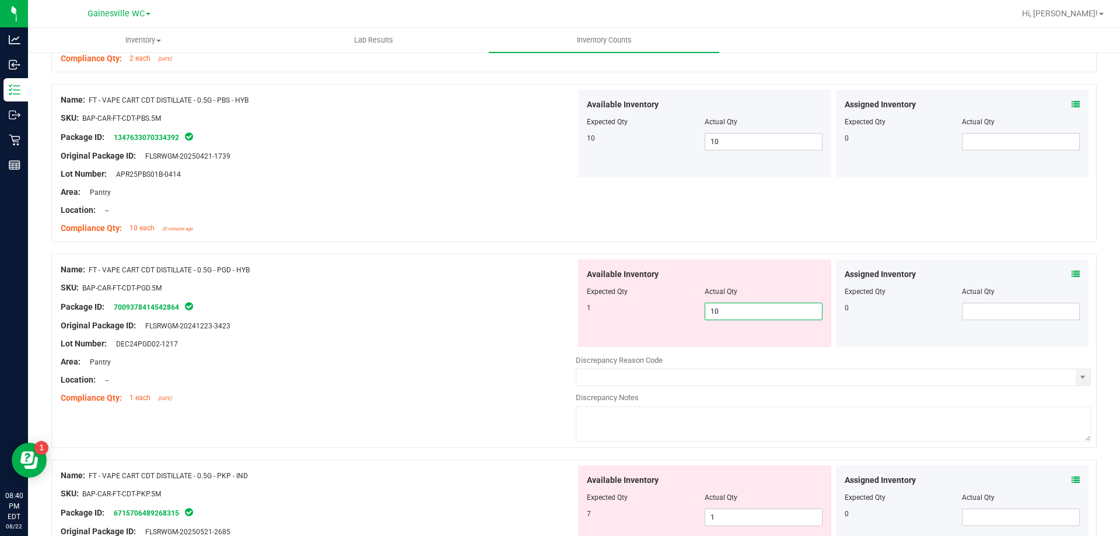
drag, startPoint x: 730, startPoint y: 312, endPoint x: 637, endPoint y: 299, distance: 93.7
click at [640, 301] on div "Available Inventory Expected Qty Actual Qty 1 10 10" at bounding box center [704, 304] width 253 height 88
type input "1"
click at [491, 329] on div "Original Package ID: FLSRWGM-20241223-3423" at bounding box center [318, 326] width 515 height 12
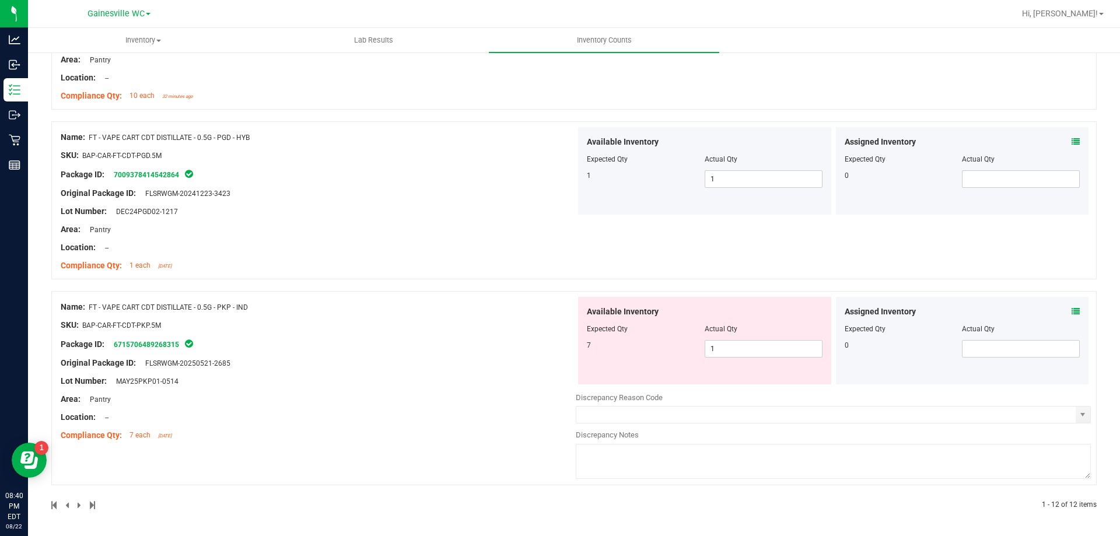
scroll to position [1767, 0]
drag, startPoint x: 738, startPoint y: 344, endPoint x: 563, endPoint y: 350, distance: 174.6
click at [563, 350] on div "Name: FT - VAPE CART CDT DISTILLATE - 0.5G - PKP - IND SKU: BAP-CAR-FT-CDT-PKP.…" at bounding box center [574, 388] width 1046 height 194
type input "7"
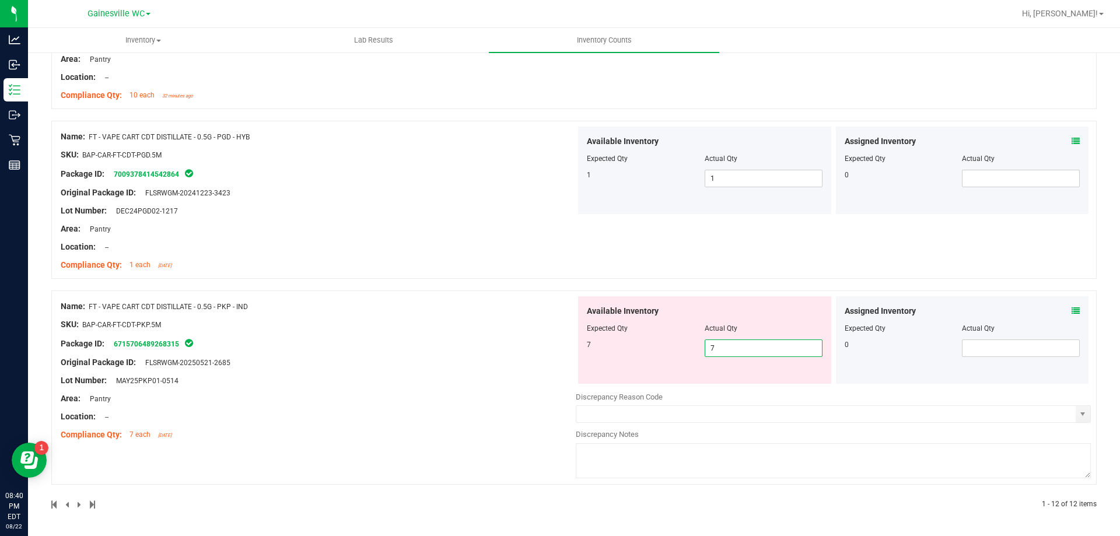
click at [360, 387] on div "Name: FT - VAPE CART CDT DISTILLATE - 0.5G - PKP - IND SKU: BAP-CAR-FT-CDT-PKP.…" at bounding box center [318, 370] width 515 height 149
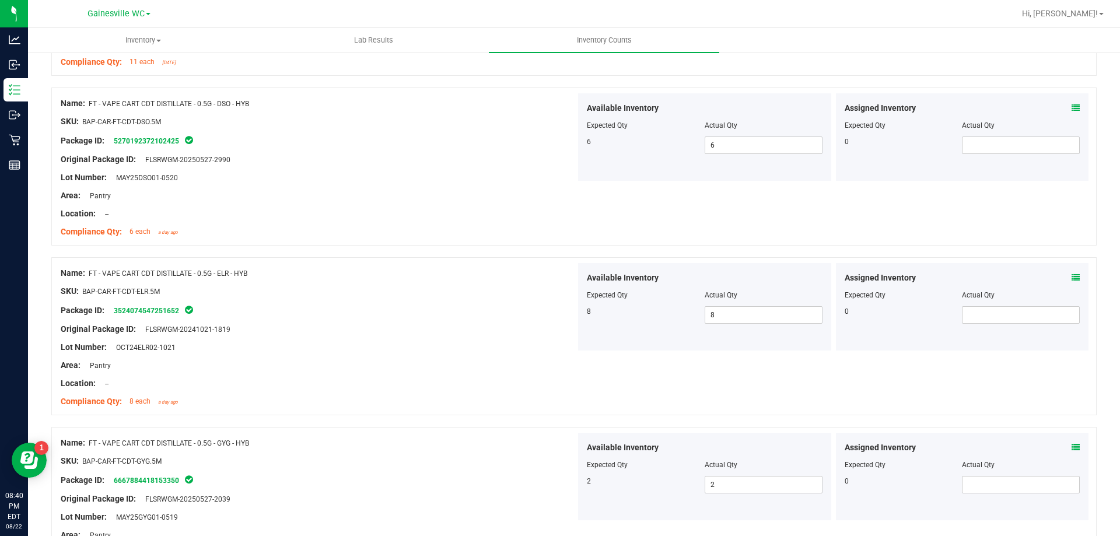
scroll to position [0, 0]
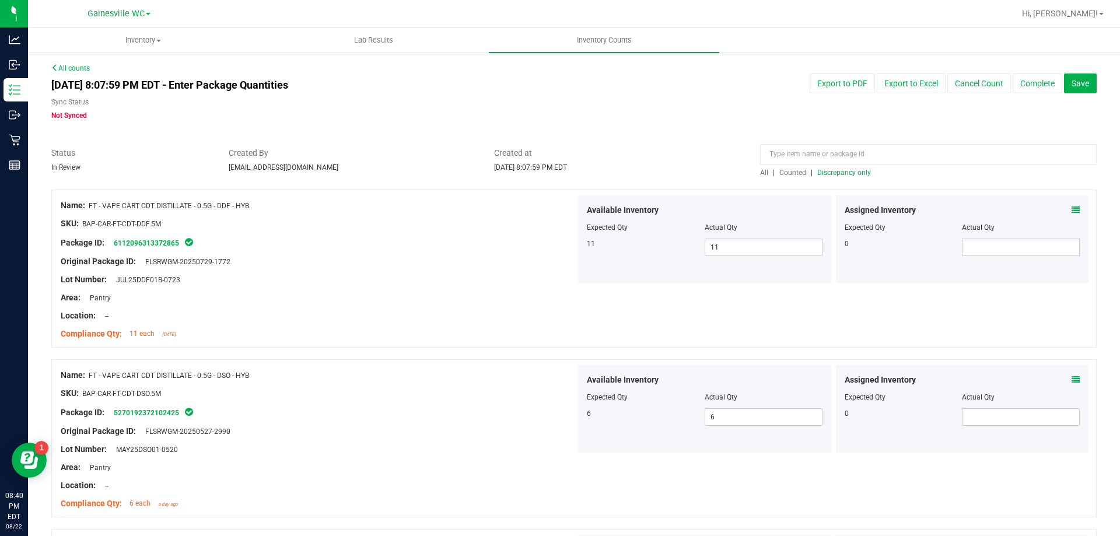
click at [854, 172] on span "Discrepancy only" at bounding box center [845, 173] width 54 height 8
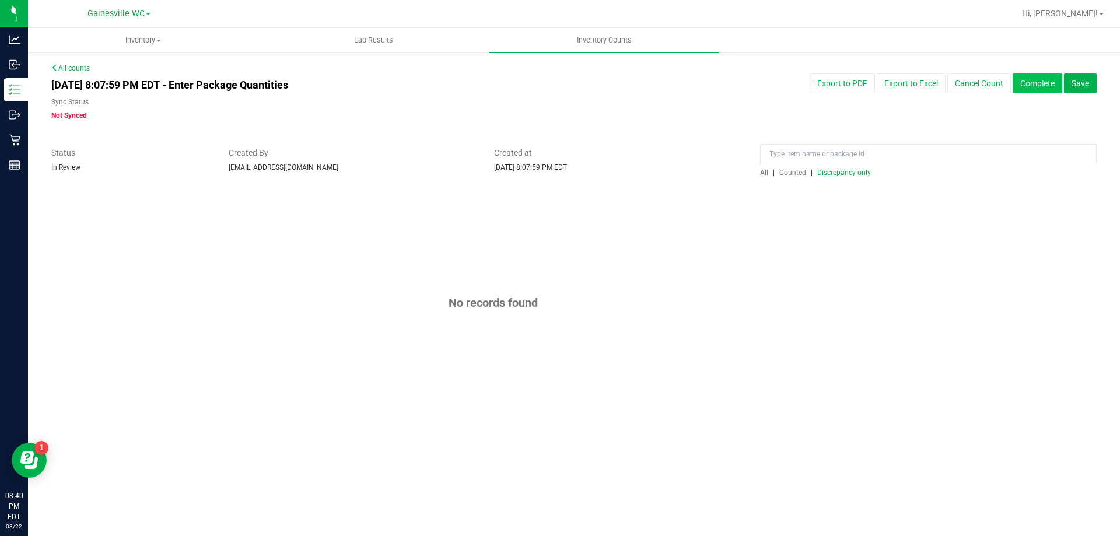
click at [1059, 87] on button "Complete" at bounding box center [1038, 84] width 50 height 20
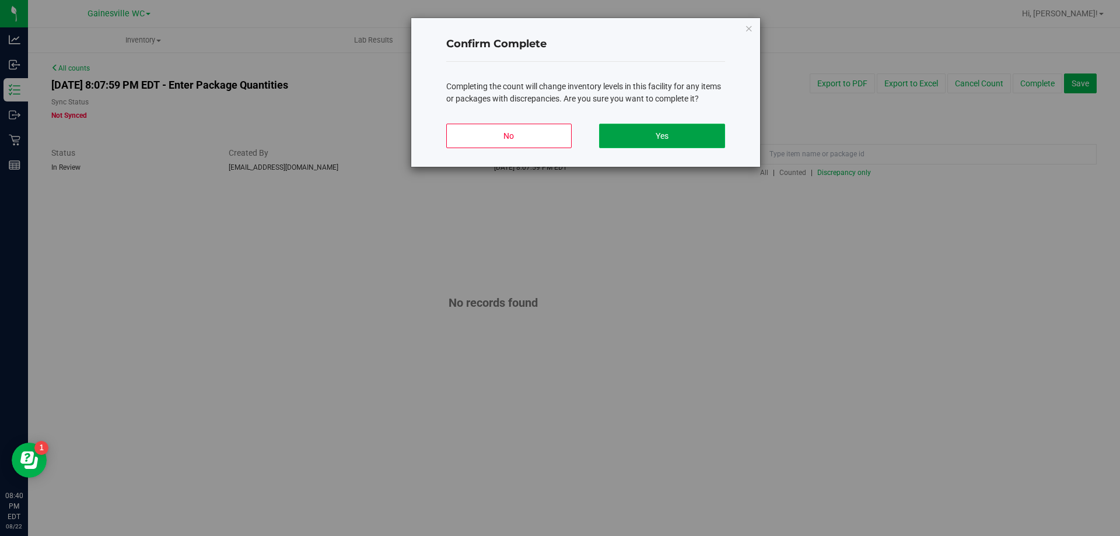
click at [632, 134] on button "Yes" at bounding box center [661, 136] width 125 height 25
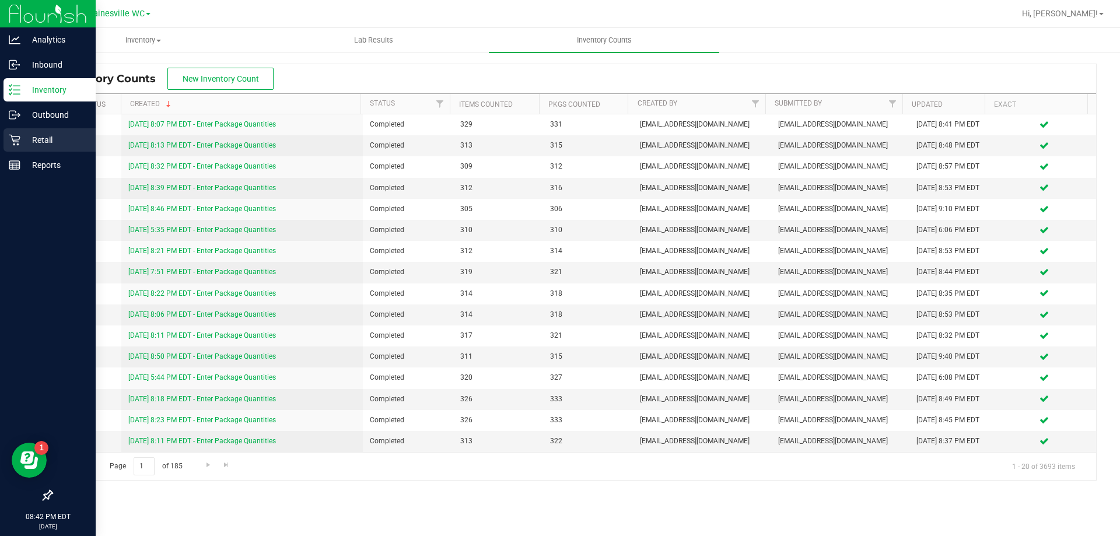
click at [26, 139] on p "Retail" at bounding box center [55, 140] width 70 height 14
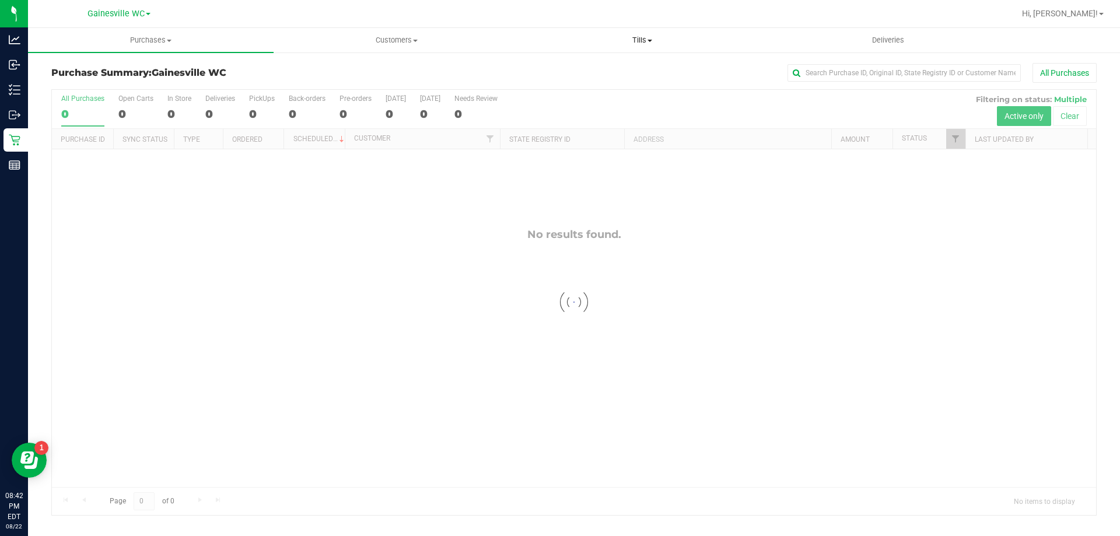
click at [651, 40] on span at bounding box center [650, 41] width 5 height 2
click at [642, 69] on li "Manage tills" at bounding box center [642, 71] width 246 height 14
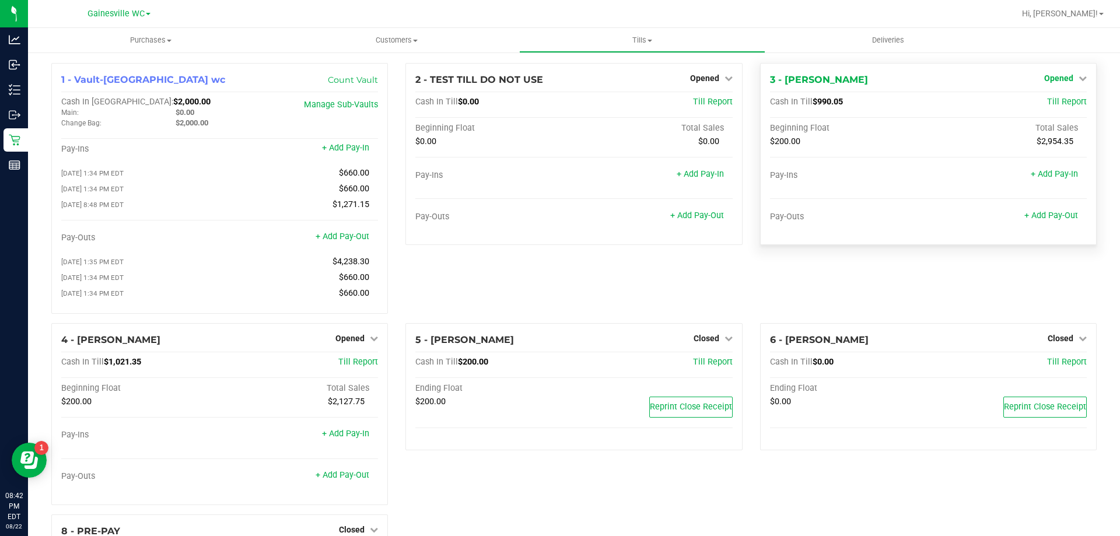
click at [1059, 79] on span "Opened" at bounding box center [1059, 78] width 29 height 9
click at [1049, 103] on link "Close Till" at bounding box center [1061, 102] width 32 height 9
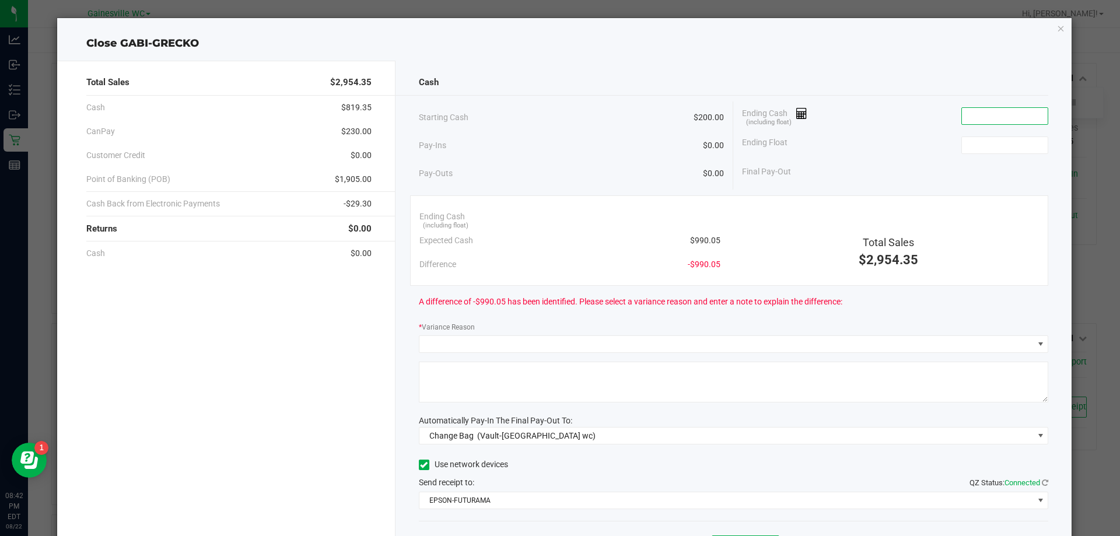
click at [1022, 123] on input at bounding box center [1005, 116] width 86 height 16
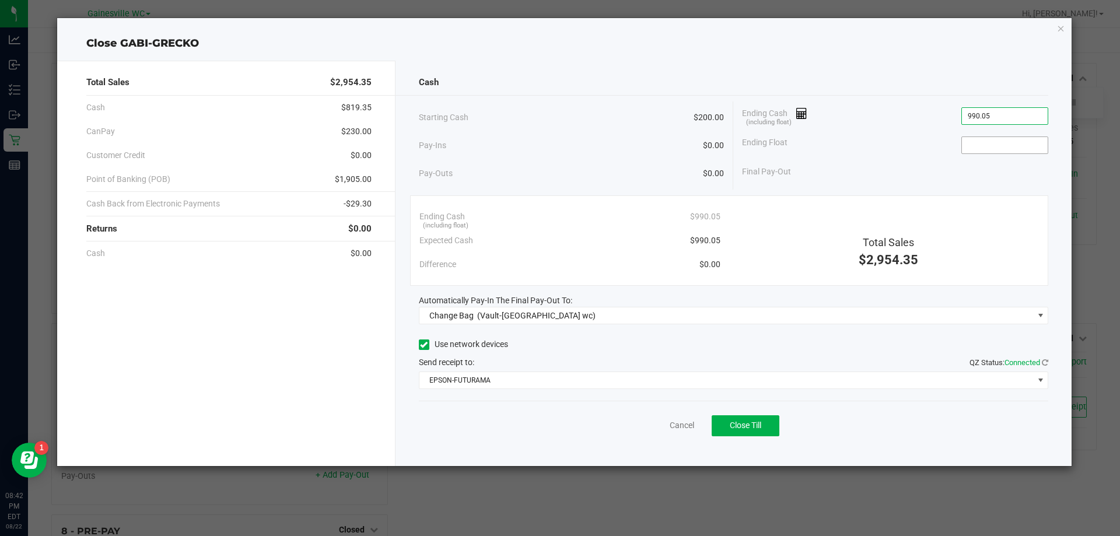
type input "$990.05"
click at [1014, 152] on input at bounding box center [1005, 145] width 86 height 16
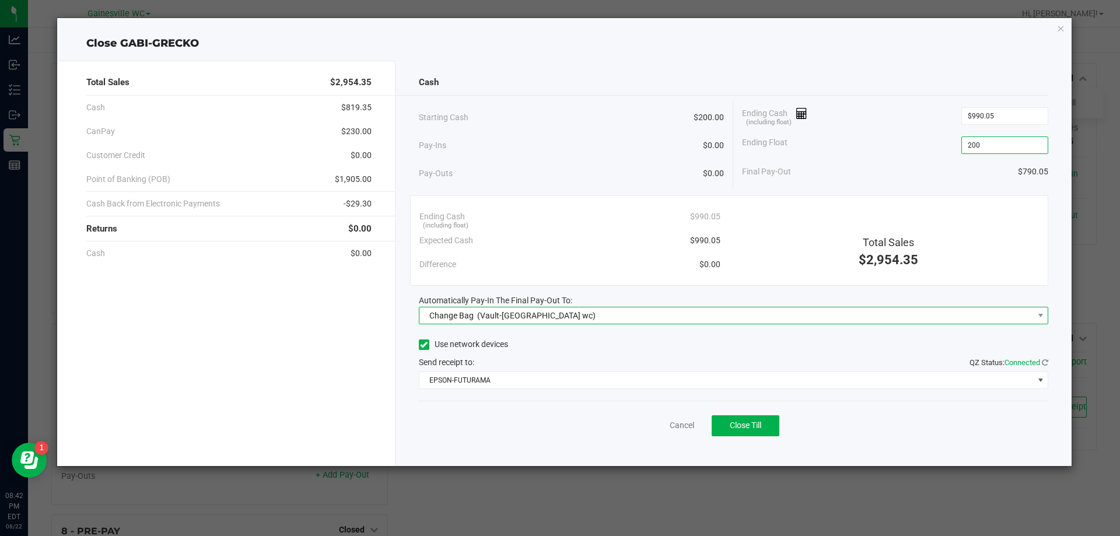
type input "$200.00"
click at [660, 311] on span "Change Bag (Vault-[GEOGRAPHIC_DATA] wc)" at bounding box center [727, 316] width 614 height 16
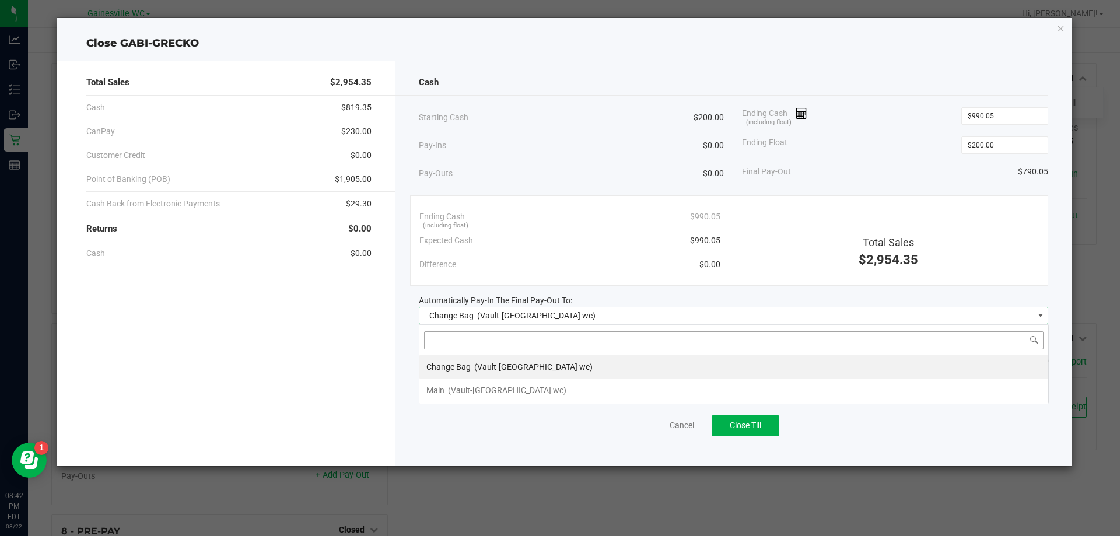
scroll to position [18, 630]
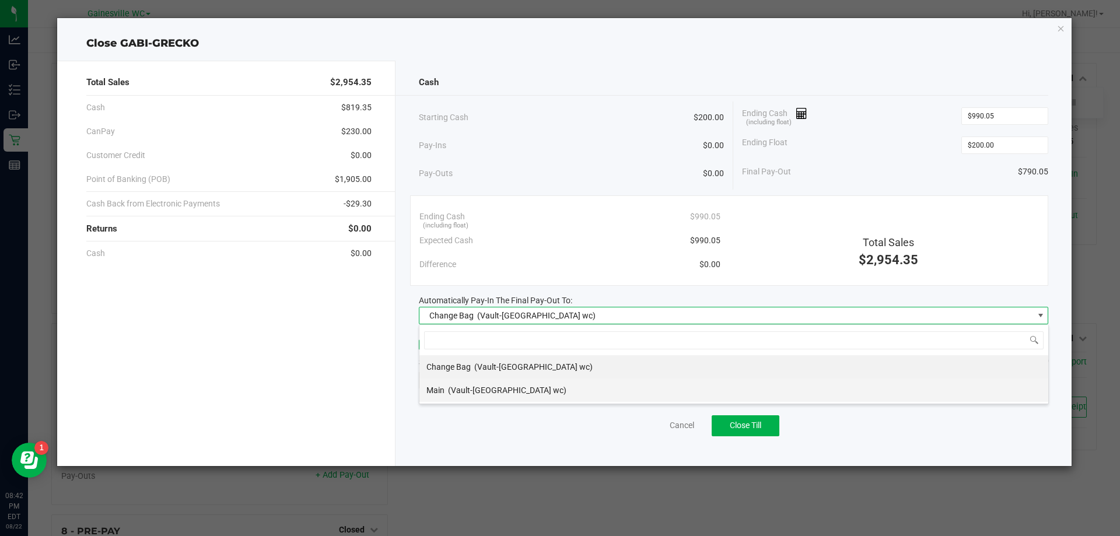
click at [494, 394] on span "(Vault-[GEOGRAPHIC_DATA] wc)" at bounding box center [507, 390] width 118 height 9
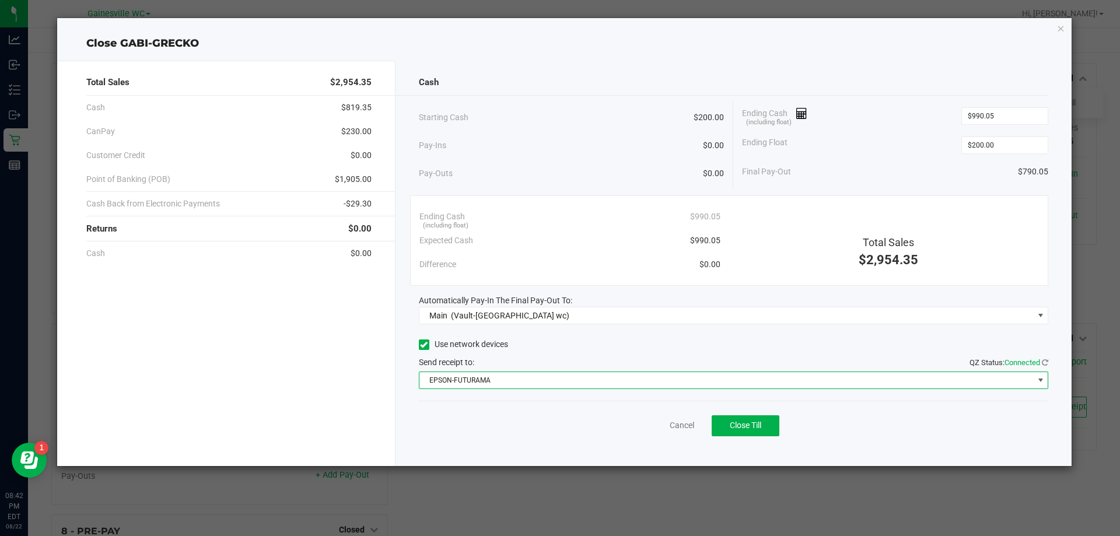
click at [683, 383] on span "EPSON-FUTURAMA" at bounding box center [727, 380] width 614 height 16
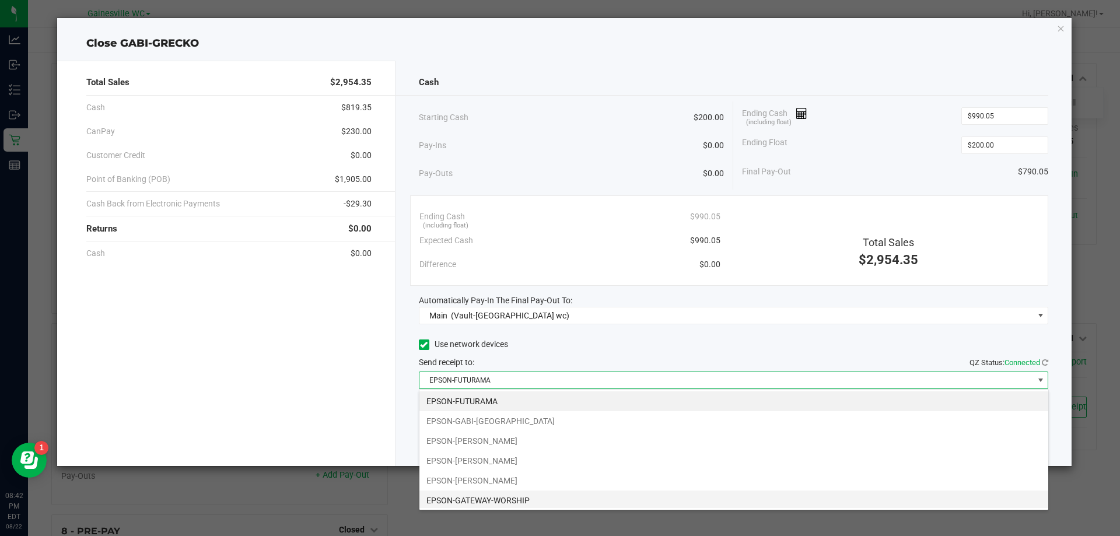
click at [540, 501] on li "EPSON-GATEWAY-WORSHIP" at bounding box center [734, 501] width 629 height 20
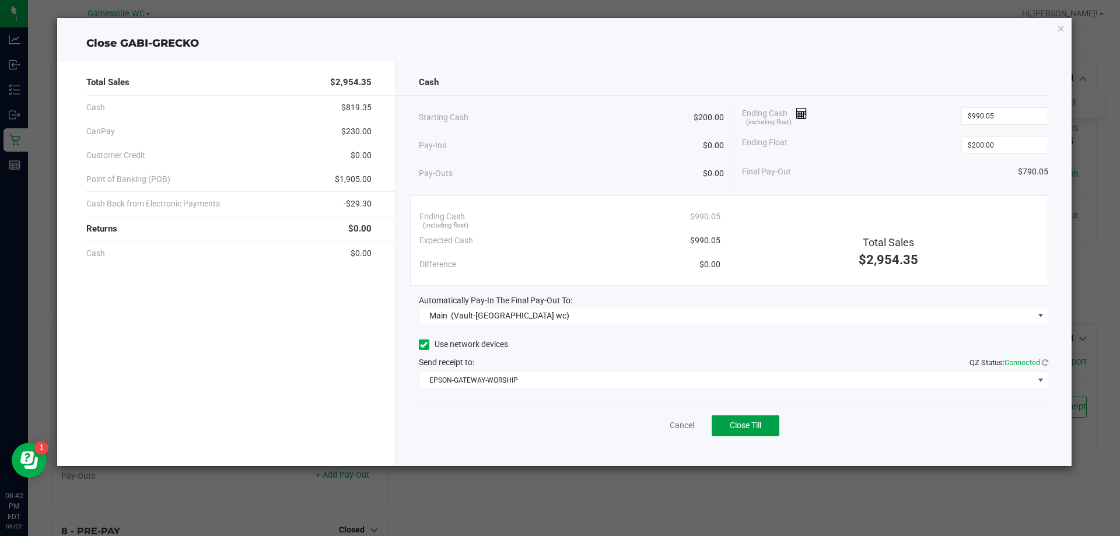
click at [746, 423] on span "Close Till" at bounding box center [746, 425] width 32 height 9
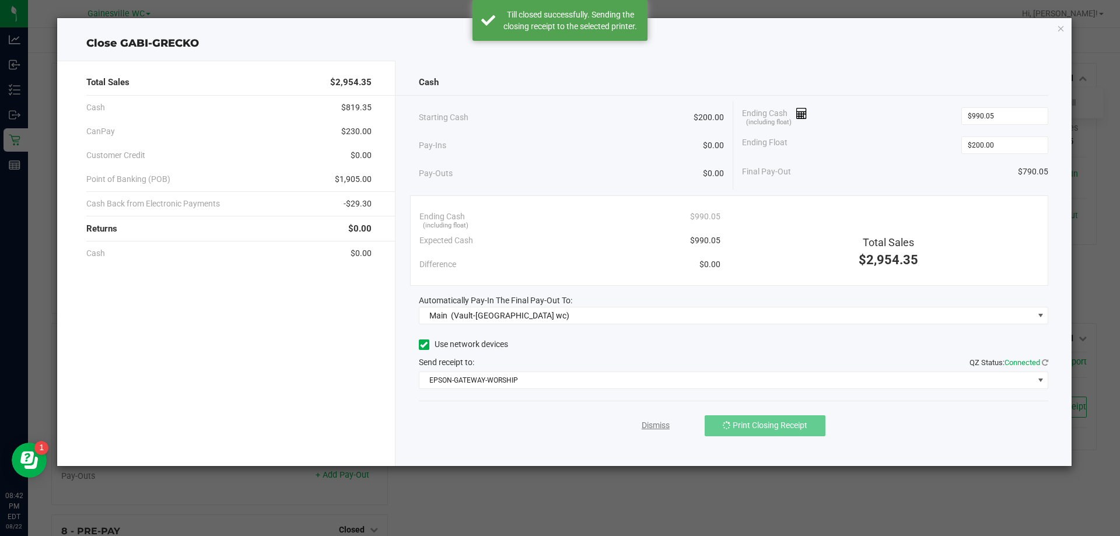
click at [658, 429] on link "Dismiss" at bounding box center [656, 426] width 28 height 12
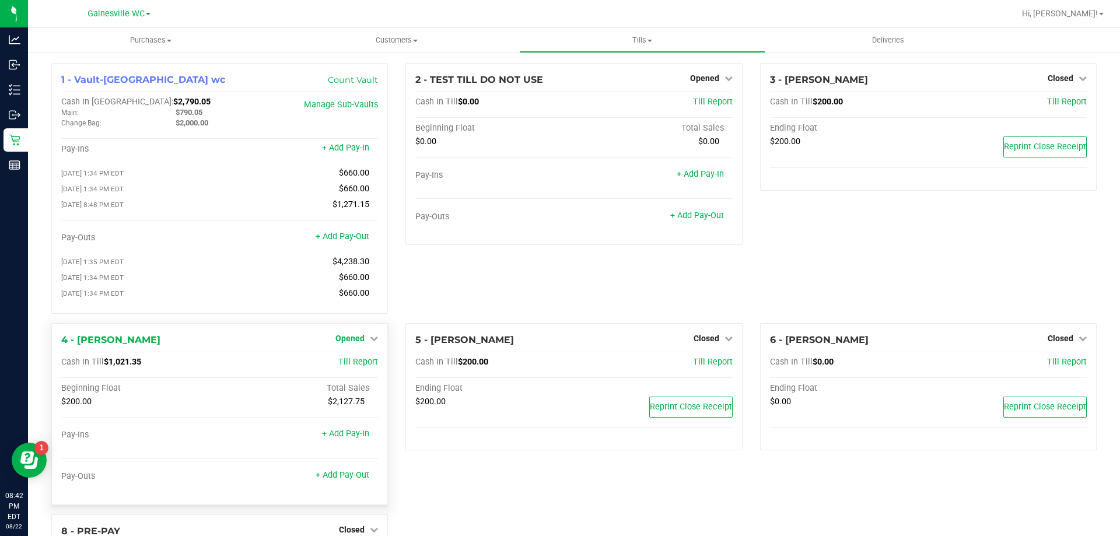
click at [370, 343] on icon at bounding box center [374, 338] width 8 height 8
click at [362, 367] on link "Close Till" at bounding box center [352, 362] width 32 height 9
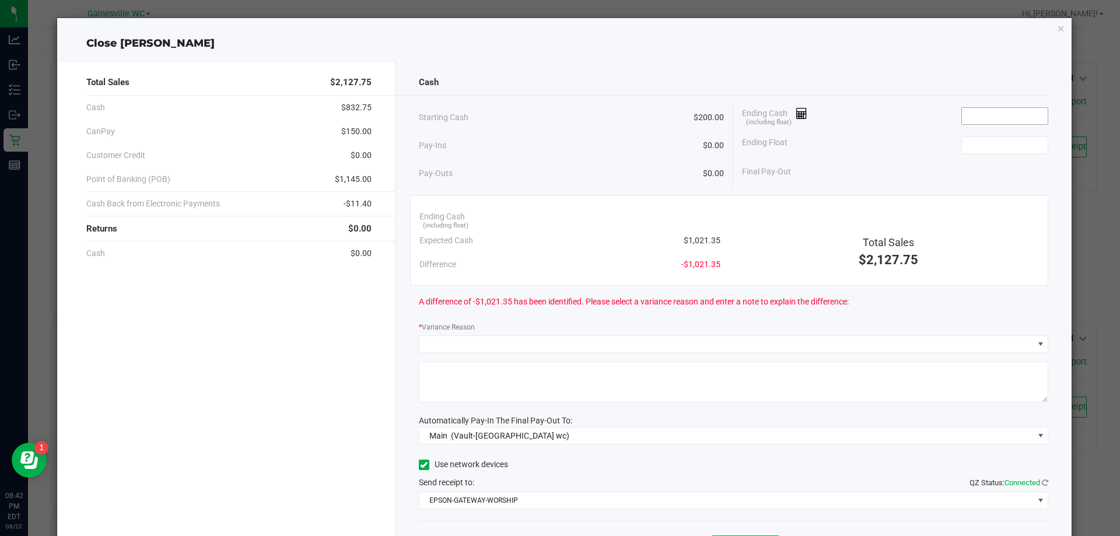
click at [989, 112] on input at bounding box center [1005, 116] width 86 height 16
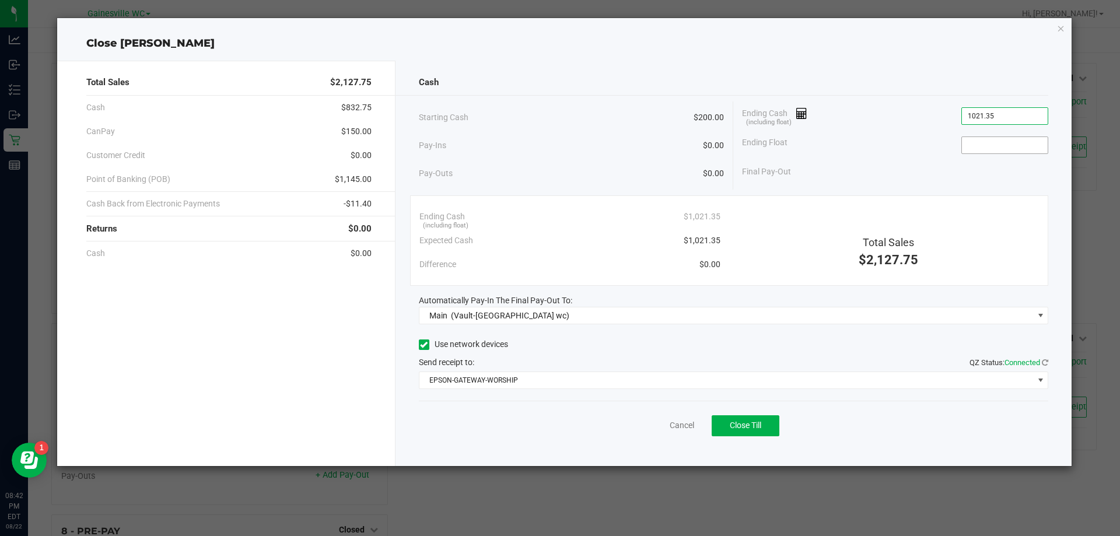
type input "$1,021.35"
click at [986, 144] on input at bounding box center [1005, 145] width 86 height 16
type input "$200.00"
click at [733, 422] on span "Close Till" at bounding box center [746, 425] width 32 height 9
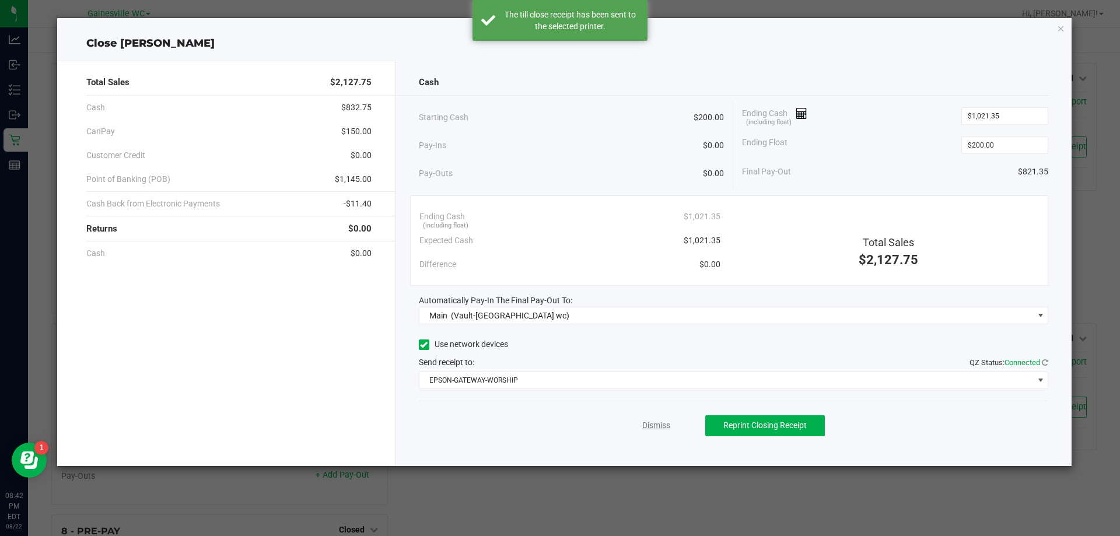
click at [649, 425] on link "Dismiss" at bounding box center [656, 426] width 28 height 12
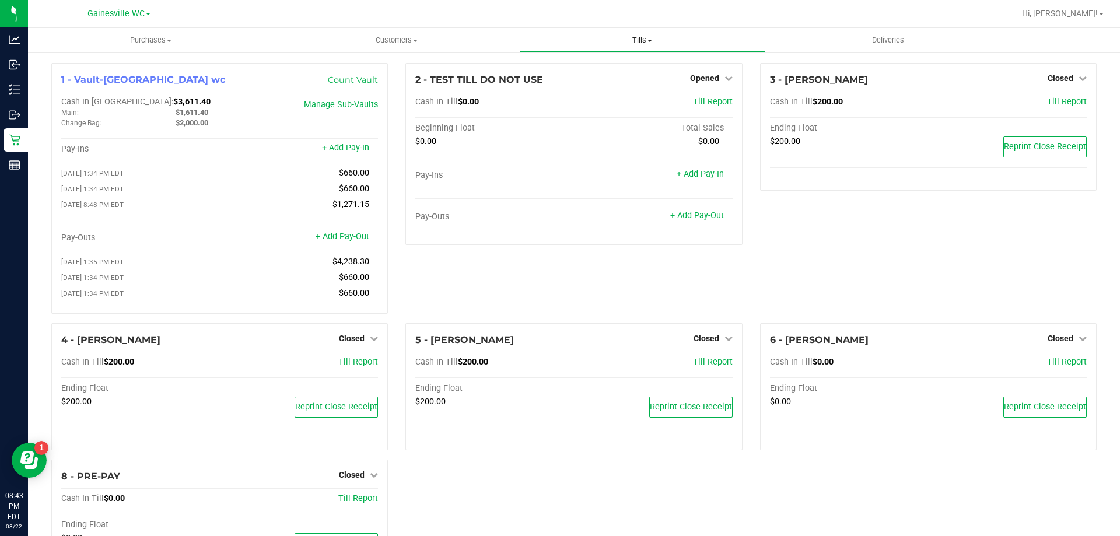
click at [630, 39] on span "Tills" at bounding box center [642, 40] width 245 height 11
click at [618, 85] on span "Reconcile e-payments" at bounding box center [577, 84] width 116 height 10
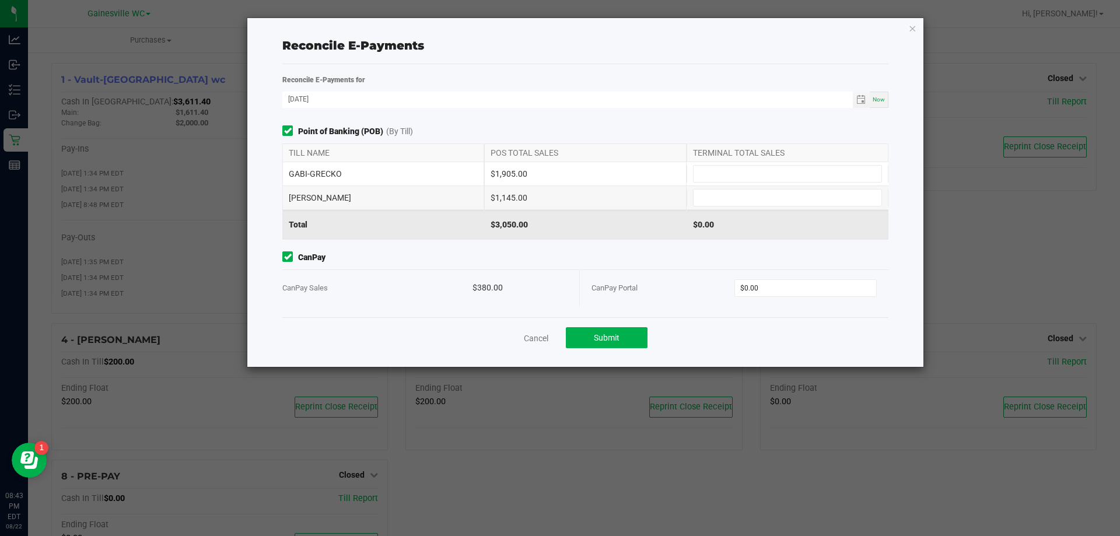
click at [755, 184] on div "GABI-GRECKO $1,905.00" at bounding box center [585, 173] width 606 height 23
click at [747, 199] on input at bounding box center [788, 198] width 188 height 16
type input "$1,145.00"
click at [749, 176] on input at bounding box center [788, 174] width 188 height 16
type input "$1,905.00"
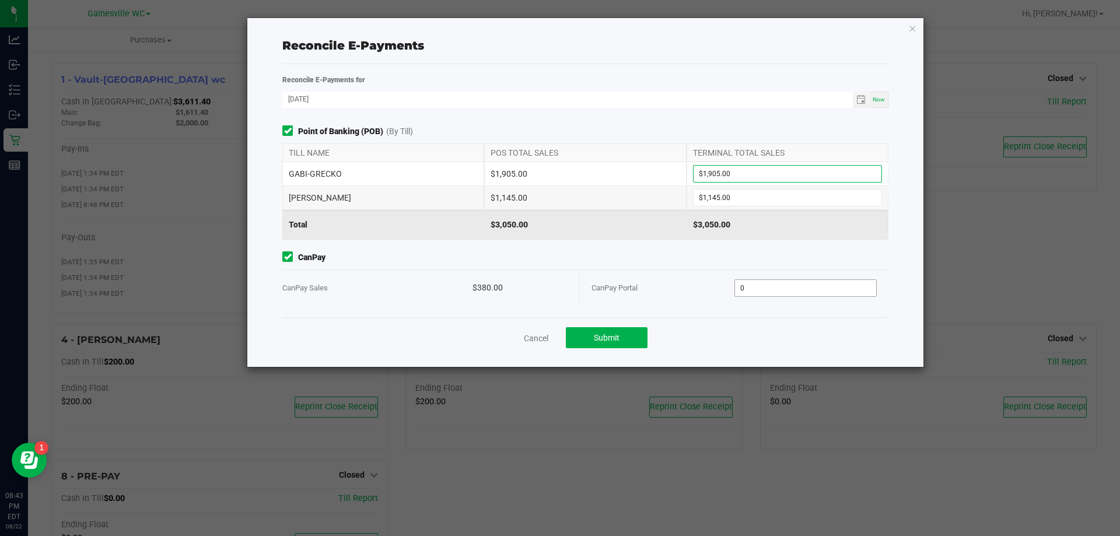
click at [773, 291] on input "0" at bounding box center [806, 288] width 142 height 16
type input "$380.00"
click at [711, 359] on div "Reconcile E-Payments for [DATE] Now Point of Banking (POB) (By Till) TILL NAME …" at bounding box center [585, 215] width 606 height 303
click at [608, 339] on span "Submit" at bounding box center [607, 337] width 26 height 9
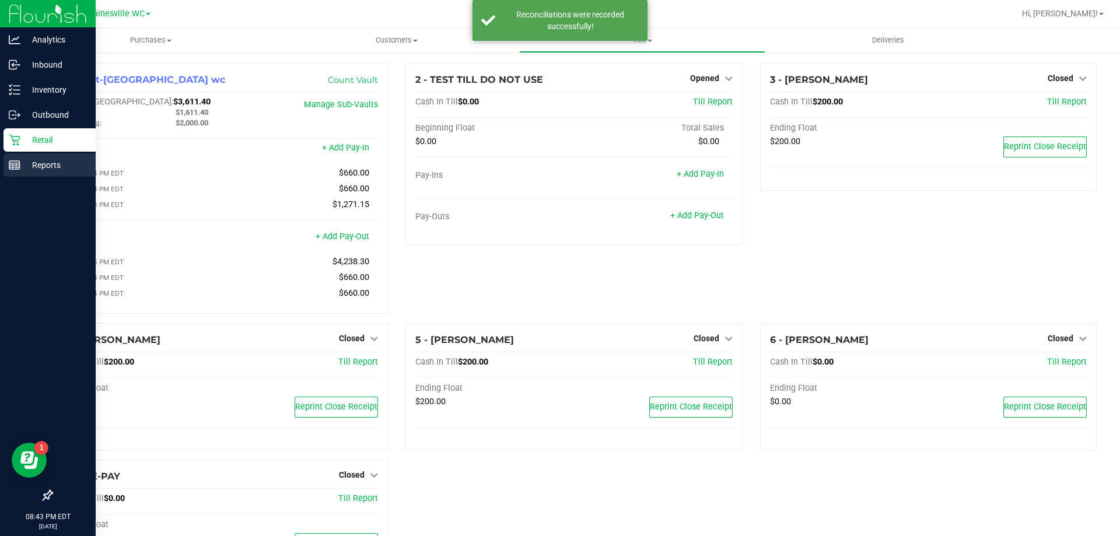
click at [14, 162] on icon at bounding box center [15, 165] width 12 height 12
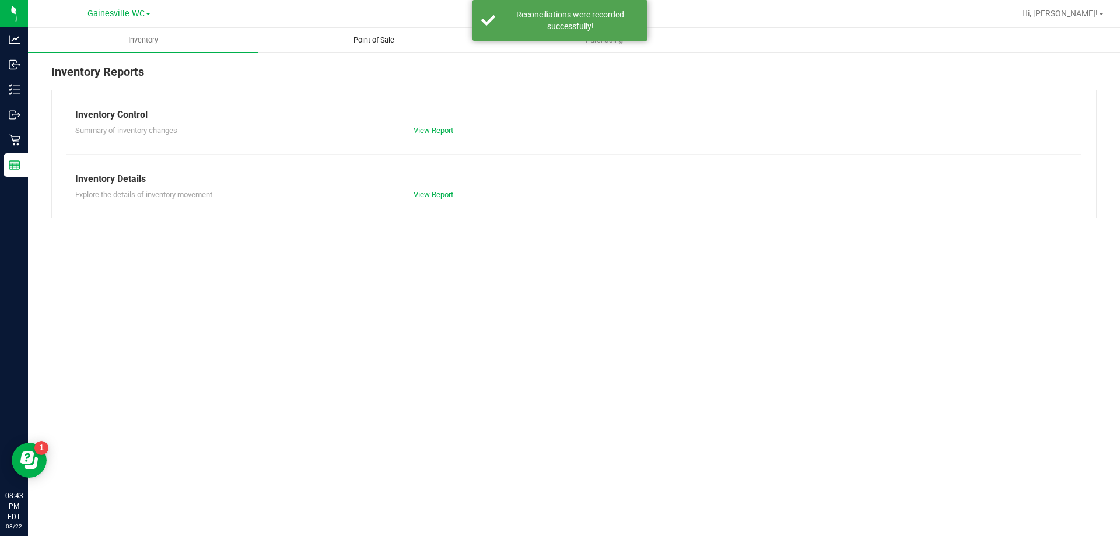
click at [391, 39] on span "Point of Sale" at bounding box center [374, 40] width 72 height 11
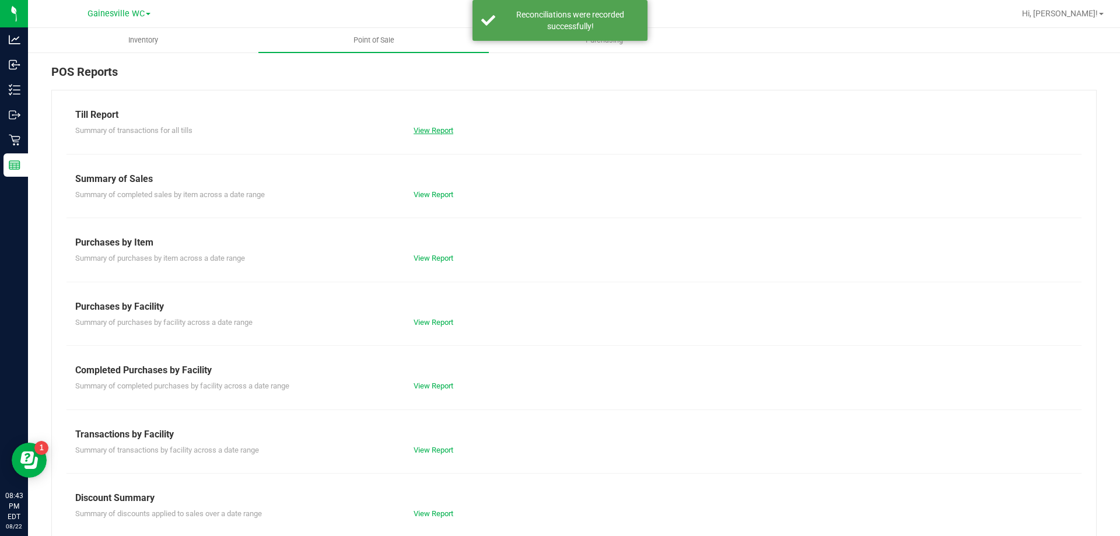
click at [446, 131] on link "View Report" at bounding box center [434, 130] width 40 height 9
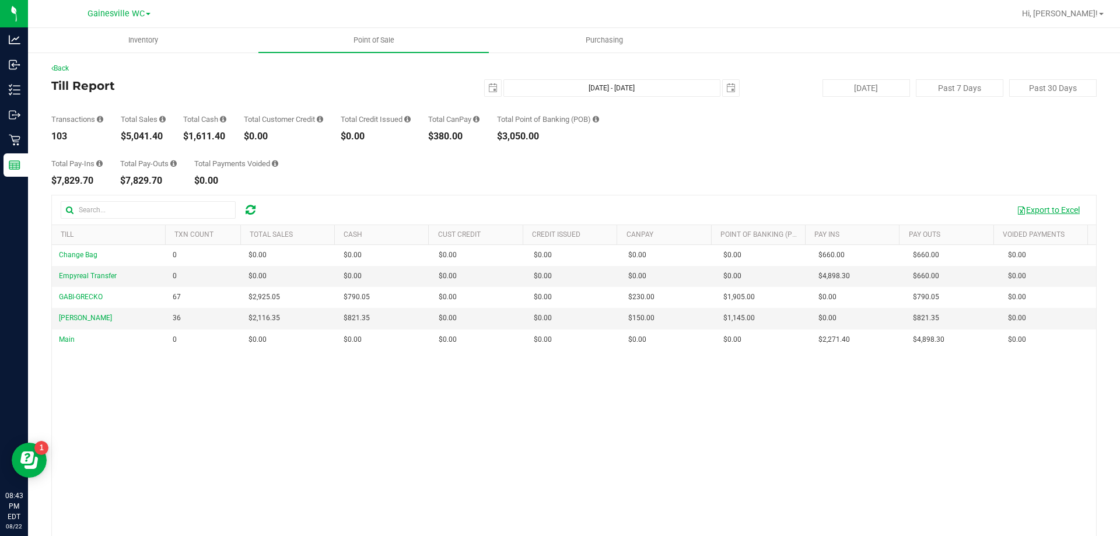
click at [1052, 213] on button "Export to Excel" at bounding box center [1049, 210] width 78 height 20
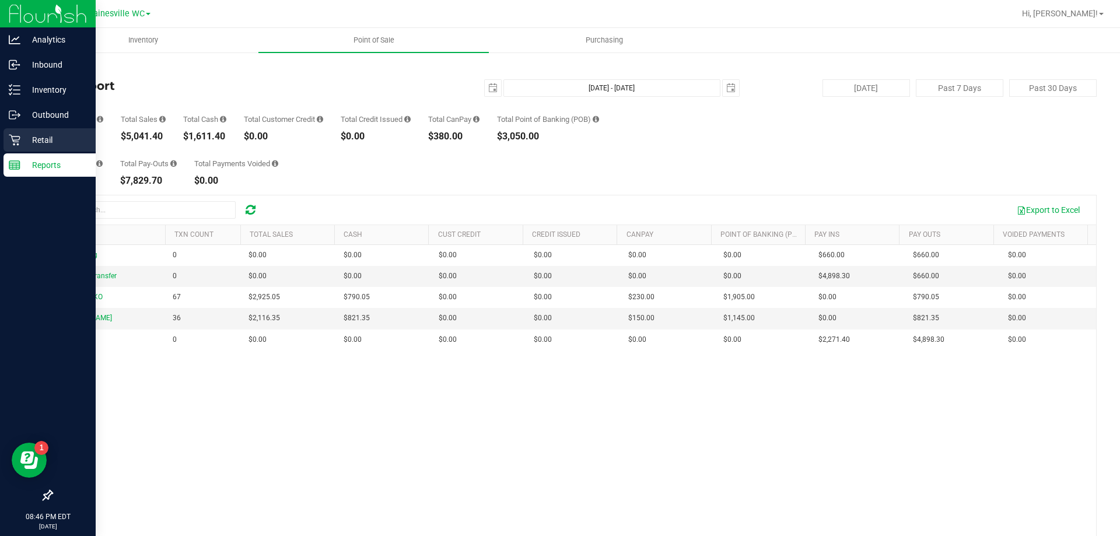
click at [13, 142] on icon at bounding box center [15, 140] width 12 height 12
